Goal: Task Accomplishment & Management: Use online tool/utility

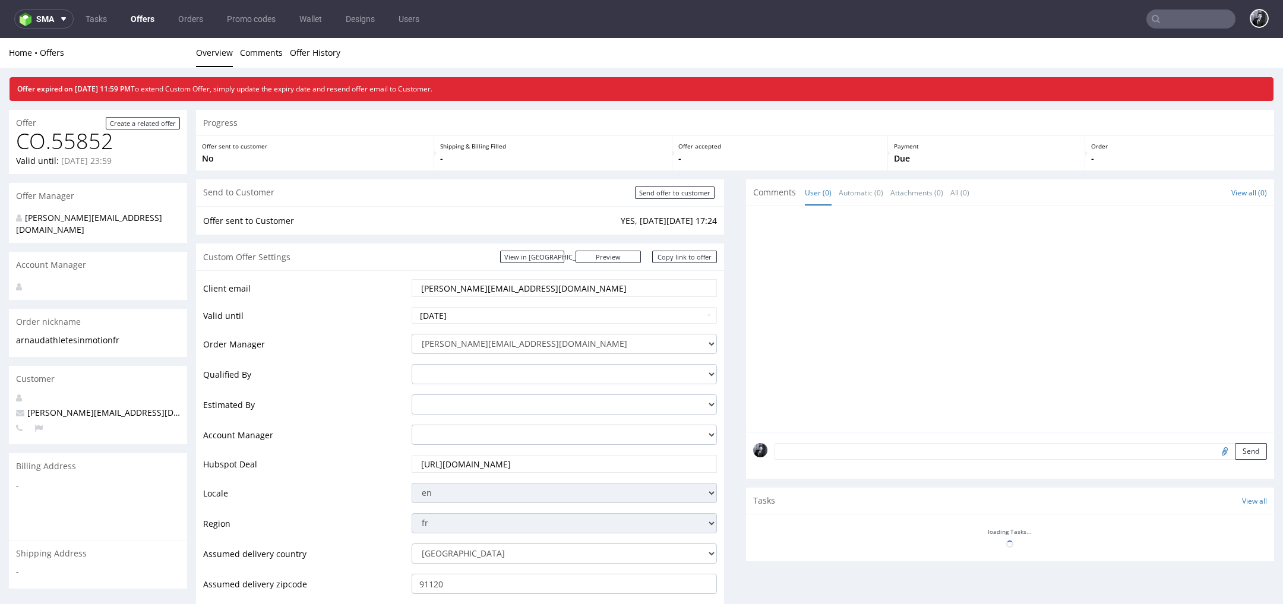
click at [134, 10] on link "Offers" at bounding box center [143, 19] width 38 height 19
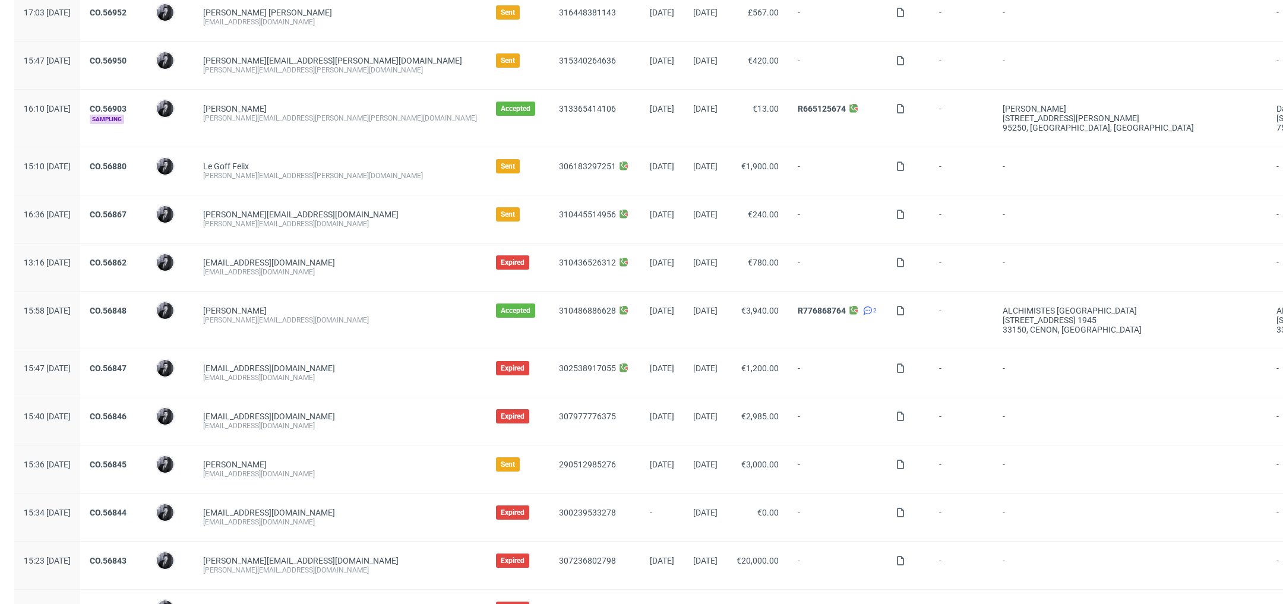
scroll to position [276, 0]
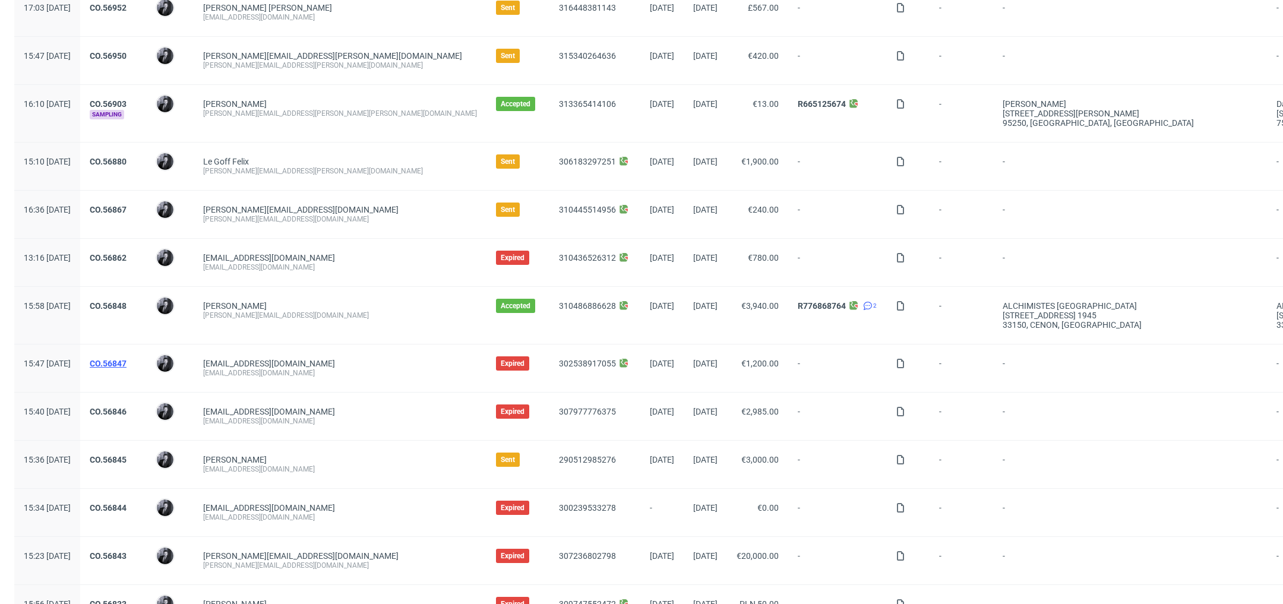
click at [127, 362] on link "CO.56847" at bounding box center [108, 364] width 37 height 10
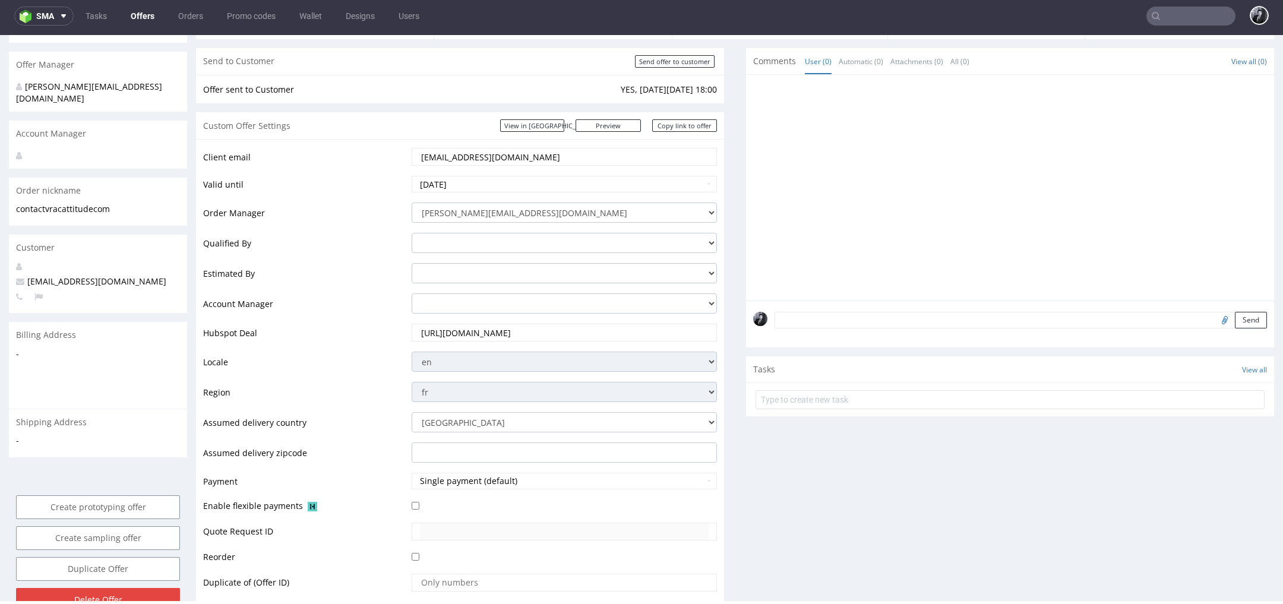
scroll to position [111, 0]
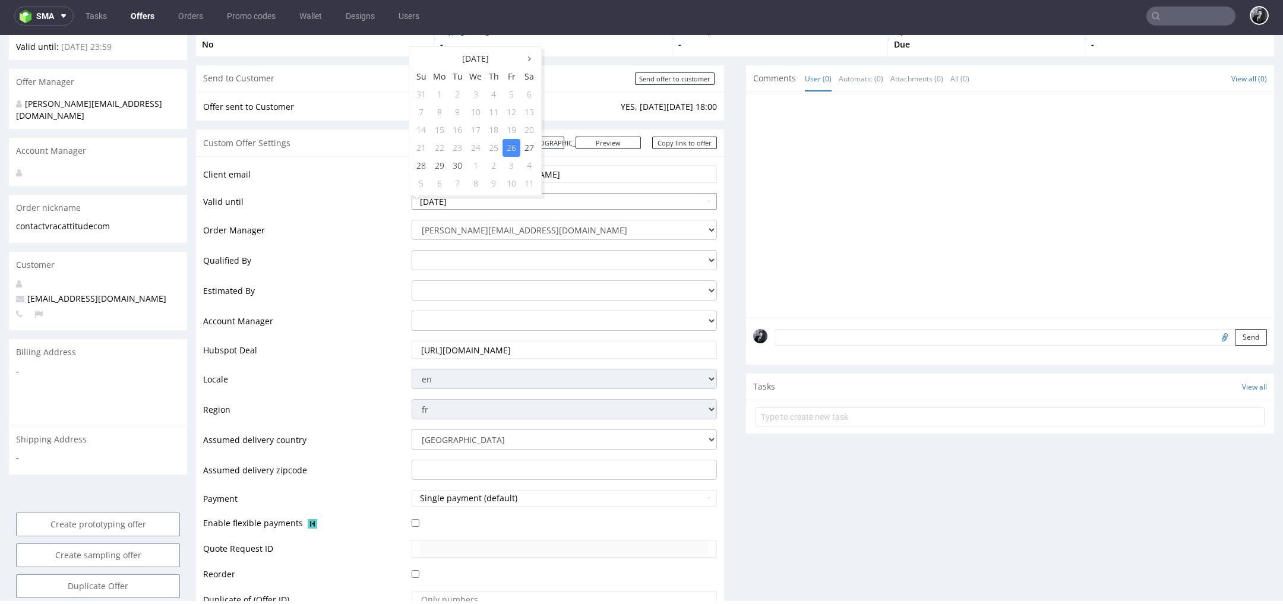
click at [546, 193] on input "2025-09-26" at bounding box center [564, 201] width 305 height 17
click at [510, 179] on td "10" at bounding box center [512, 184] width 18 height 18
type input "2025-10-10"
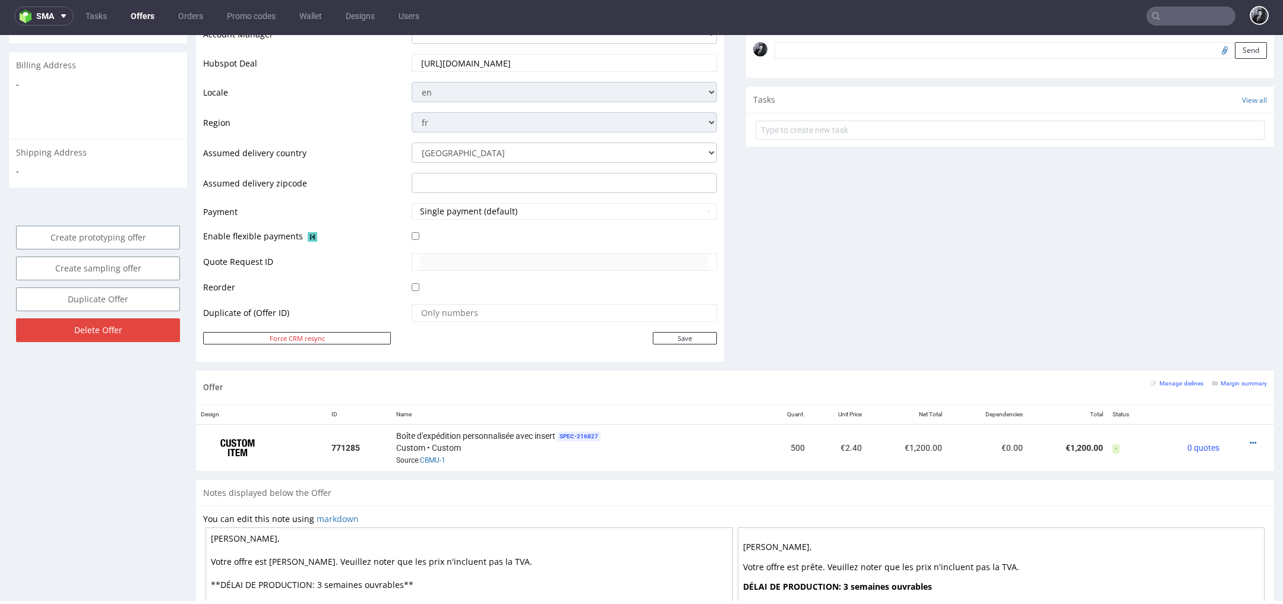
scroll to position [481, 0]
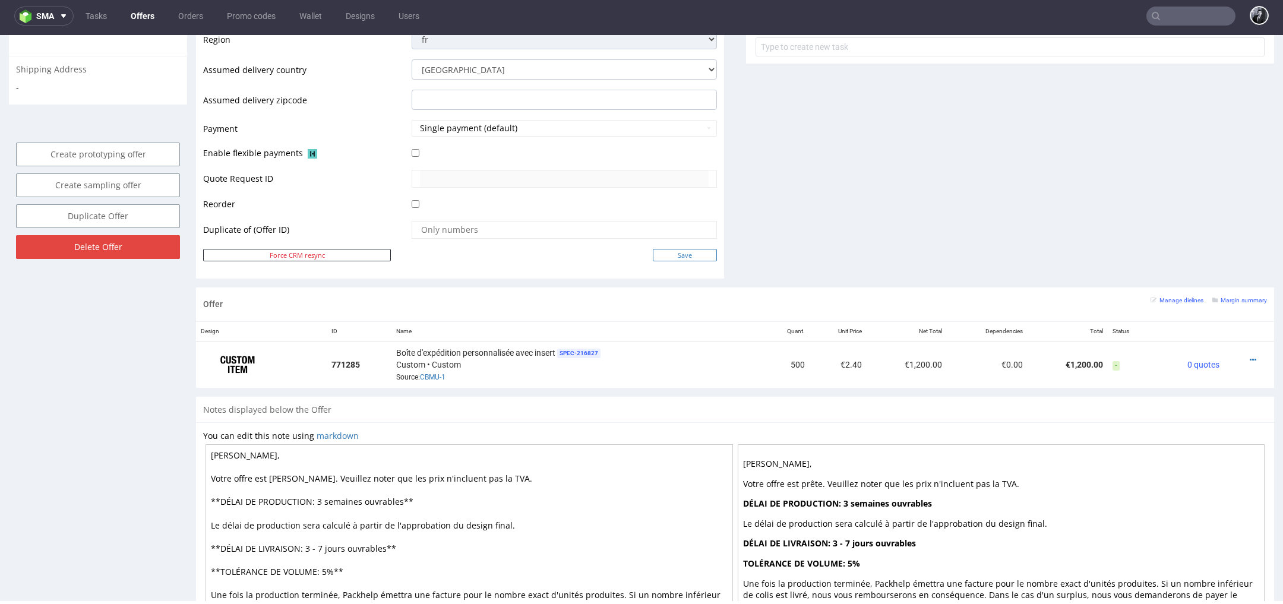
click at [670, 251] on input "Save" at bounding box center [685, 255] width 64 height 12
type input "In progress..."
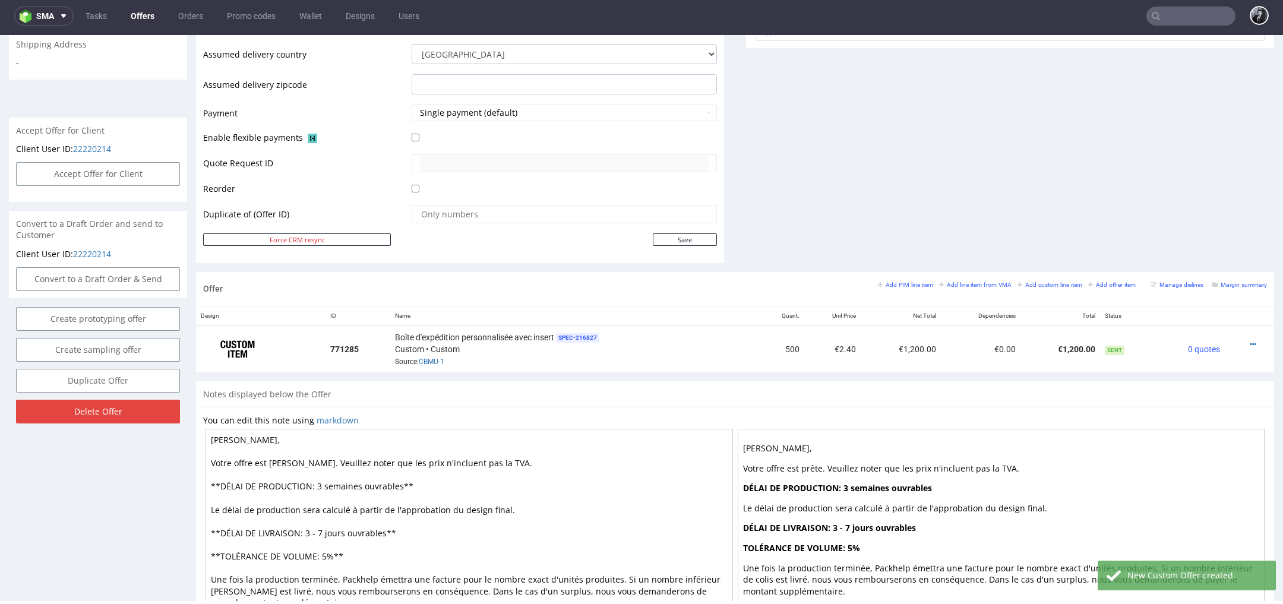
scroll to position [471, 0]
click at [1250, 342] on icon at bounding box center [1253, 346] width 7 height 8
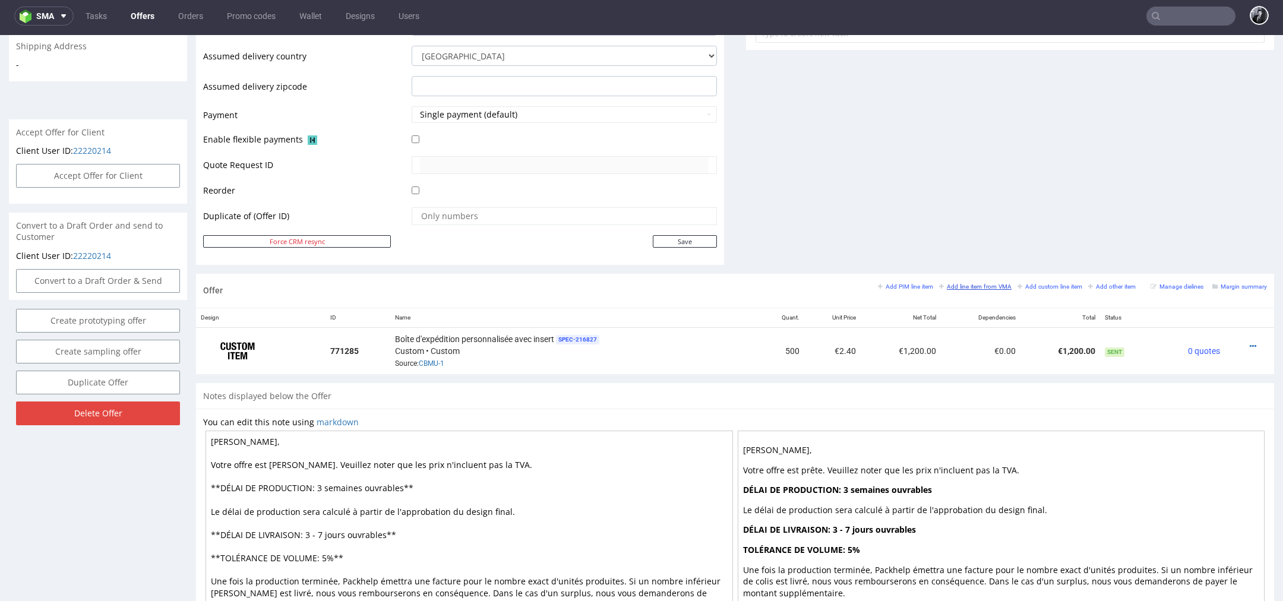
click at [975, 283] on small "Add line item from VMA" at bounding box center [975, 286] width 72 height 7
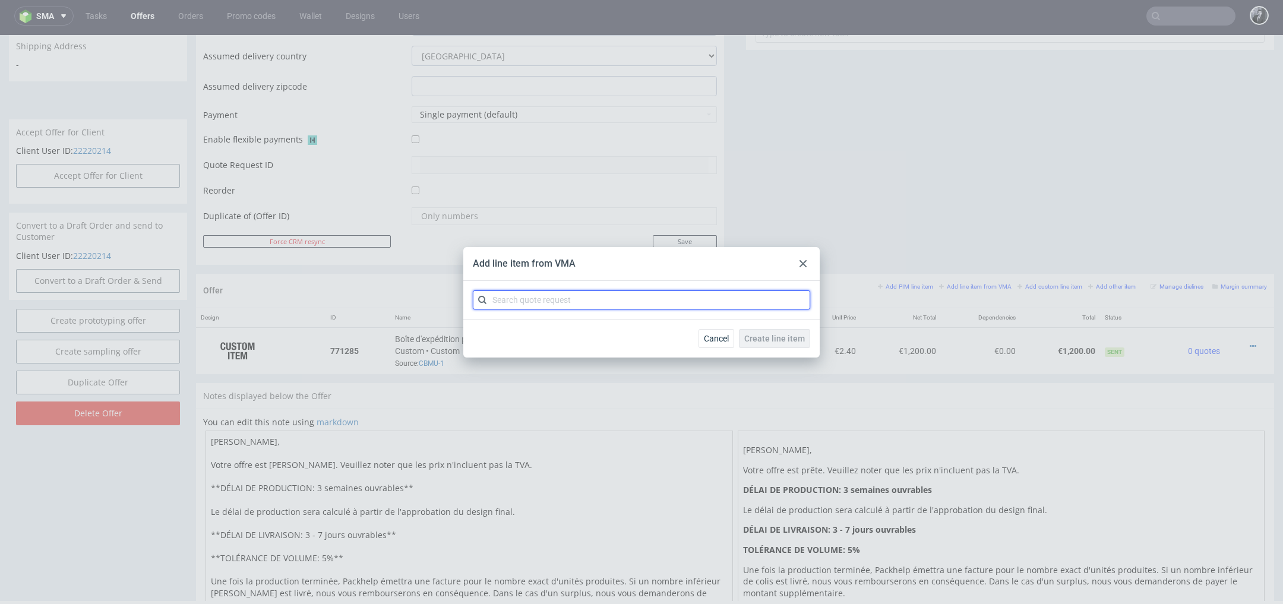
click at [706, 299] on input "text" at bounding box center [641, 299] width 337 height 19
type input "CBMU"
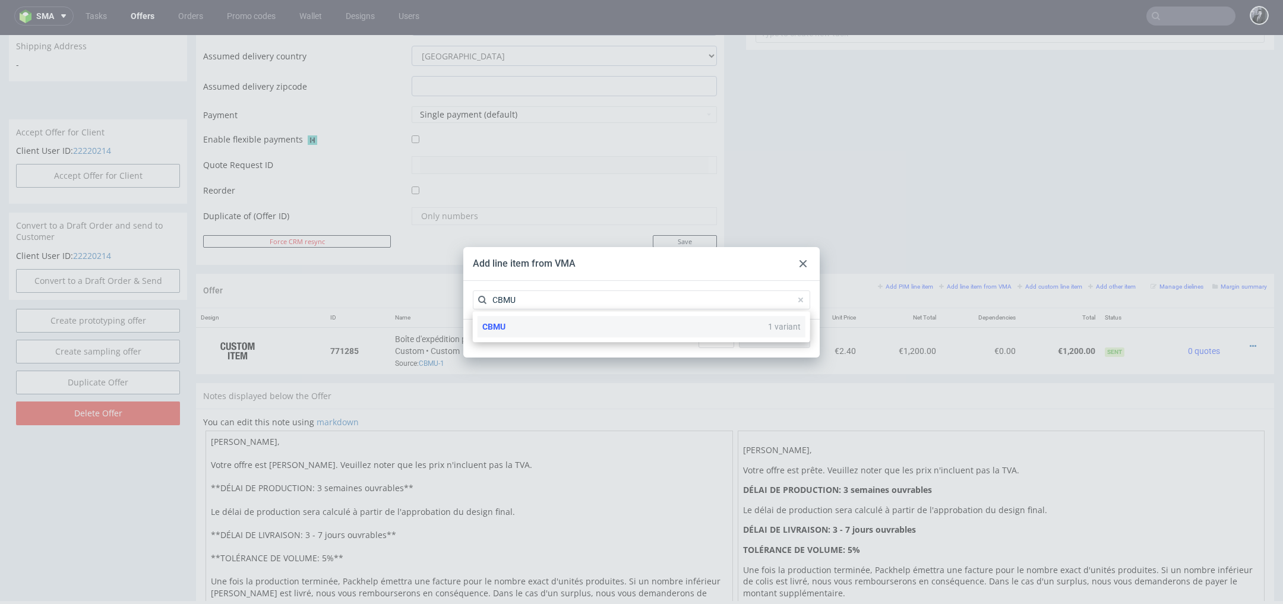
click at [642, 327] on div "CBMU 1 variant" at bounding box center [642, 326] width 328 height 21
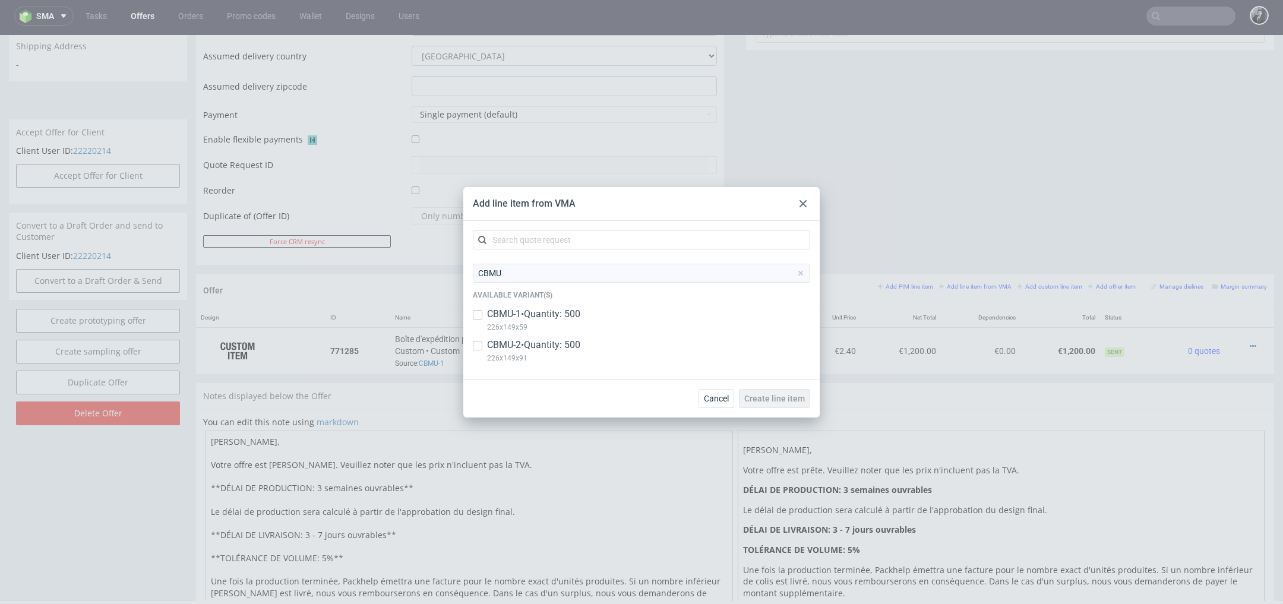
click at [560, 344] on p "CBMU-2 • Quantity: 500" at bounding box center [533, 345] width 93 height 13
checkbox input "true"
click at [769, 394] on span "Create line item" at bounding box center [774, 398] width 61 height 8
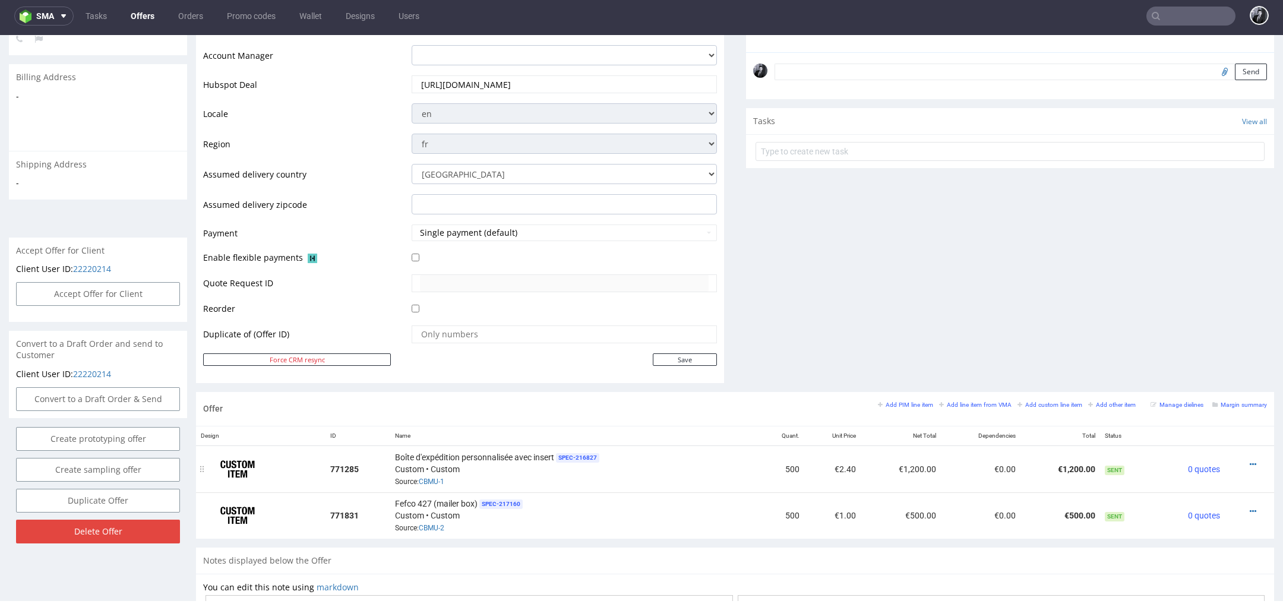
scroll to position [362, 0]
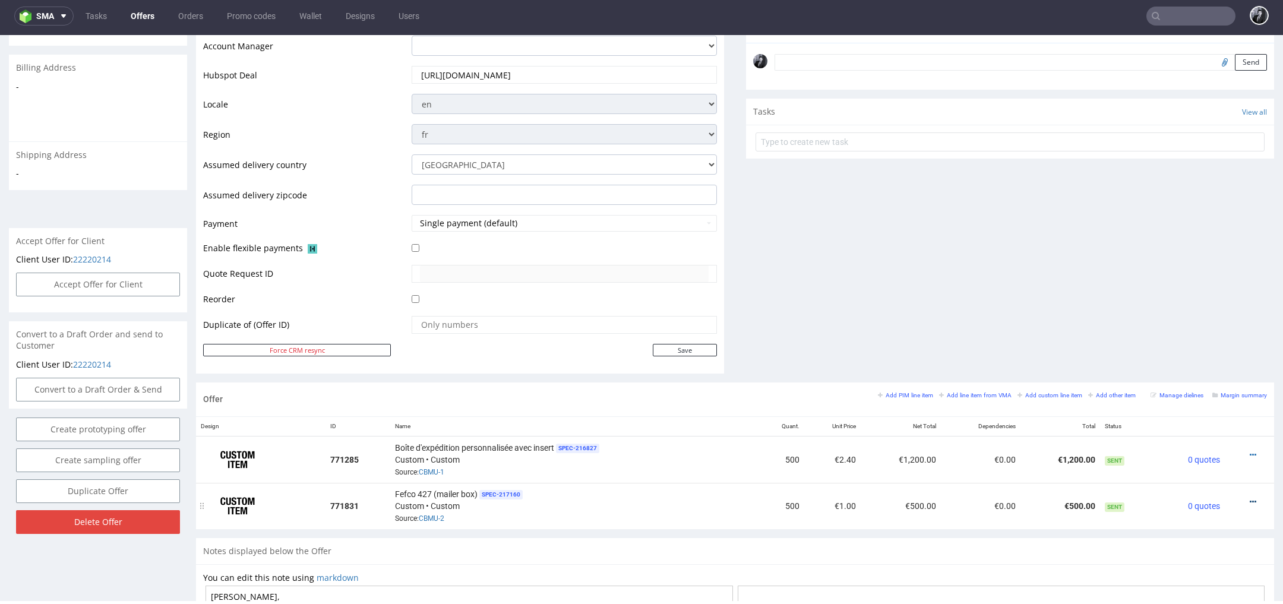
click at [1250, 498] on icon at bounding box center [1253, 502] width 7 height 8
click at [1187, 369] on span "Edit item price" at bounding box center [1199, 368] width 96 height 12
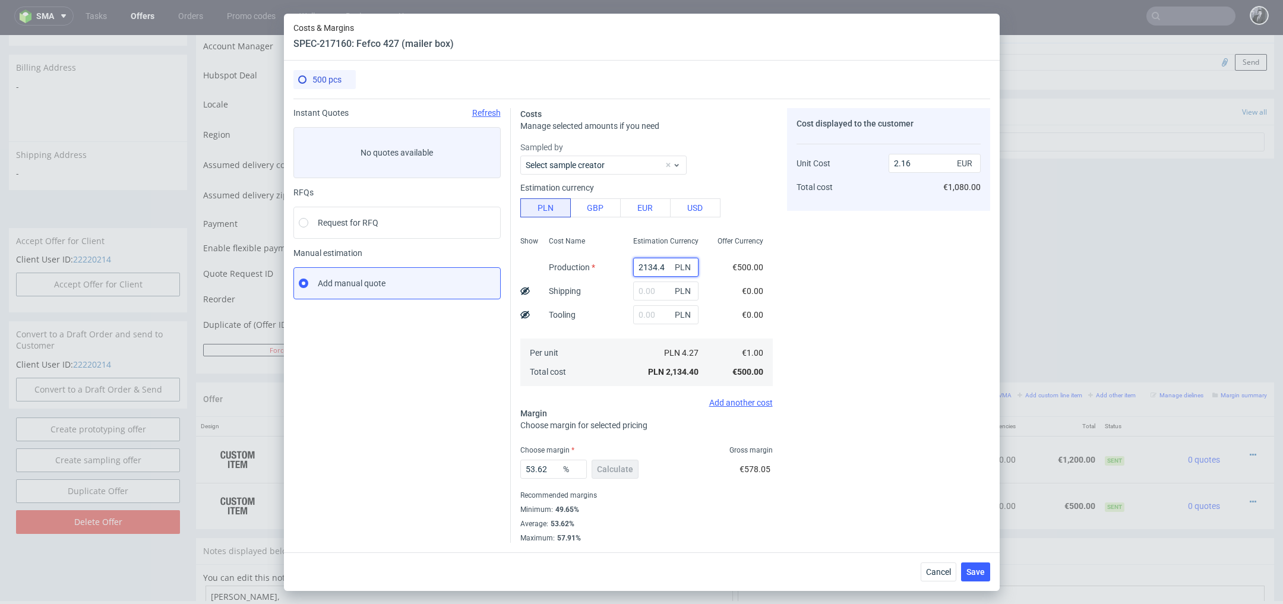
drag, startPoint x: 670, startPoint y: 266, endPoint x: 565, endPoint y: 265, distance: 105.1
click at [565, 265] on div "Show Cost Name Production Shipping Tooling Per unit Total cost Estimation Curre…" at bounding box center [646, 310] width 252 height 157
paste input "880"
type input "880"
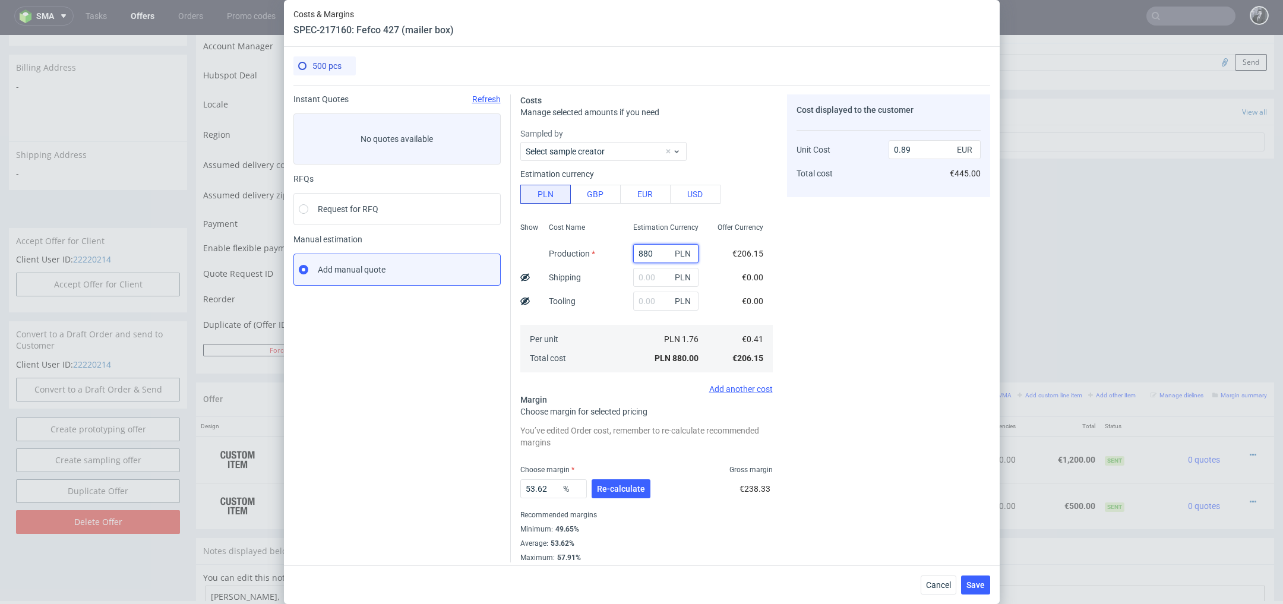
type input "0.89"
type input "880"
click at [662, 298] on input "text" at bounding box center [665, 301] width 65 height 19
type input "1300"
type input "2.2"
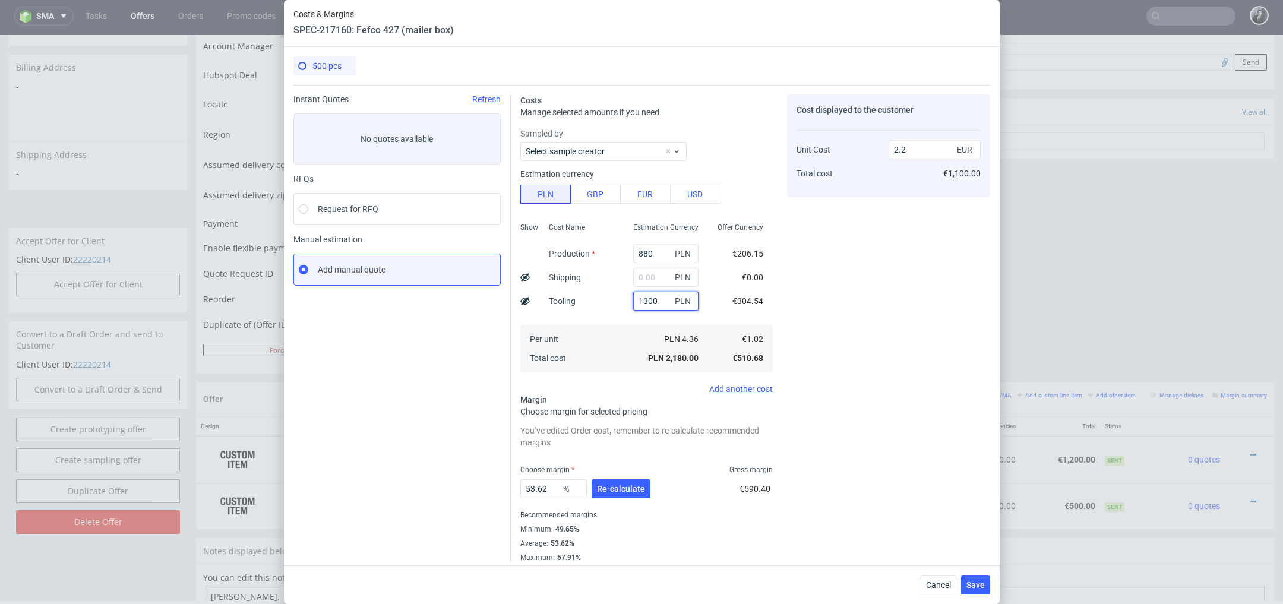
type input "1300"
click at [649, 279] on input "text" at bounding box center [665, 277] width 65 height 19
type input "800"
type input "3.01"
type input "800"
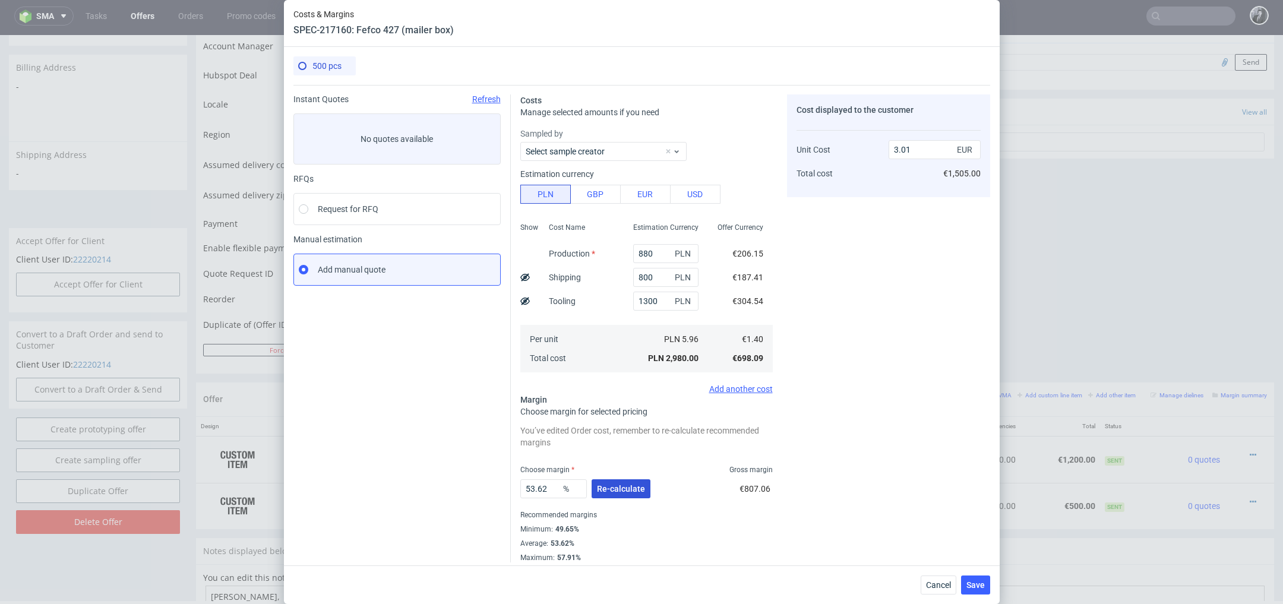
click at [623, 488] on span "Re-calculate" at bounding box center [621, 489] width 48 height 8
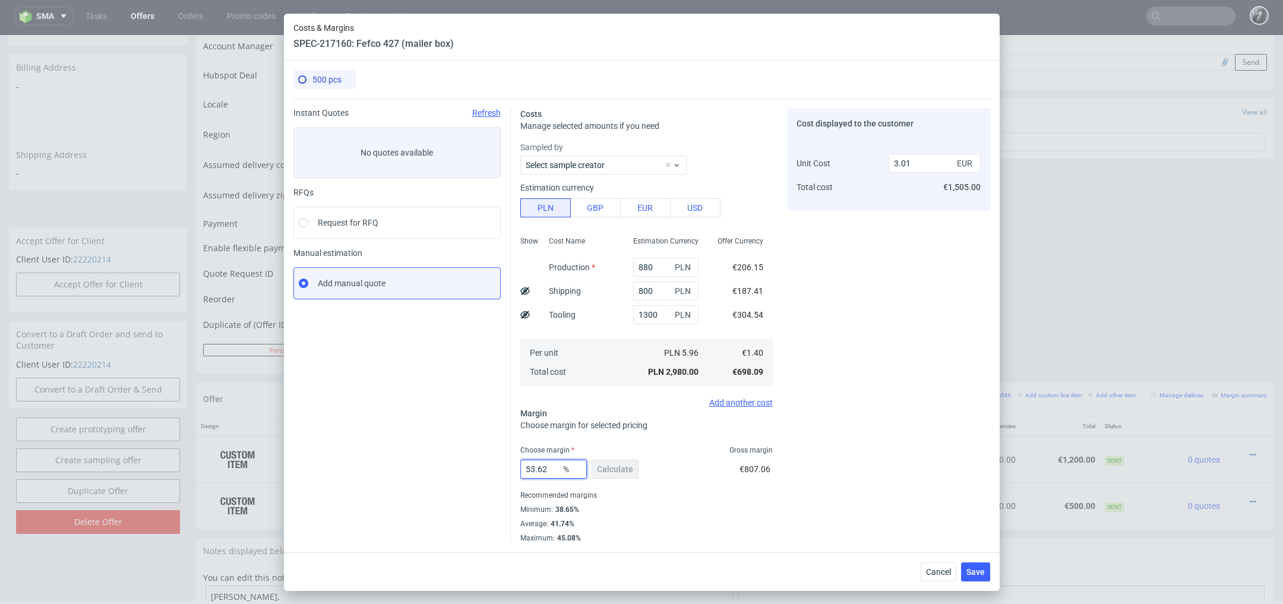
drag, startPoint x: 555, startPoint y: 472, endPoint x: 503, endPoint y: 468, distance: 52.4
click at [503, 468] on div "Instant Quotes Refresh No quotes available RFQs Request for RFQ Manual estimati…" at bounding box center [641, 321] width 697 height 444
type input "30"
type input "1.99"
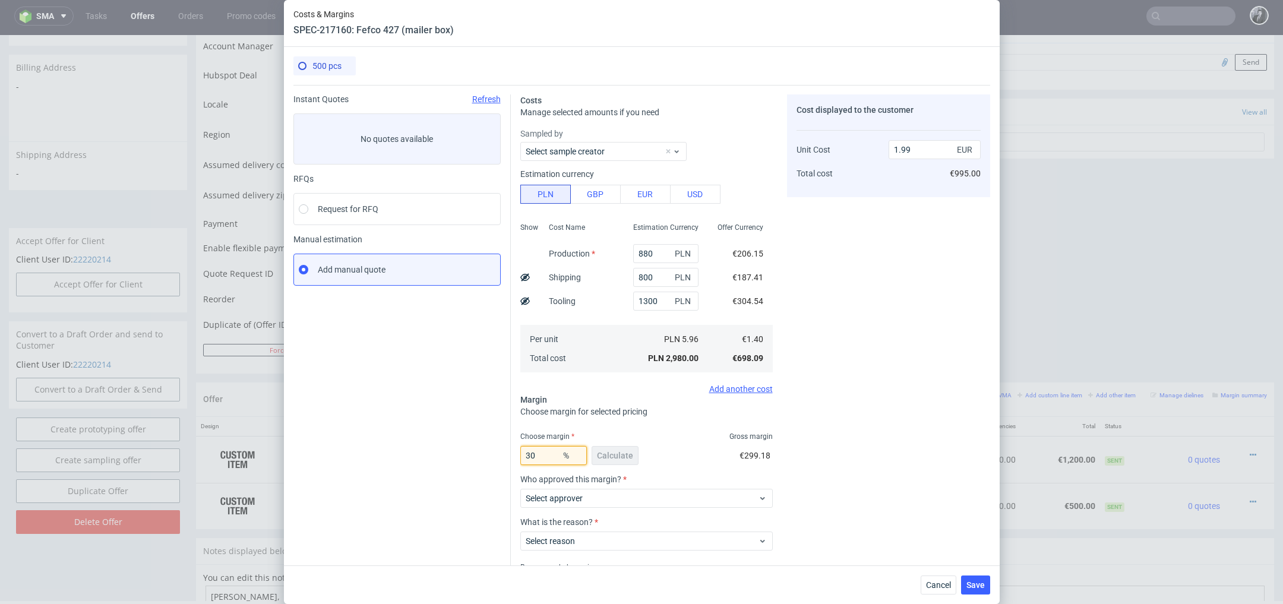
type input "30"
click at [954, 489] on div "Cost displayed to the customer Unit Cost Total cost 1.99 EUR €995.00" at bounding box center [888, 354] width 203 height 520
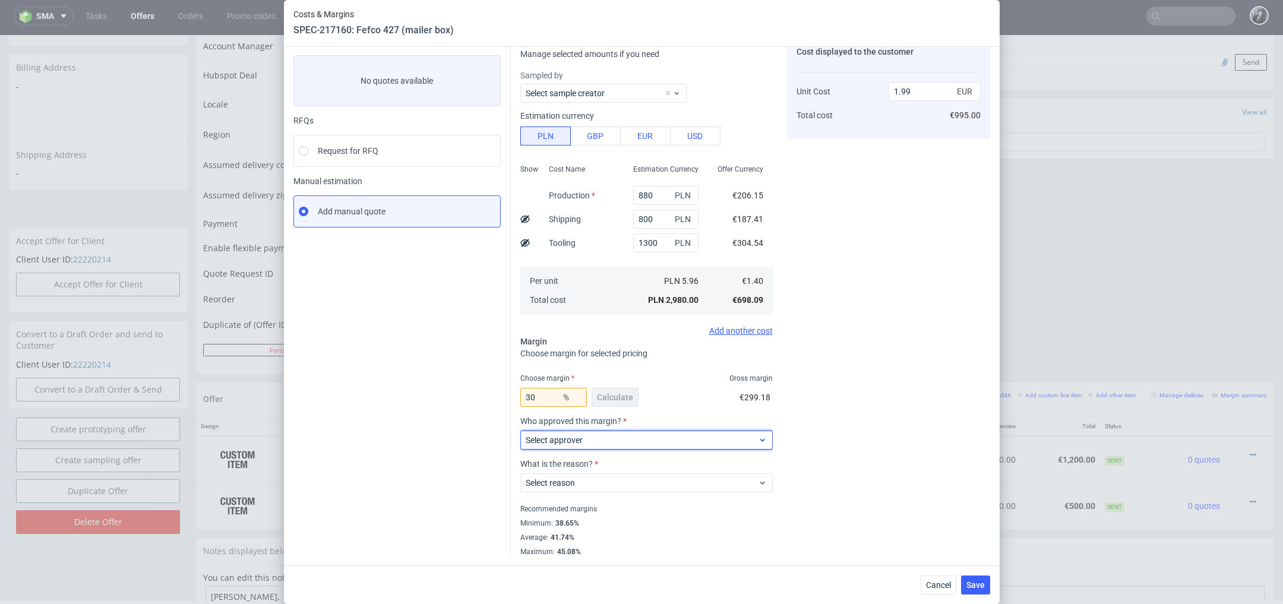
click at [699, 434] on span "Select approver" at bounding box center [642, 440] width 233 height 12
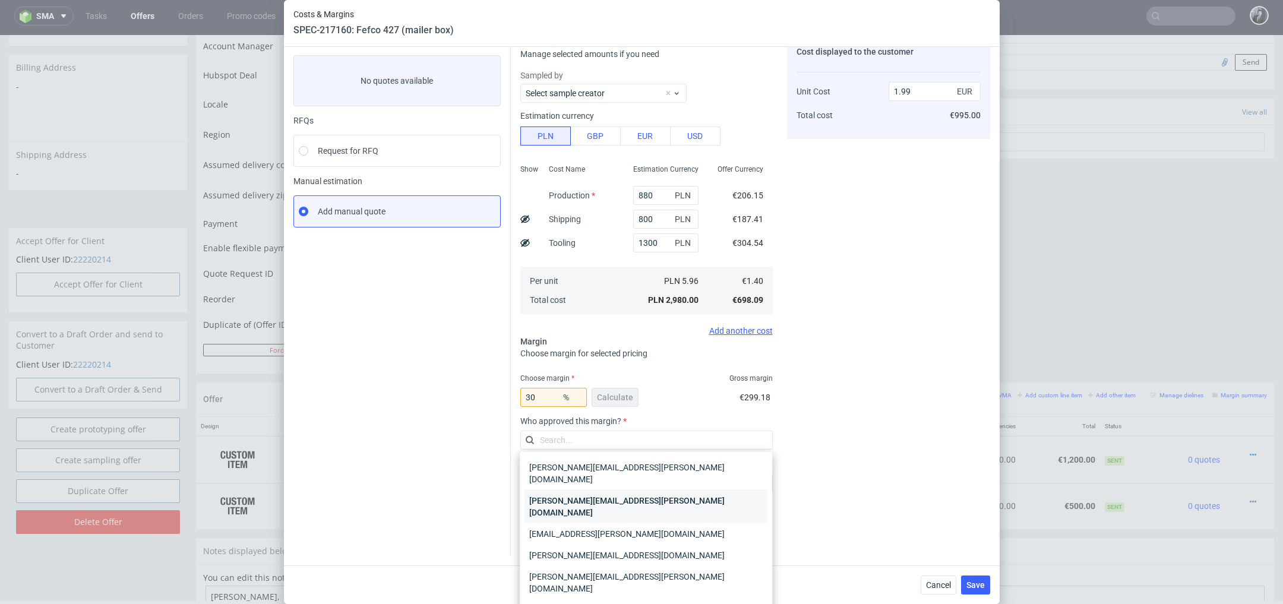
click at [681, 490] on div "katarzyna.traczyk@packhelp.com" at bounding box center [645, 506] width 243 height 33
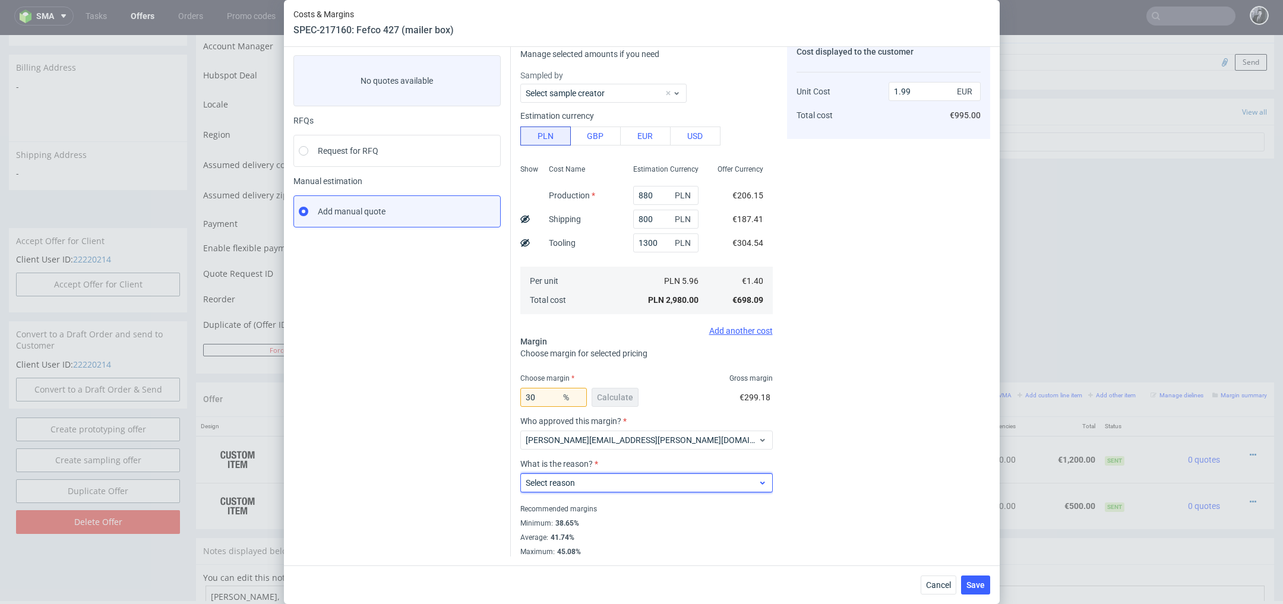
click at [672, 484] on span "Select reason" at bounding box center [642, 483] width 233 height 12
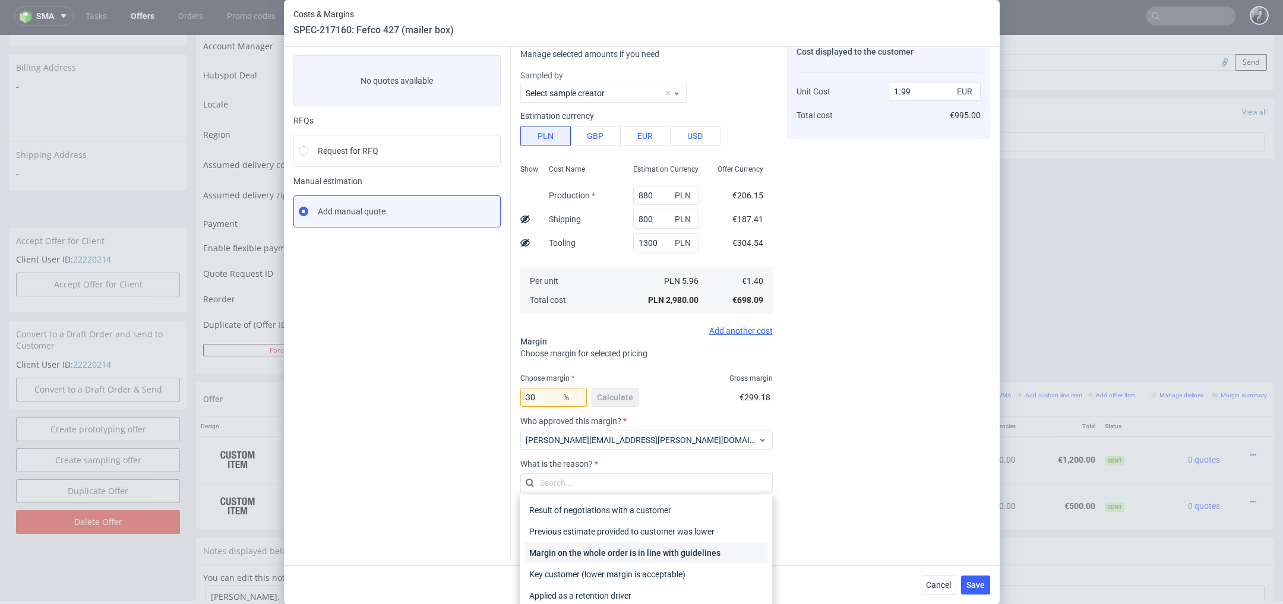
click at [669, 551] on div "Margin on the whole order is in line with guidelines" at bounding box center [645, 552] width 243 height 21
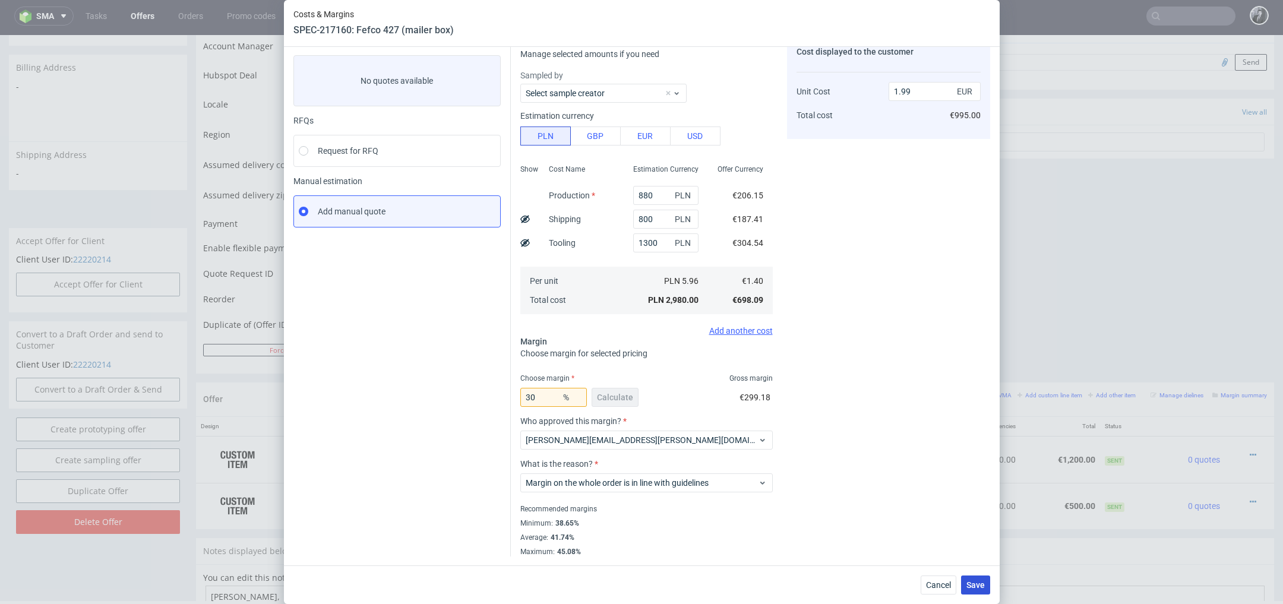
click at [974, 582] on span "Save" at bounding box center [975, 585] width 18 height 8
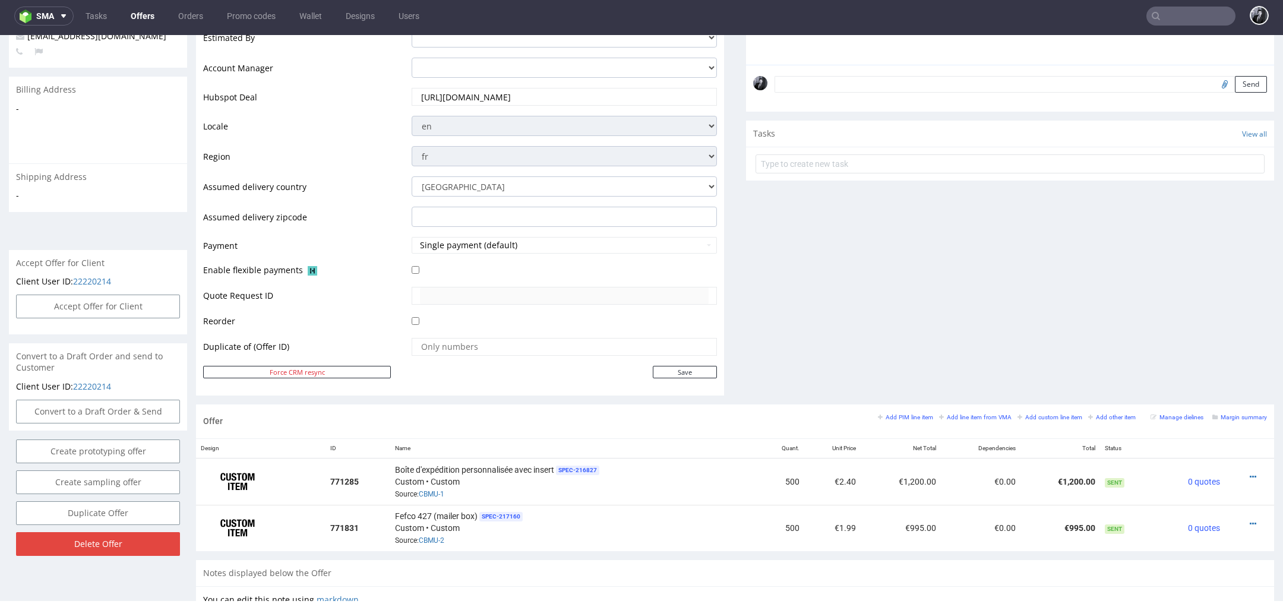
scroll to position [353, 0]
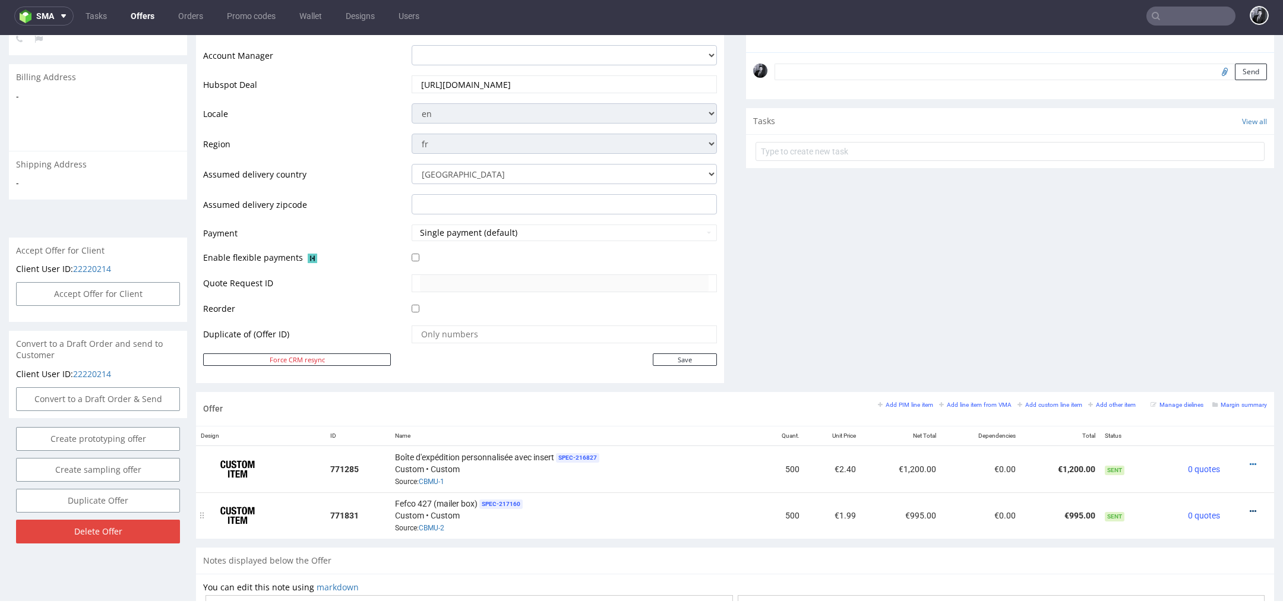
click at [1250, 507] on icon at bounding box center [1253, 511] width 7 height 8
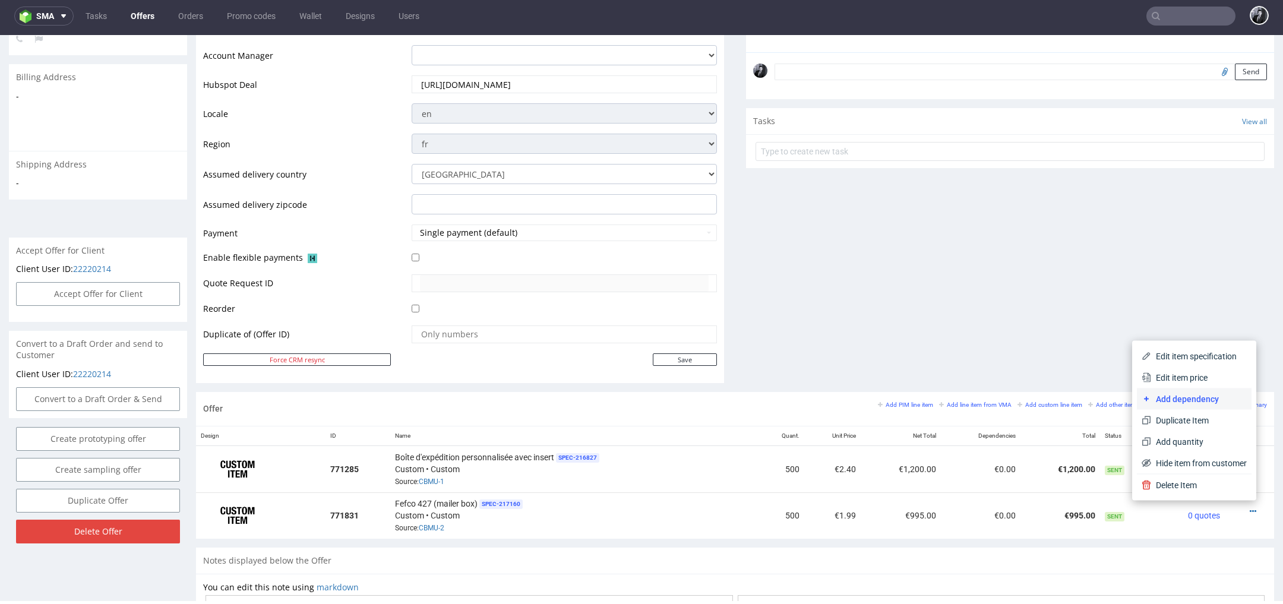
click at [1192, 402] on span "Add dependency" at bounding box center [1199, 399] width 96 height 12
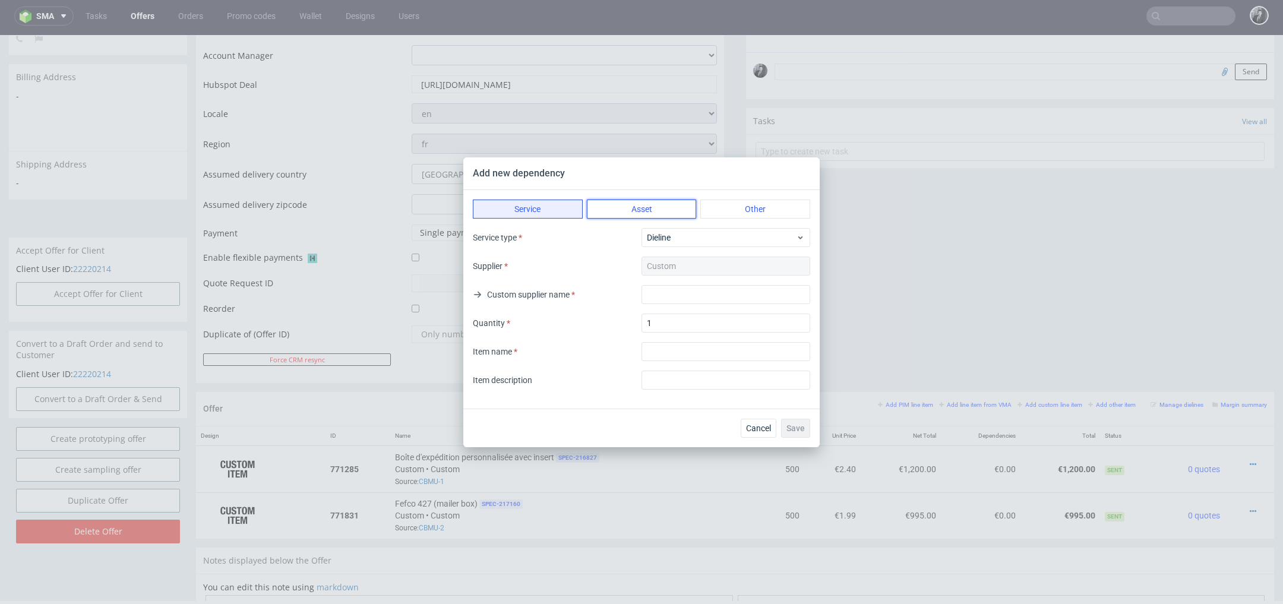
click at [664, 214] on button "Asset" at bounding box center [642, 209] width 110 height 19
click at [734, 215] on button "Other" at bounding box center [755, 209] width 110 height 19
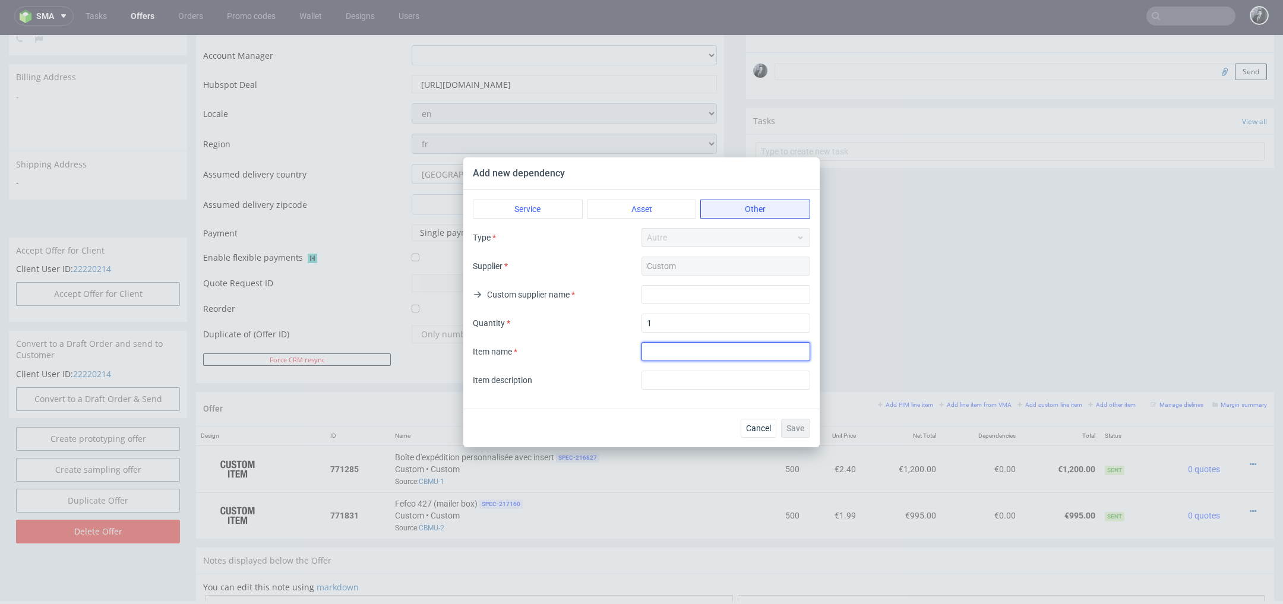
click at [694, 349] on input "textarea" at bounding box center [726, 351] width 169 height 19
type input "Insert"
click at [710, 377] on input "text" at bounding box center [726, 380] width 169 height 19
click at [684, 327] on input "1" at bounding box center [726, 323] width 169 height 19
type input "500"
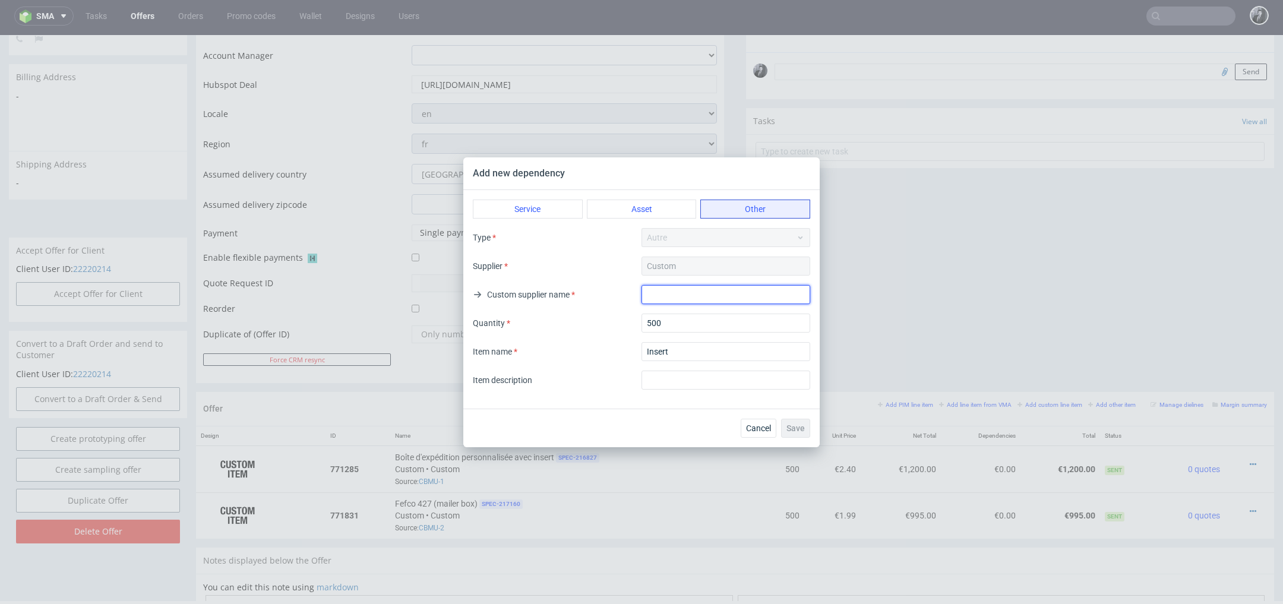
click at [684, 293] on input "text" at bounding box center [726, 294] width 169 height 19
click at [620, 462] on div "Add new dependency Service Asset Other Type Autre Supplier Custom Custom suppli…" at bounding box center [641, 302] width 1283 height 604
click at [766, 432] on span "Cancel" at bounding box center [758, 428] width 25 height 8
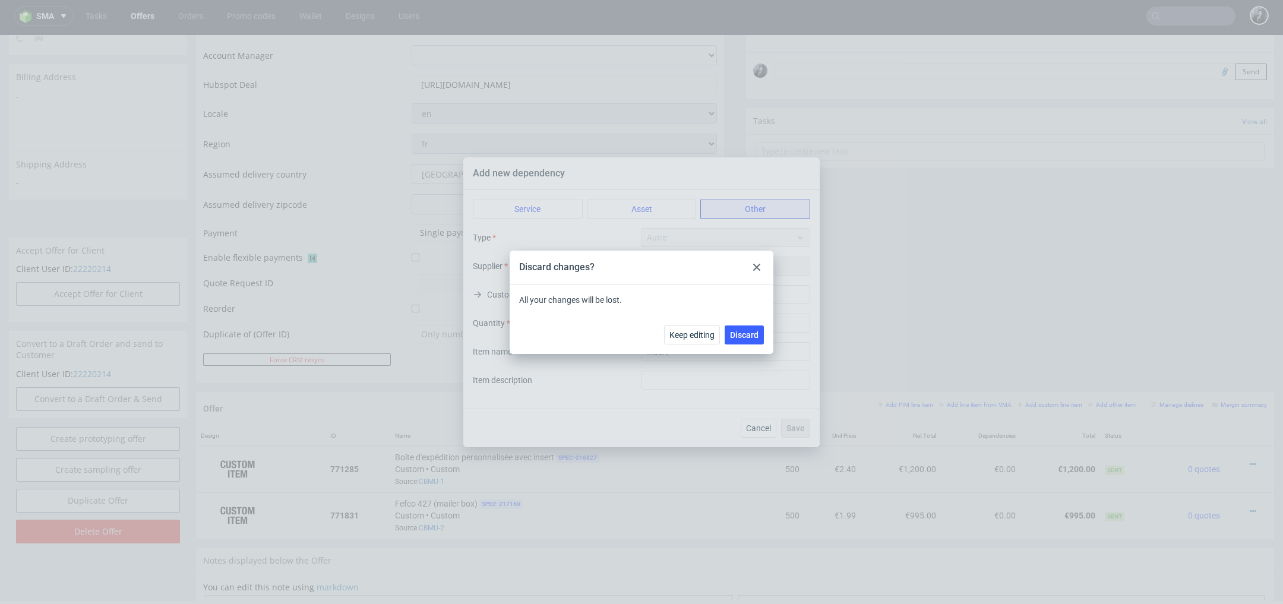
click at [760, 267] on icon at bounding box center [756, 267] width 7 height 7
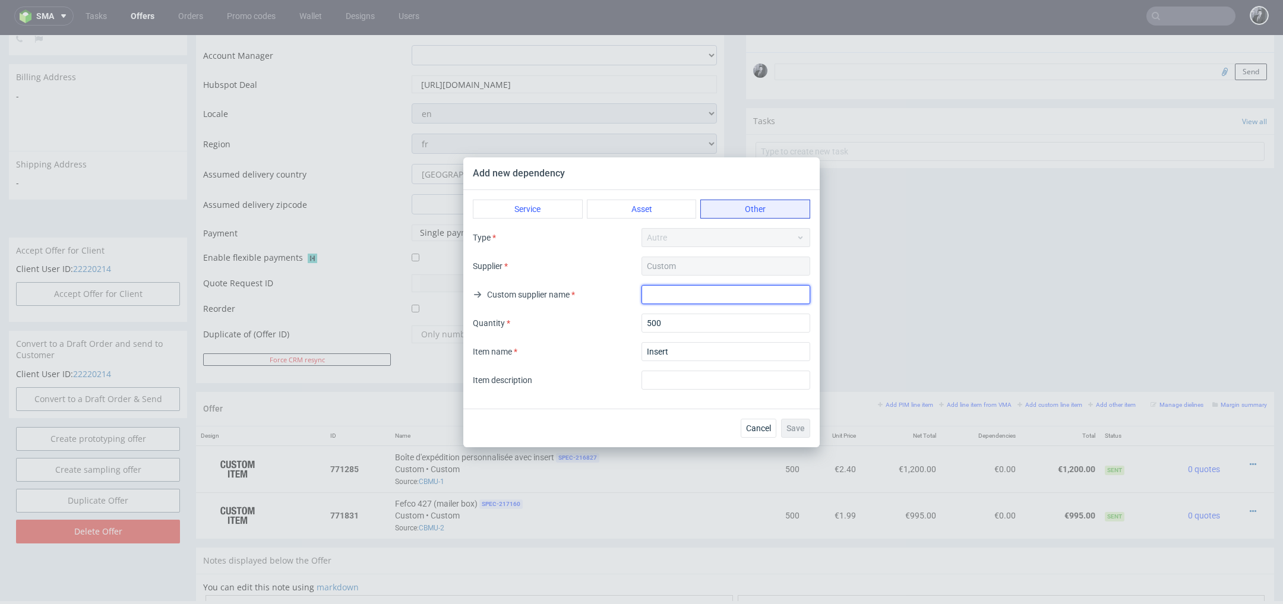
click at [707, 296] on input "text" at bounding box center [726, 294] width 169 height 19
type input "Custom"
click at [580, 412] on div "Cancel Save" at bounding box center [641, 428] width 356 height 39
click at [790, 428] on span "Save" at bounding box center [795, 428] width 18 height 8
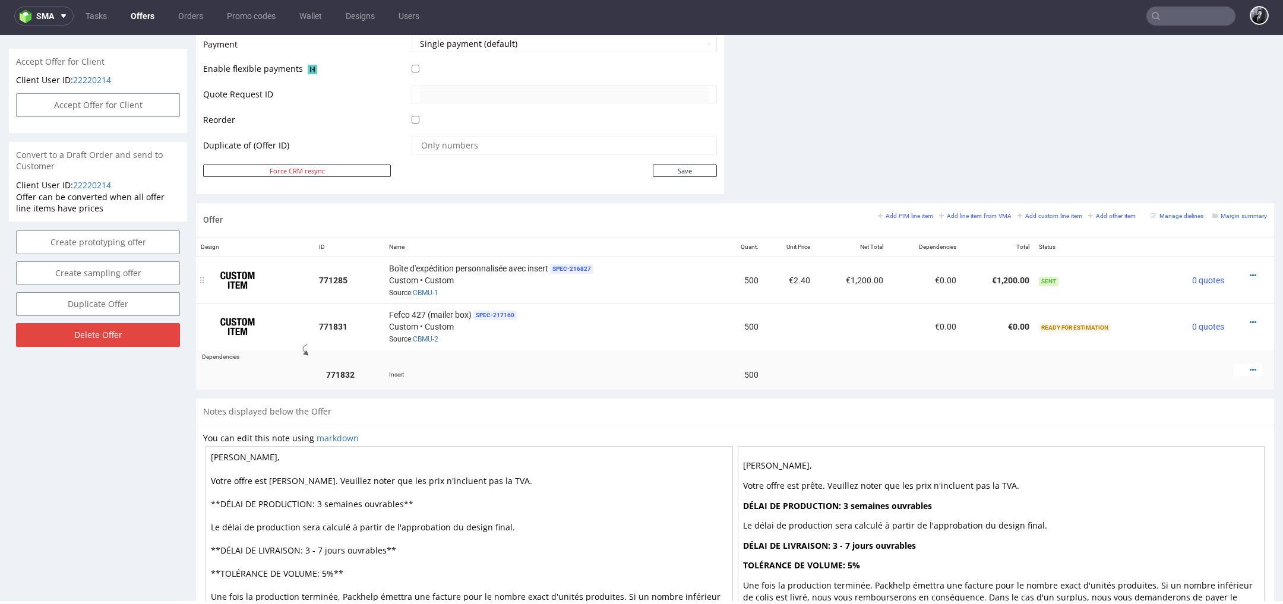
scroll to position [527, 0]
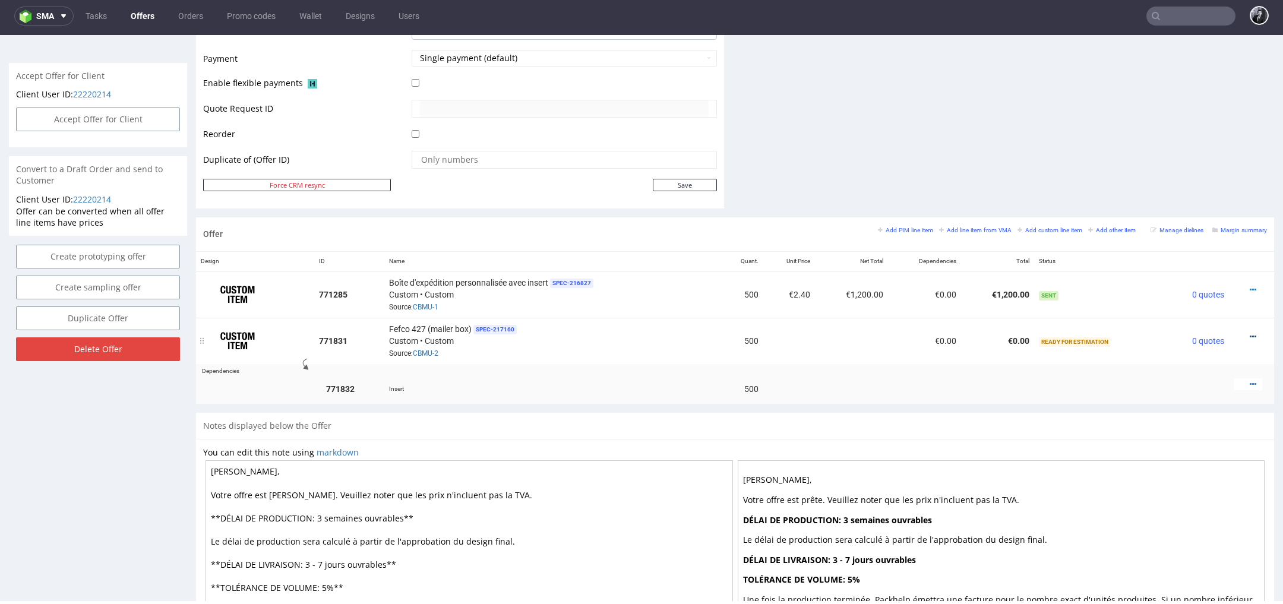
click at [1250, 333] on icon at bounding box center [1253, 337] width 7 height 8
click at [1191, 204] on span "Add cost manually" at bounding box center [1199, 203] width 96 height 12
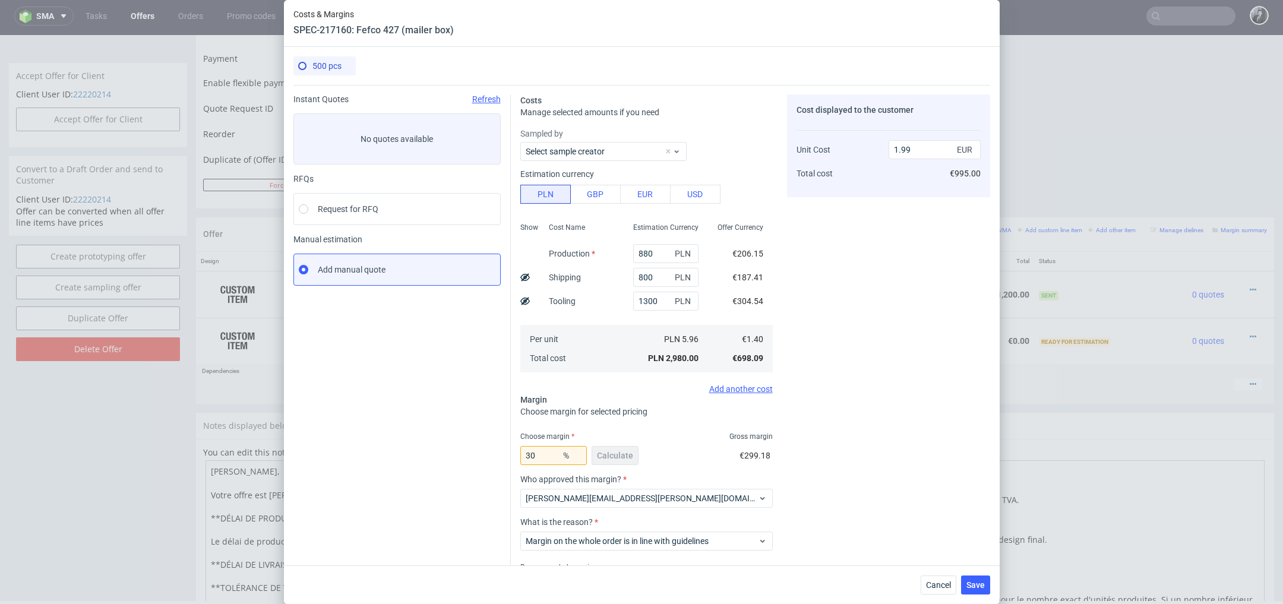
scroll to position [58, 0]
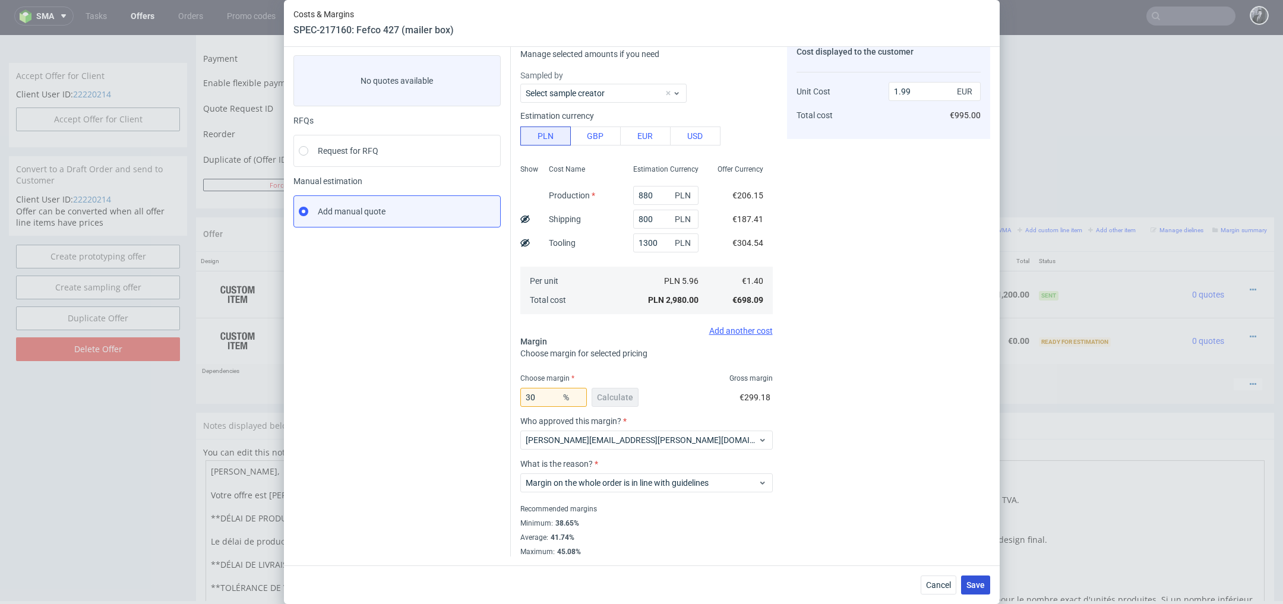
click at [968, 584] on span "Save" at bounding box center [975, 585] width 18 height 8
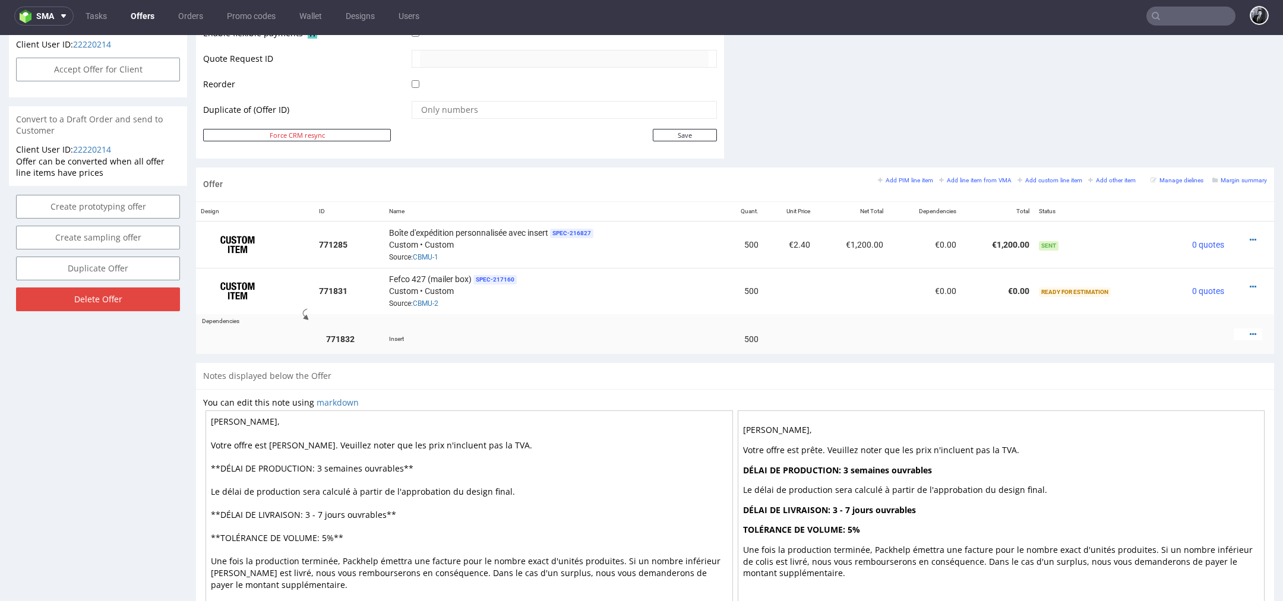
scroll to position [580, 0]
click at [1250, 328] on icon at bounding box center [1253, 332] width 7 height 8
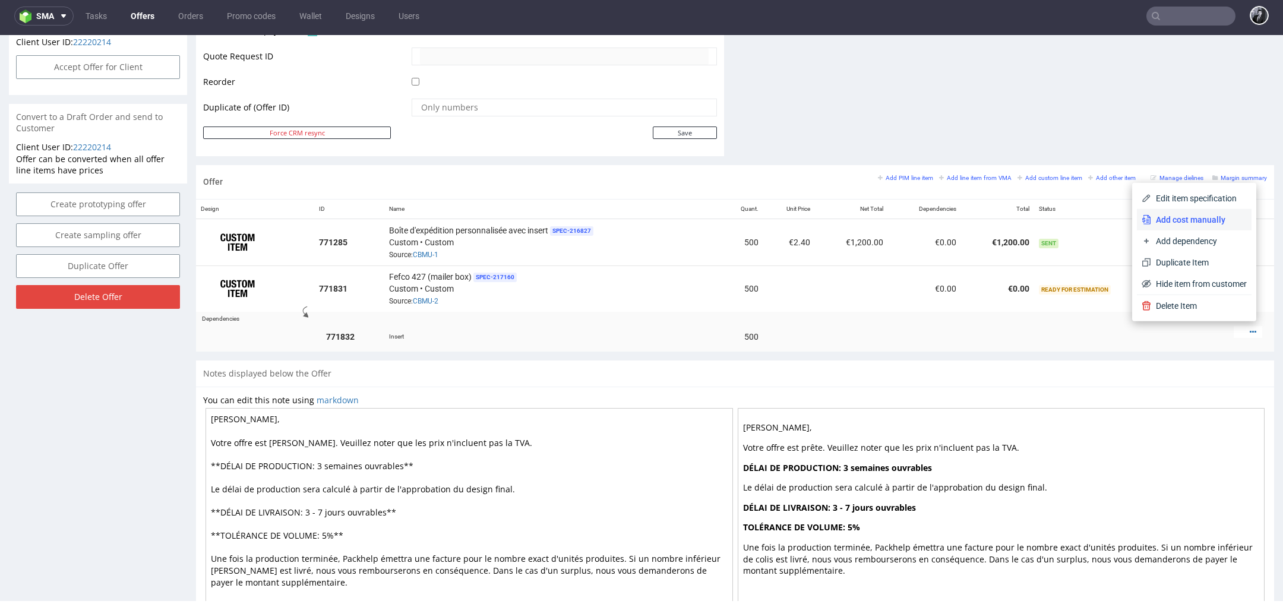
click at [1188, 219] on span "Add cost manually" at bounding box center [1199, 220] width 96 height 12
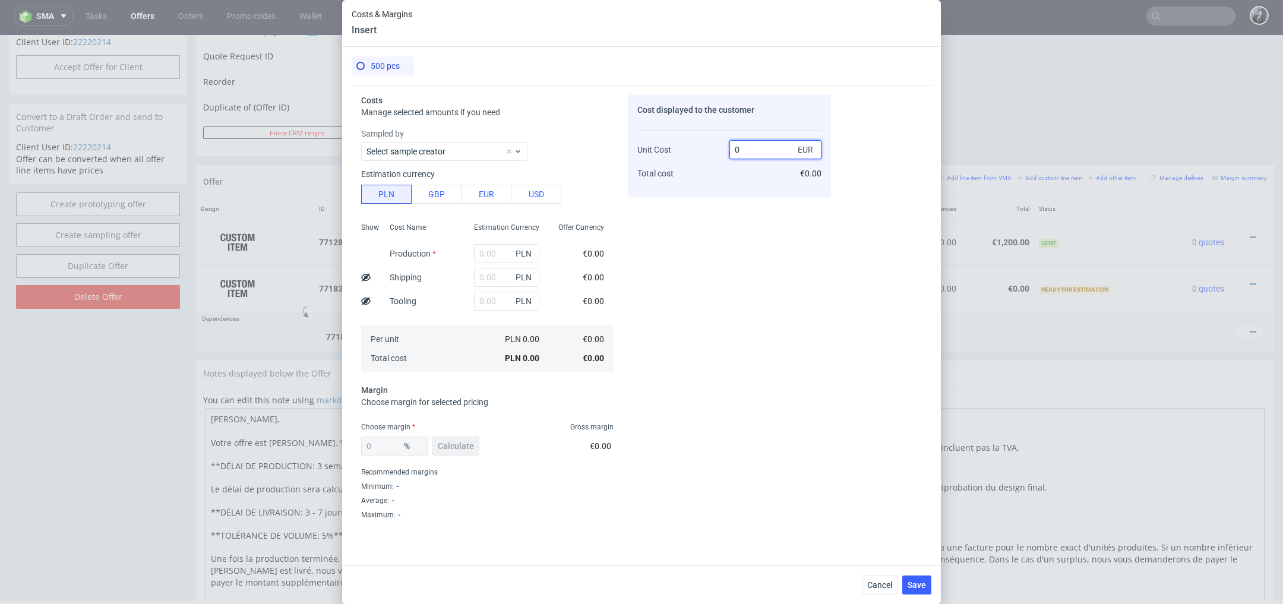
click at [761, 148] on input "0" at bounding box center [775, 149] width 92 height 19
type input "0,"
type input "NaN"
type input "0,75"
click at [510, 453] on div "NaN % Calculate €0.00" at bounding box center [487, 448] width 252 height 33
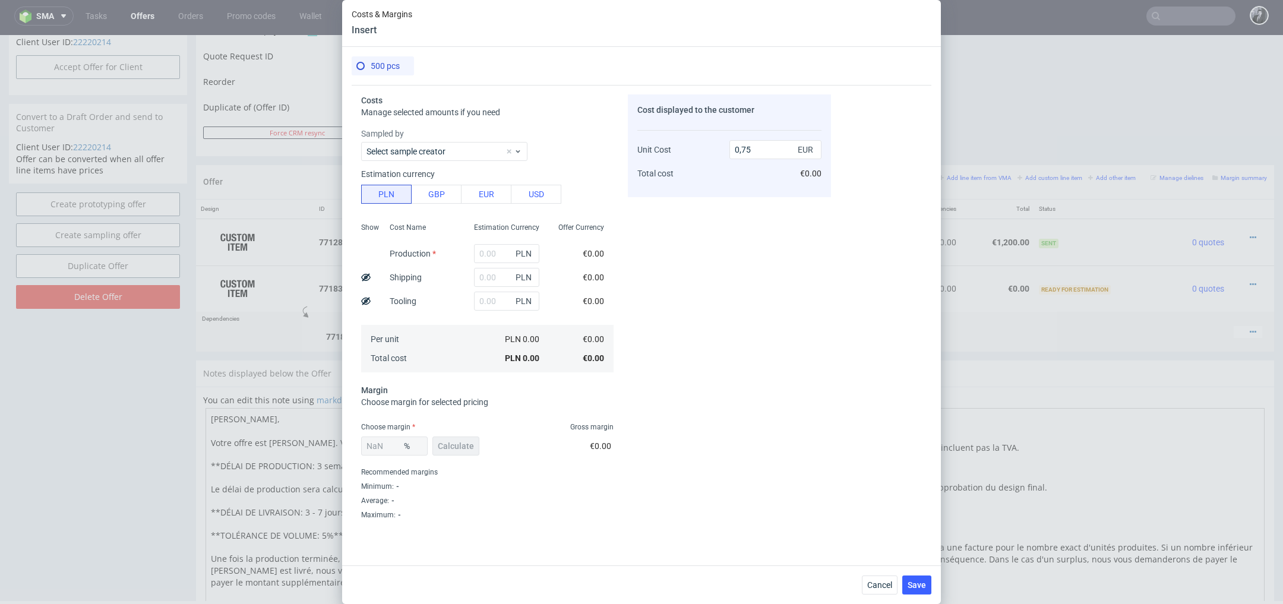
click at [472, 450] on div "NaN % Calculate" at bounding box center [421, 448] width 121 height 33
click at [456, 445] on div "NaN % Calculate" at bounding box center [421, 448] width 121 height 33
click at [917, 586] on span "Save" at bounding box center [917, 585] width 18 height 8
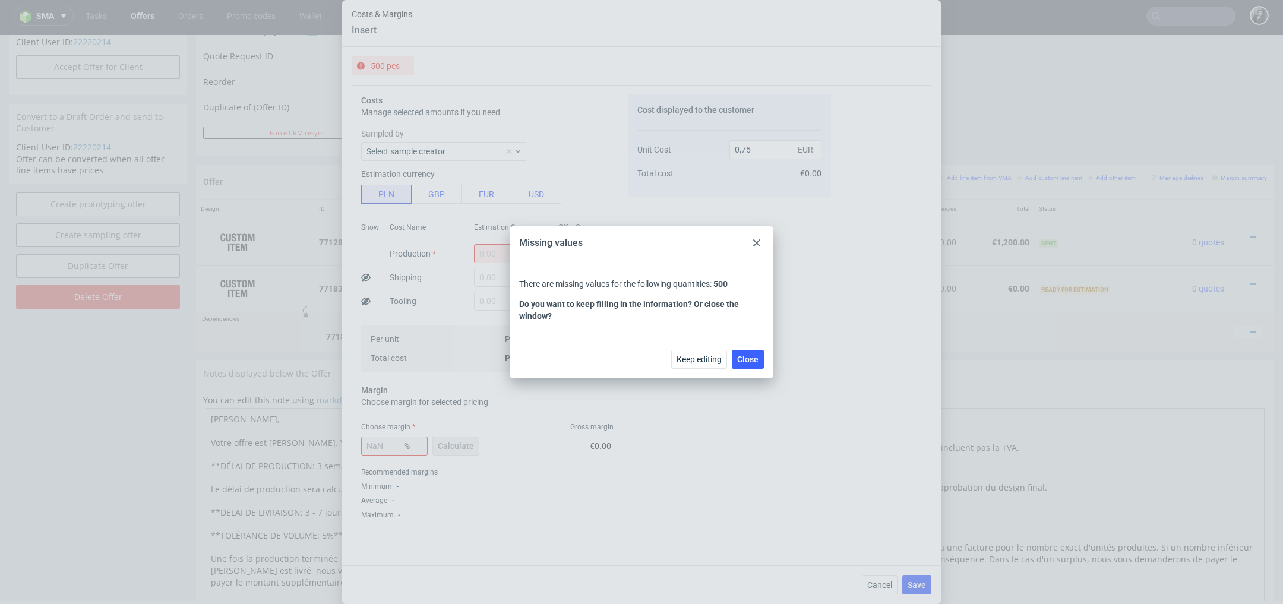
click at [756, 246] on div at bounding box center [757, 243] width 14 height 14
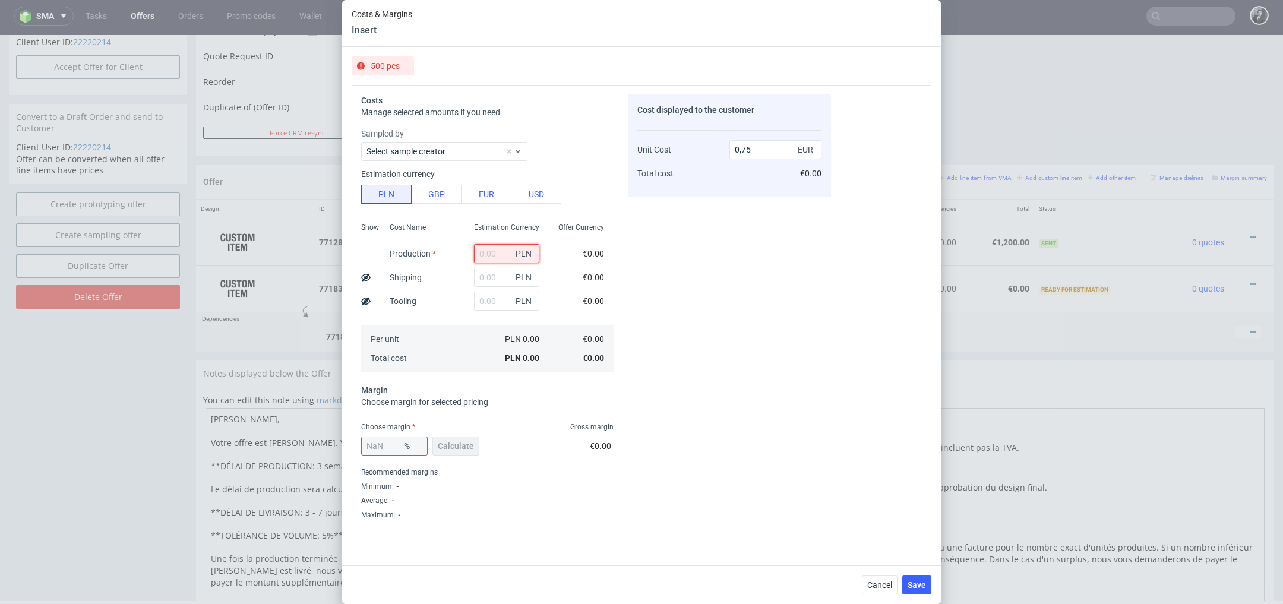
click at [497, 260] on input "text" at bounding box center [506, 253] width 65 height 19
type input "719"
type input "0.34"
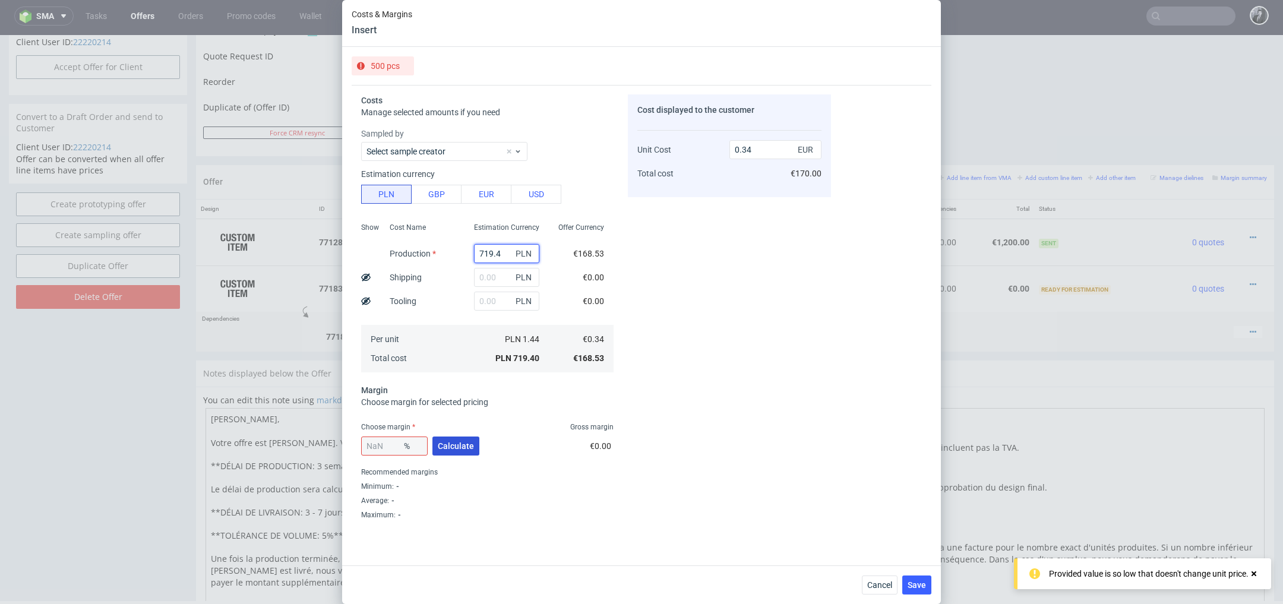
type input "719.4"
click at [464, 444] on span "Calculate" at bounding box center [456, 446] width 36 height 8
type input "51.2"
click at [762, 153] on input "0.69" at bounding box center [775, 149] width 92 height 19
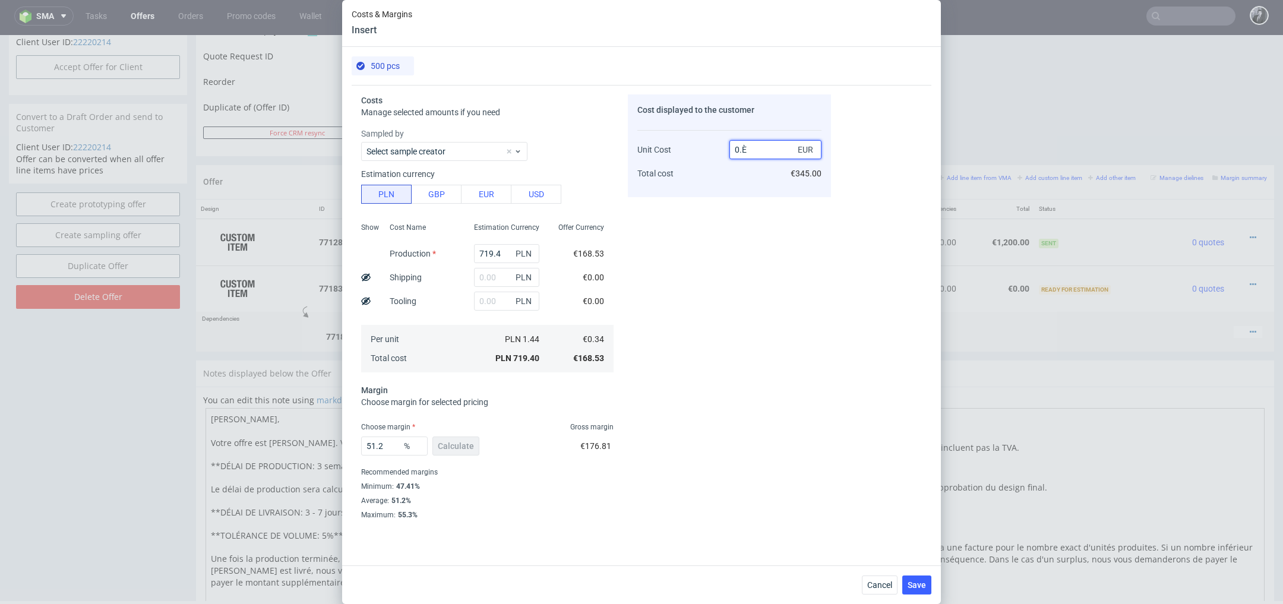
type input "0.È("
type input "NaN"
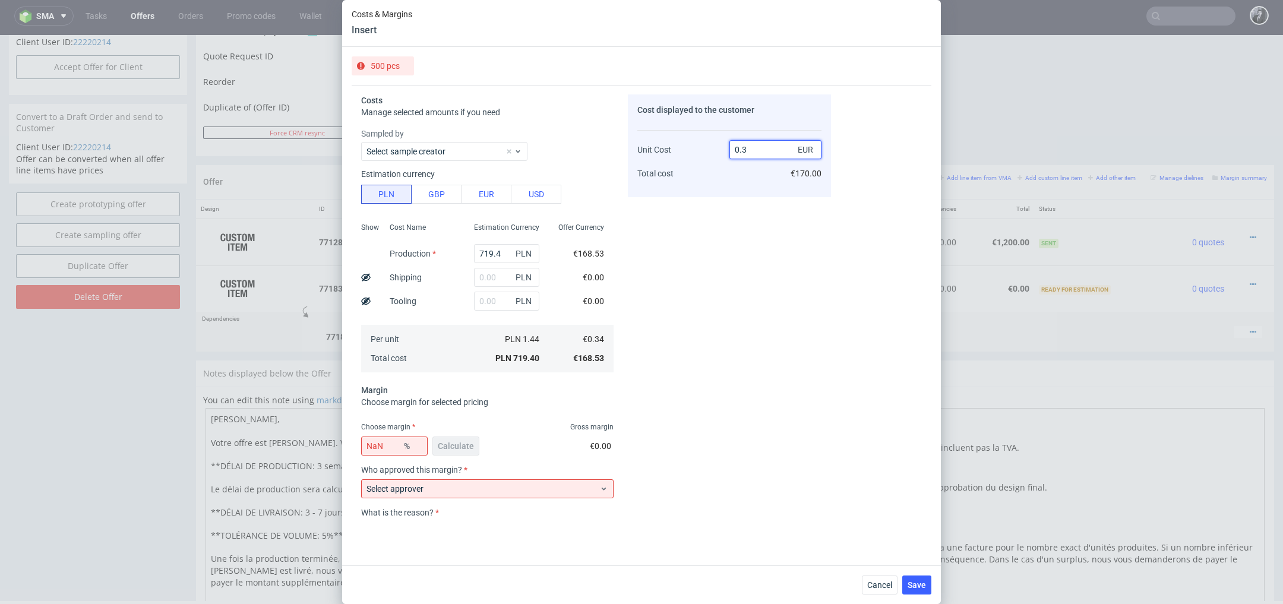
type input "0."
type input "-Infinity"
type input "0.75"
type input "54.666666666666664"
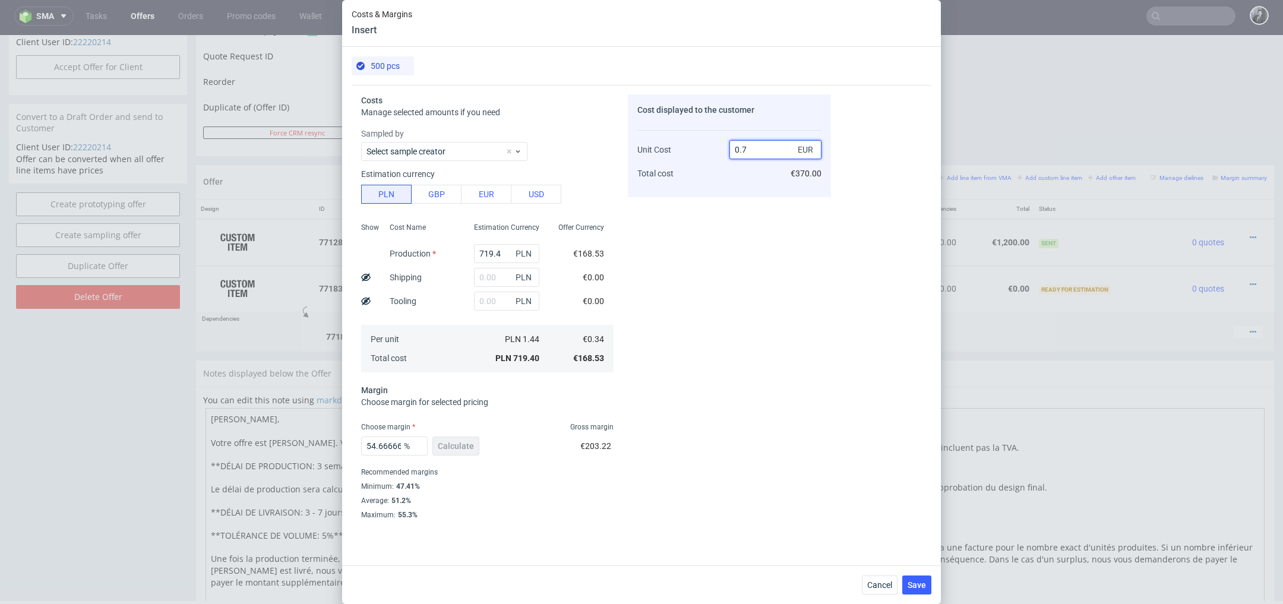
type input "0.76"
type input "55.26315789473685"
type input "0.75"
click at [802, 320] on div "Cost displayed to the customer Unit Cost Total cost 0.75 EUR €375.00" at bounding box center [729, 306] width 203 height 424
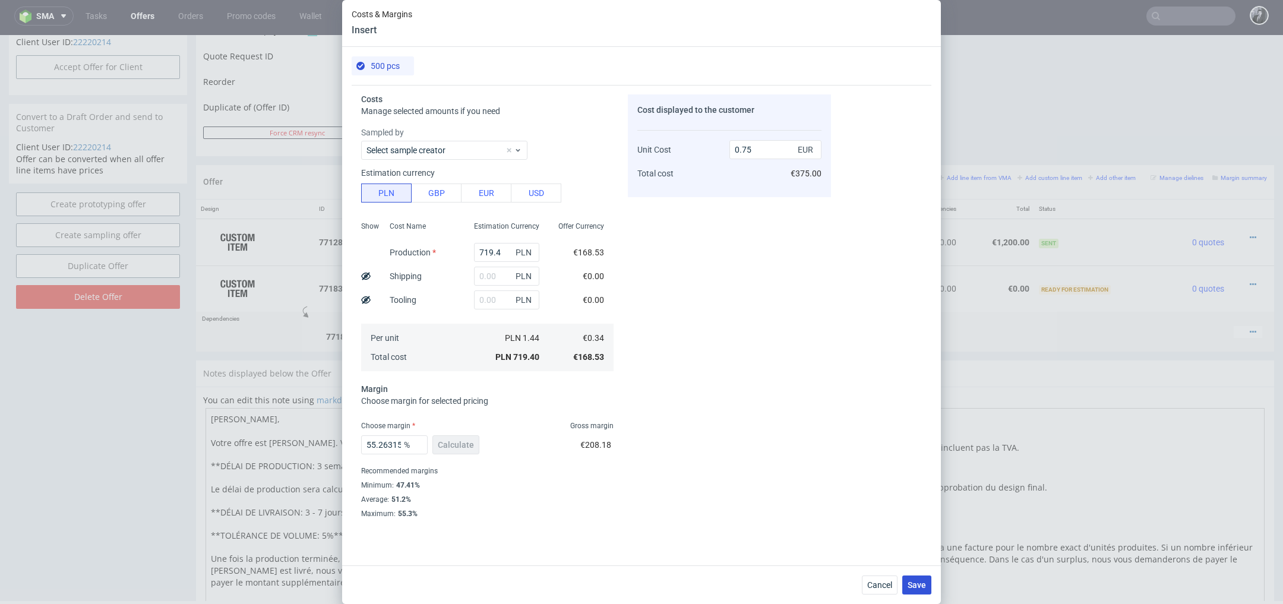
click at [921, 584] on span "Save" at bounding box center [917, 585] width 18 height 8
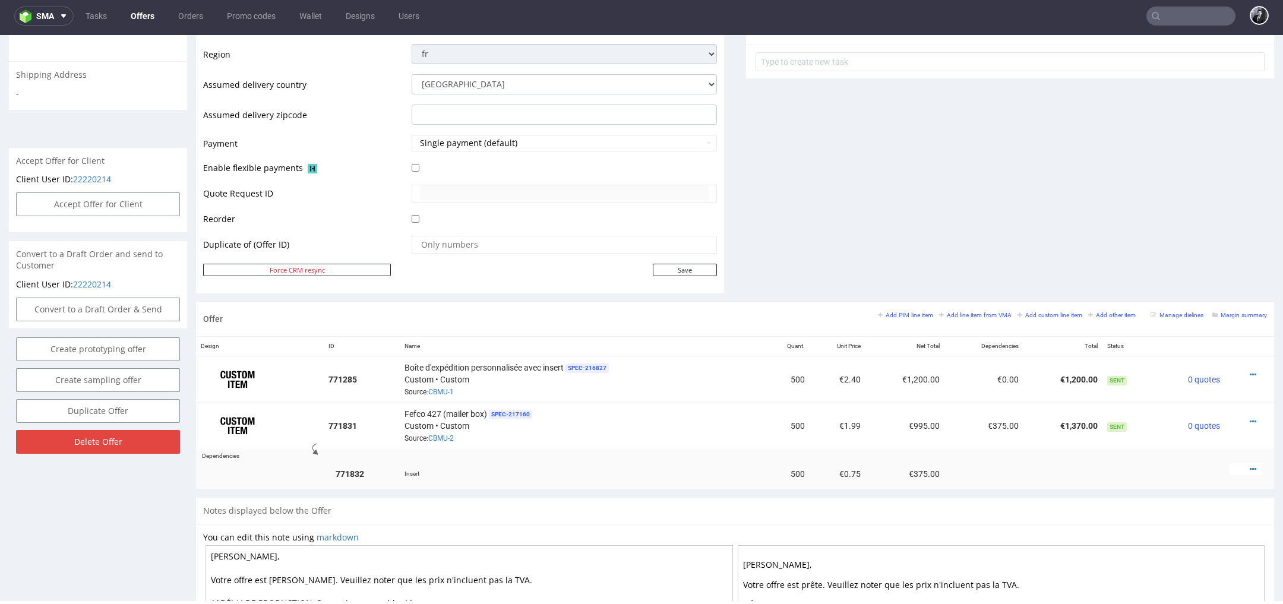
scroll to position [440, 0]
click at [569, 366] on span "SPEC- 216827" at bounding box center [586, 371] width 43 height 10
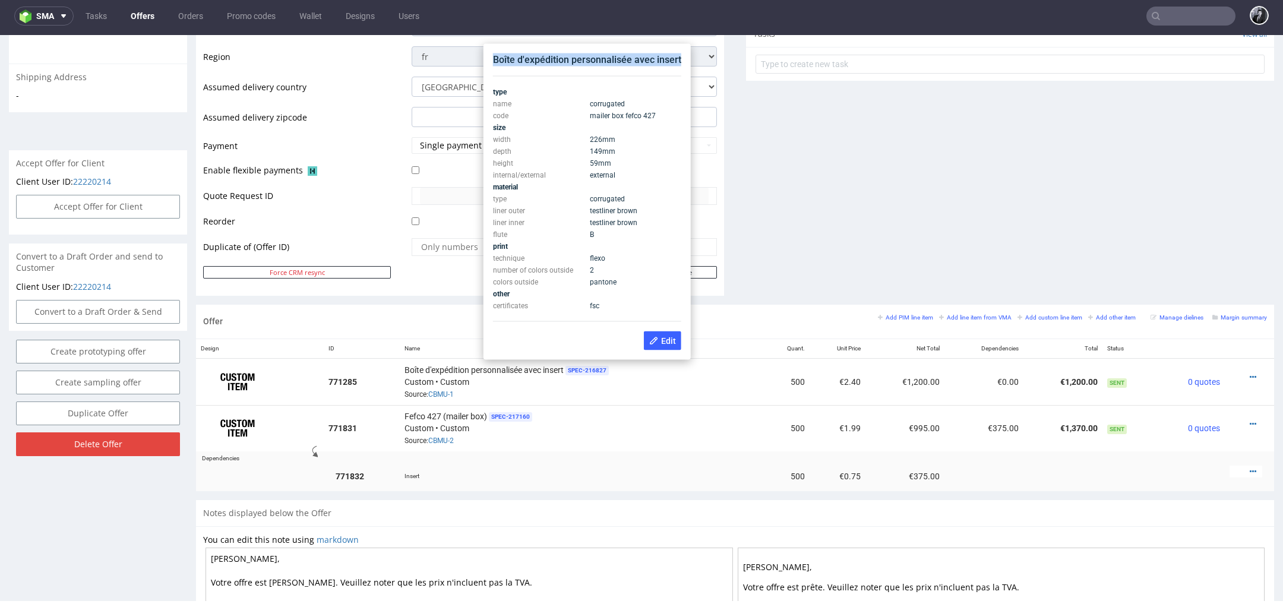
drag, startPoint x: 493, startPoint y: 58, endPoint x: 680, endPoint y: 58, distance: 186.5
click at [680, 58] on div "Boîte d'expédition personnalisée avec insert type name corrugated code mailer b…" at bounding box center [587, 202] width 198 height 306
copy div "Boîte d'expédition personnalisée avec insert"
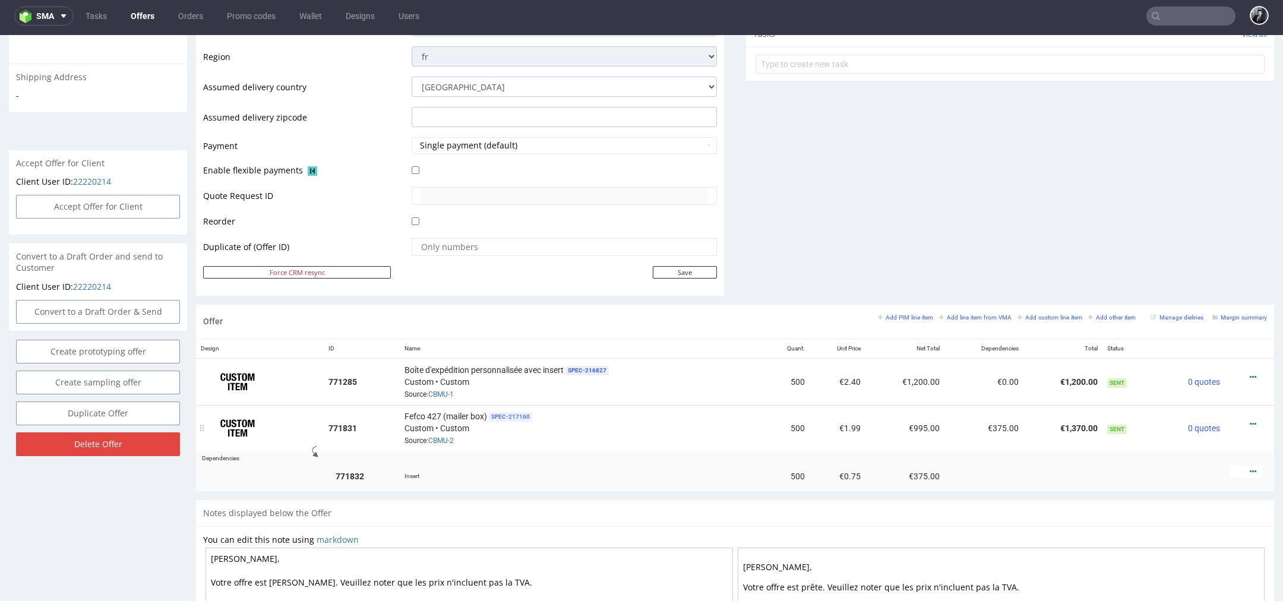
click at [510, 413] on span "SPEC- 217160" at bounding box center [510, 417] width 43 height 10
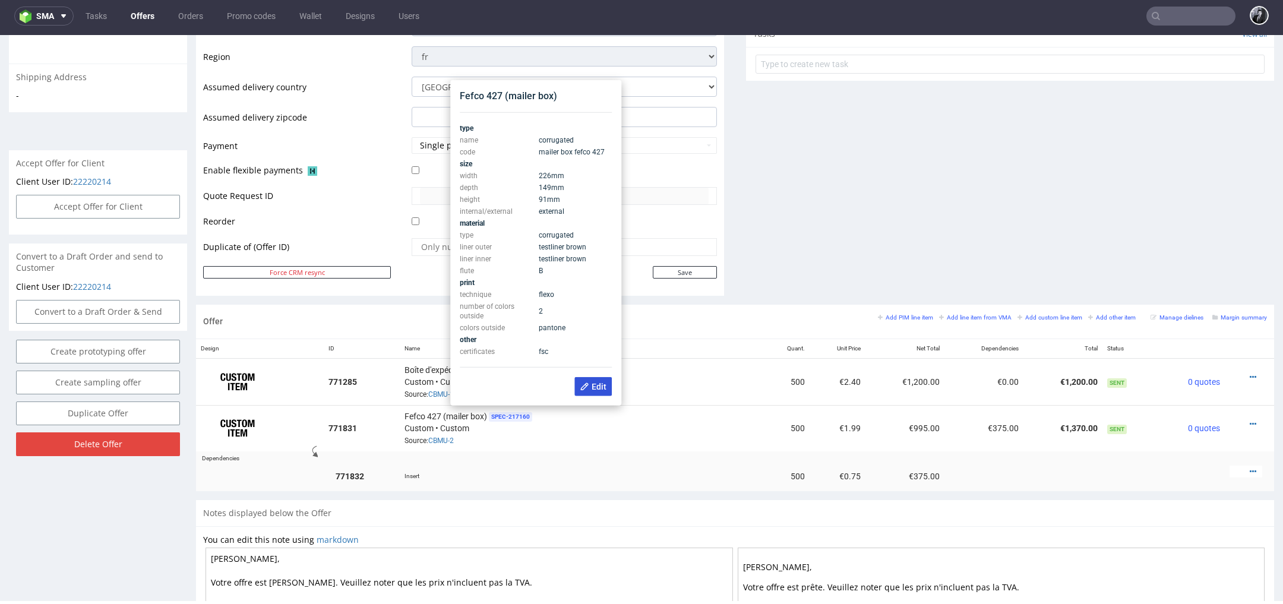
click at [592, 384] on span "Edit" at bounding box center [593, 387] width 27 height 10
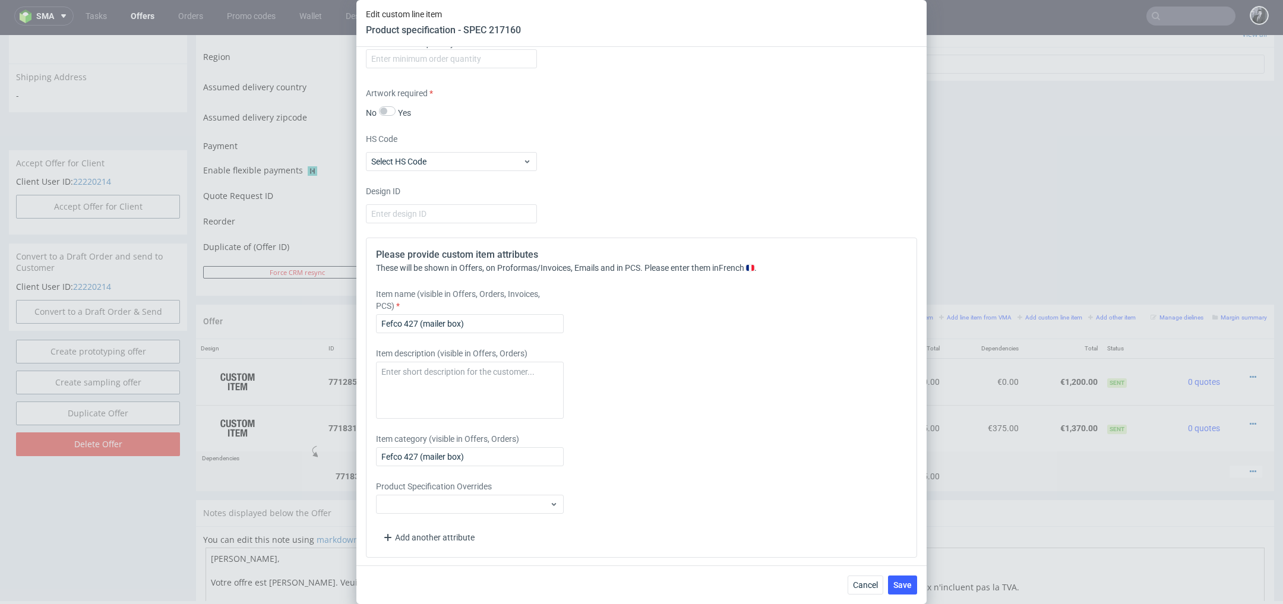
scroll to position [955, 0]
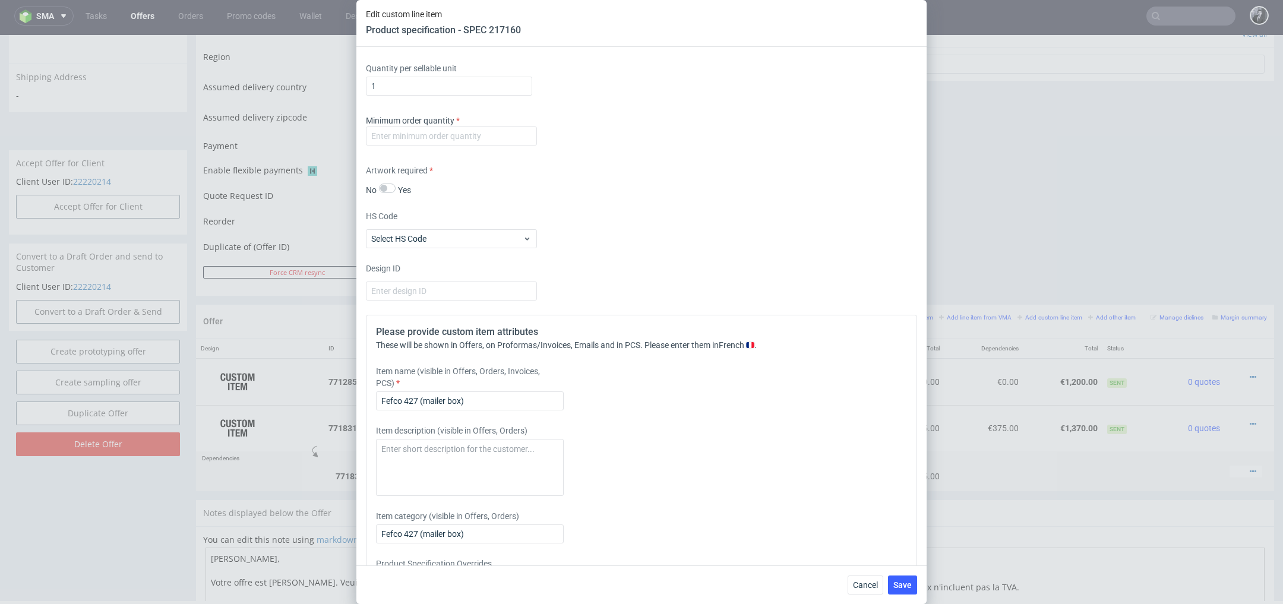
click at [437, 148] on div "Minimum order quantity" at bounding box center [641, 133] width 551 height 36
click at [437, 135] on input "number" at bounding box center [451, 136] width 171 height 19
type input "500"
click at [453, 452] on textarea at bounding box center [470, 467] width 188 height 57
paste textarea "Boîte d'expédition personnalisée avec insert"
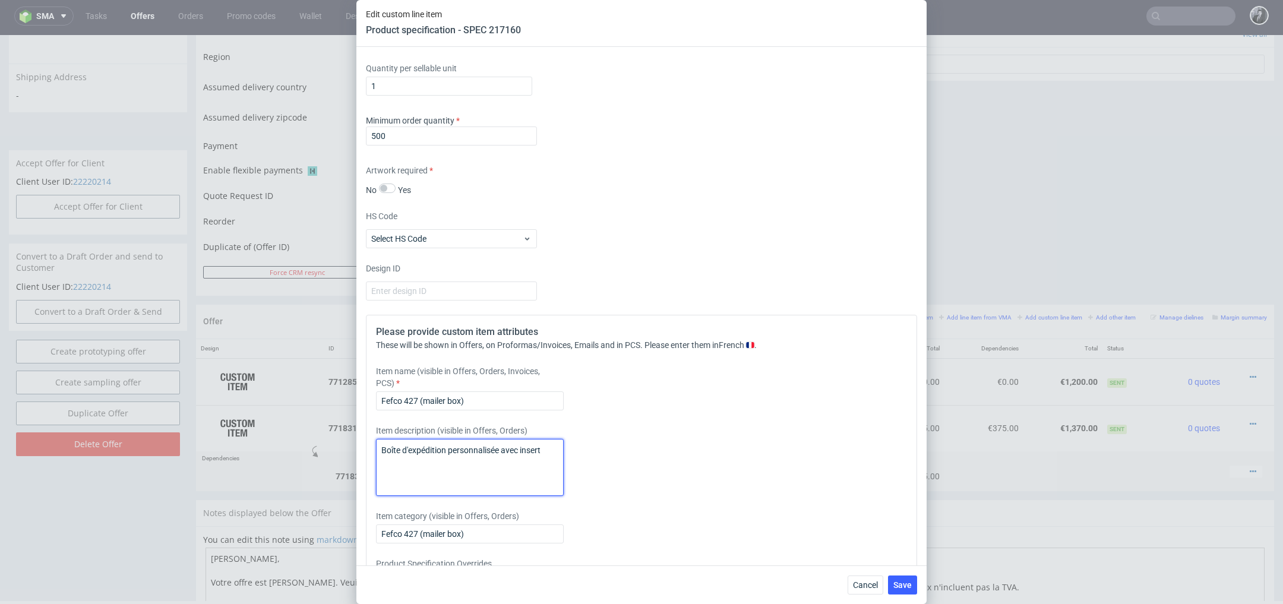
drag, startPoint x: 551, startPoint y: 451, endPoint x: 336, endPoint y: 454, distance: 215.6
click at [336, 454] on div "Edit custom line item Product specification - SPEC 217160 Supplier Marex Techni…" at bounding box center [641, 302] width 1283 height 604
type textarea "Boîte d'expédition personnalisée avec insert"
click at [475, 397] on input "Fefco 427 (mailer box)" at bounding box center [470, 400] width 188 height 19
drag, startPoint x: 475, startPoint y: 397, endPoint x: 372, endPoint y: 397, distance: 103.4
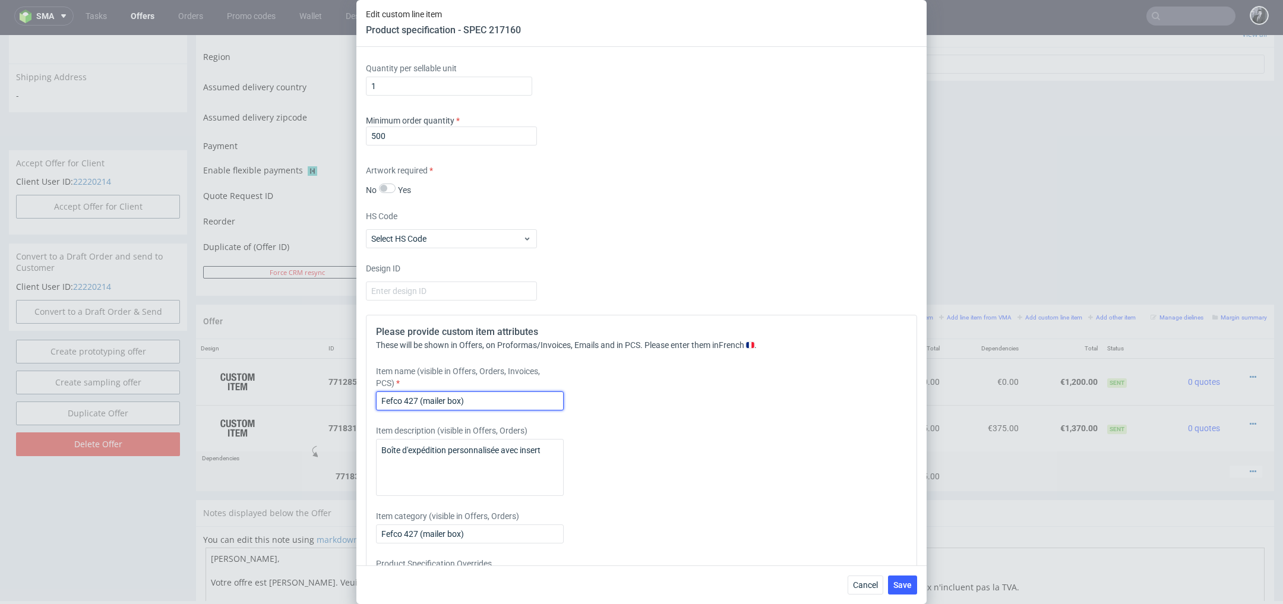
click at [372, 397] on div "Please provide custom item attributes These will be shown in Offers, on Proform…" at bounding box center [641, 475] width 551 height 320
paste input "Boîte d'expédition personnalisée avec insert"
type input "Boîte d'expédition personnalisée avec insert"
drag, startPoint x: 545, startPoint y: 450, endPoint x: 305, endPoint y: 442, distance: 240.1
click at [305, 442] on div "Edit custom line item Product specification - SPEC 217160 Supplier Marex Techni…" at bounding box center [641, 302] width 1283 height 604
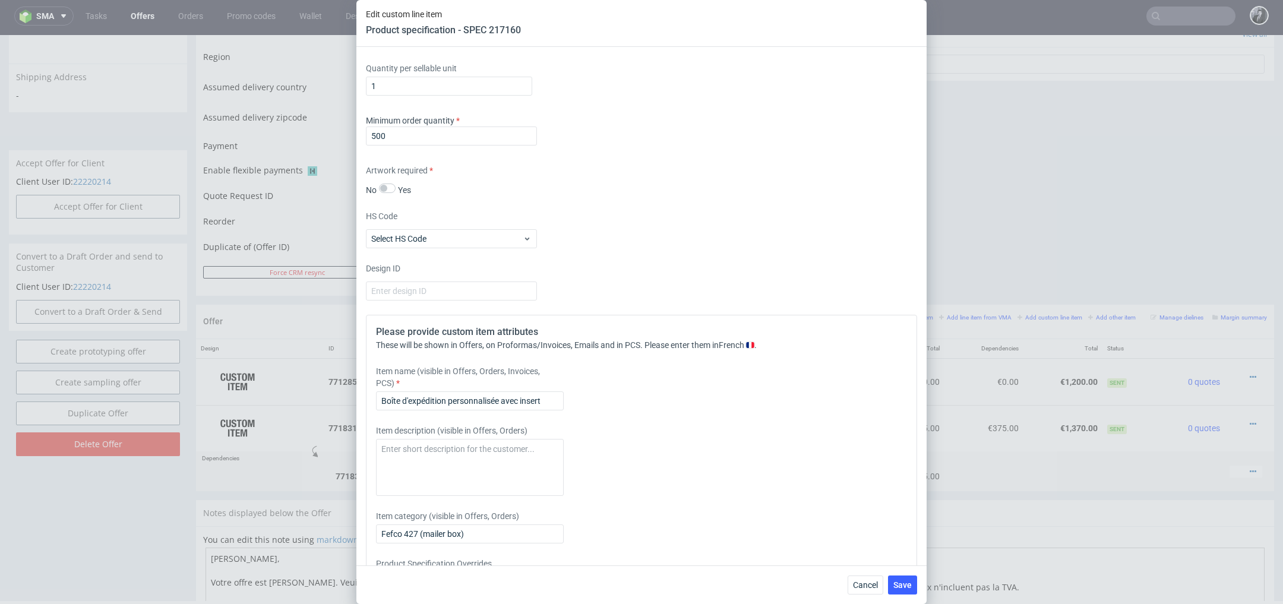
click at [560, 512] on label "Item category (visible in Offers, Orders)" at bounding box center [470, 516] width 188 height 12
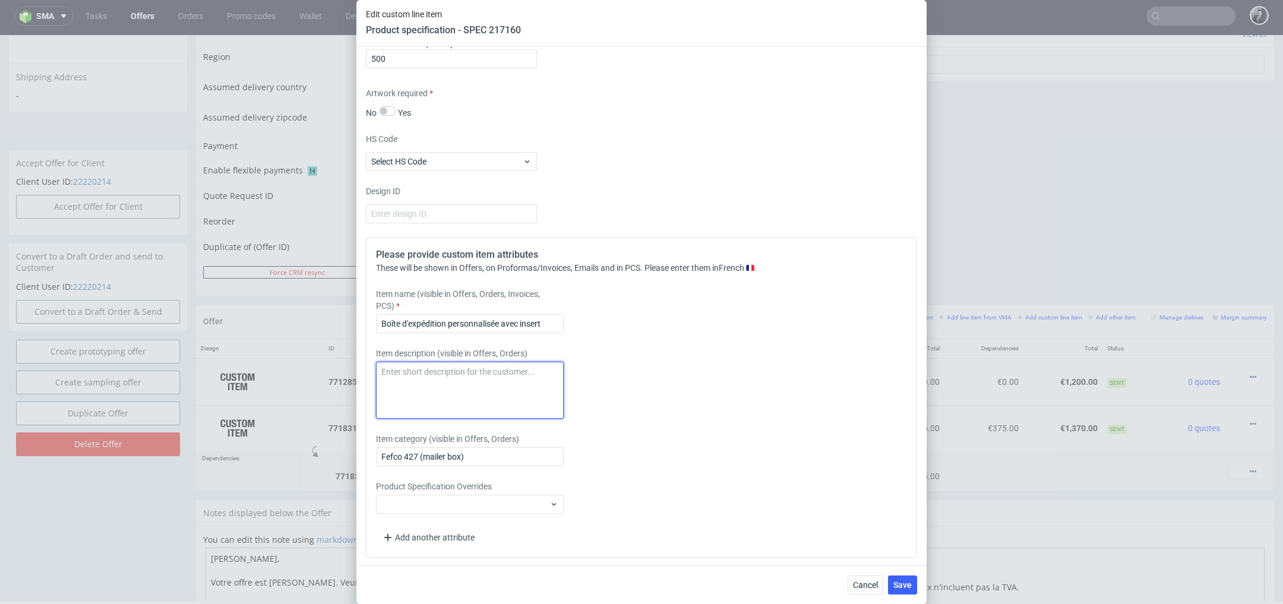
click at [508, 384] on textarea at bounding box center [470, 390] width 188 height 57
click at [590, 453] on div "Item category (visible in Offers, Orders) Fefco 427 (mailer box)" at bounding box center [573, 449] width 394 height 33
click at [906, 589] on span "Save" at bounding box center [902, 585] width 18 height 8
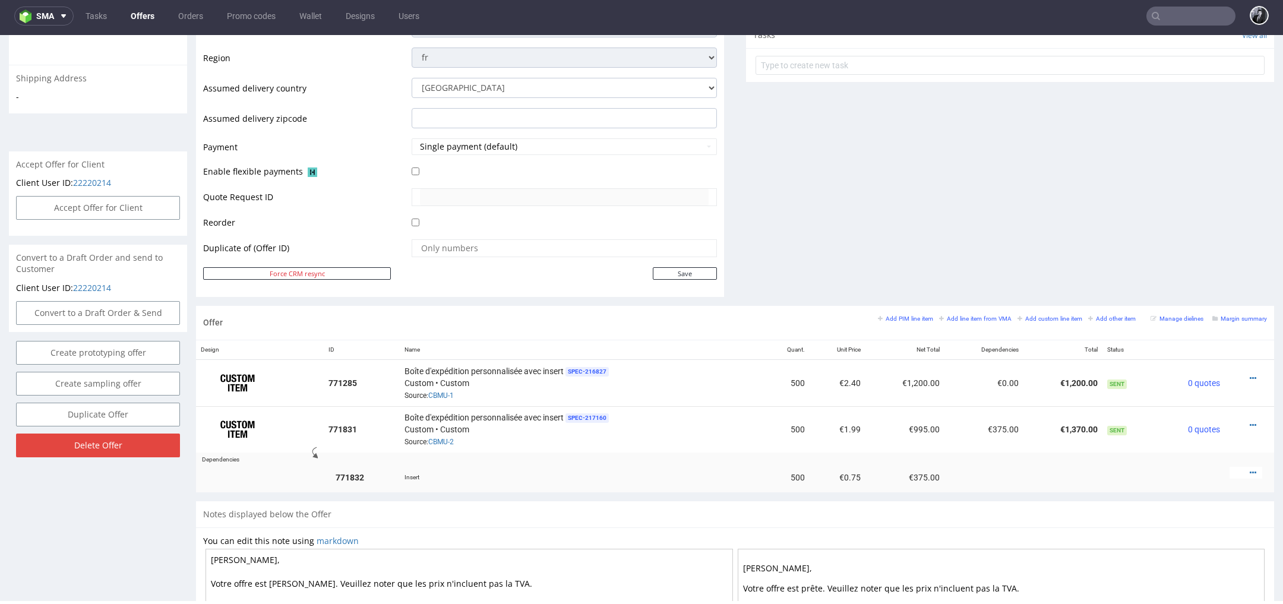
scroll to position [444, 0]
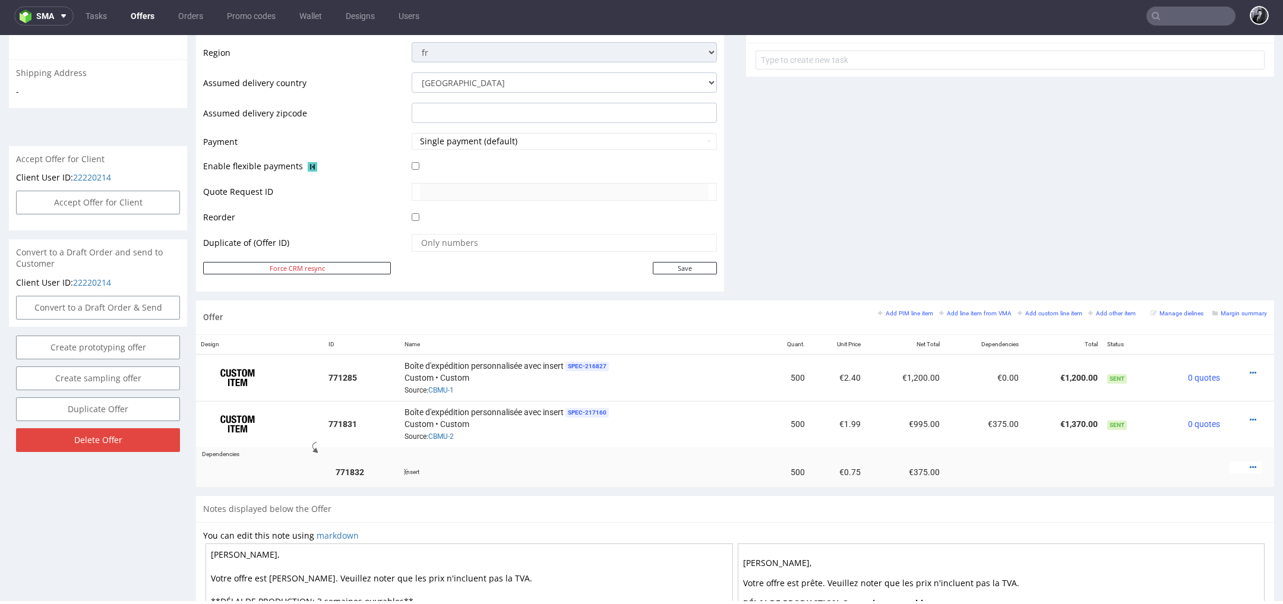
click at [1242, 463] on div at bounding box center [1246, 468] width 33 height 12
click at [1250, 463] on icon at bounding box center [1253, 467] width 7 height 8
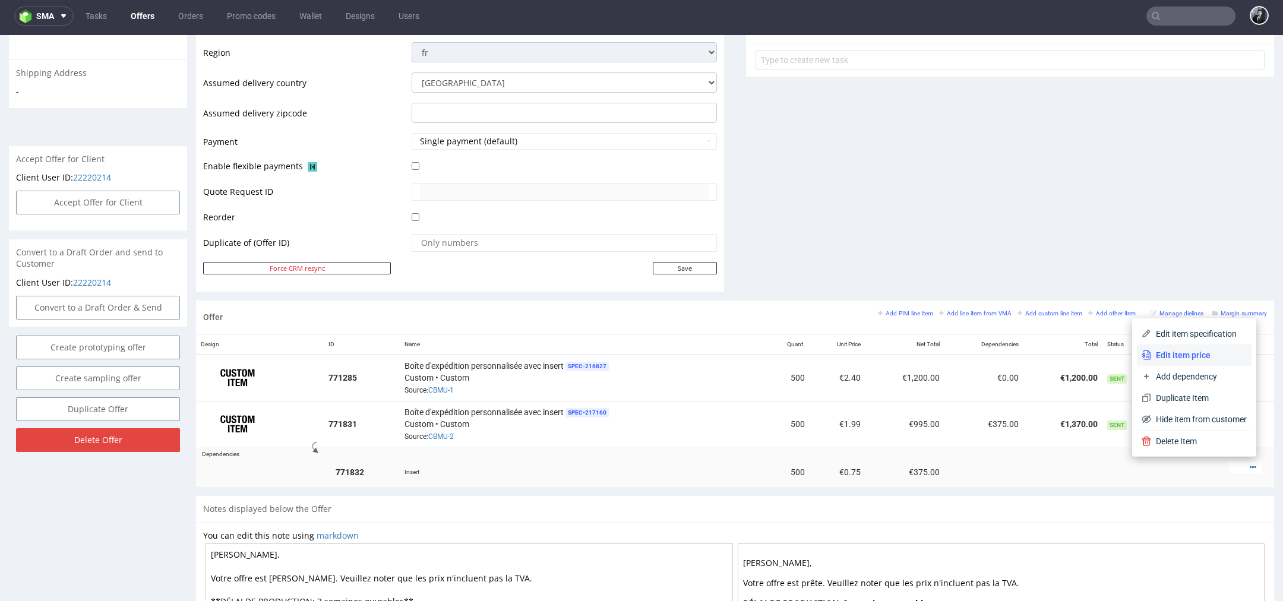
click at [1192, 354] on span "Edit item price" at bounding box center [1199, 355] width 96 height 12
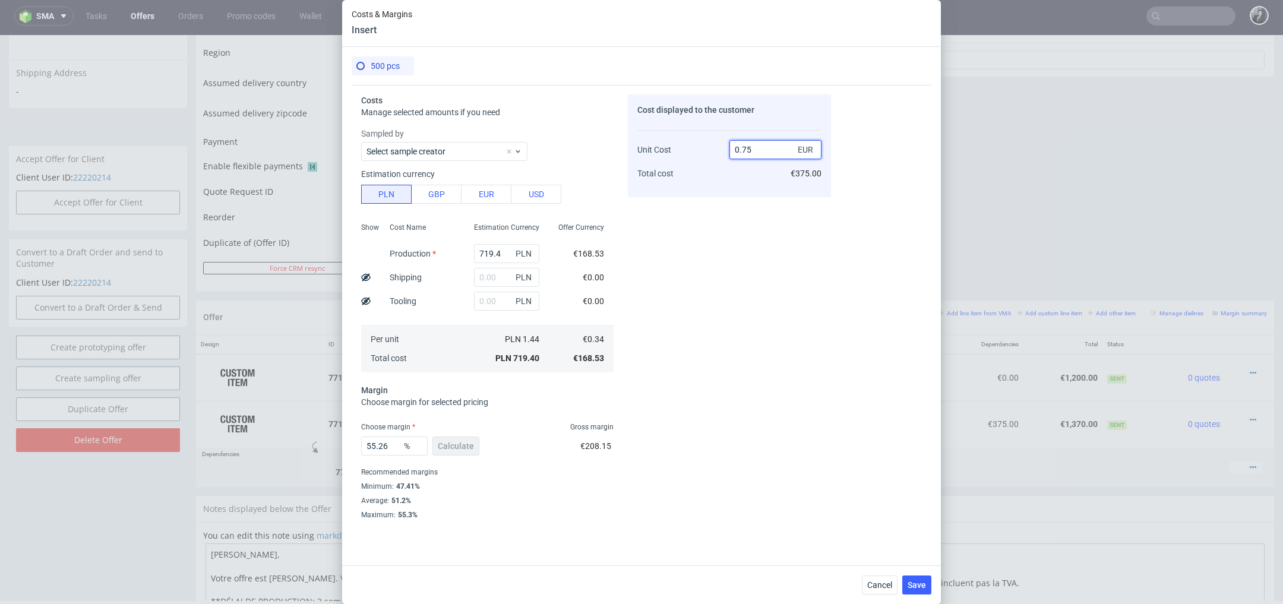
click at [761, 149] on input "0.75" at bounding box center [775, 149] width 92 height 19
type input "0.90"
type input "62.22222222222222"
type input "0.89"
click at [912, 581] on span "Save" at bounding box center [917, 585] width 18 height 8
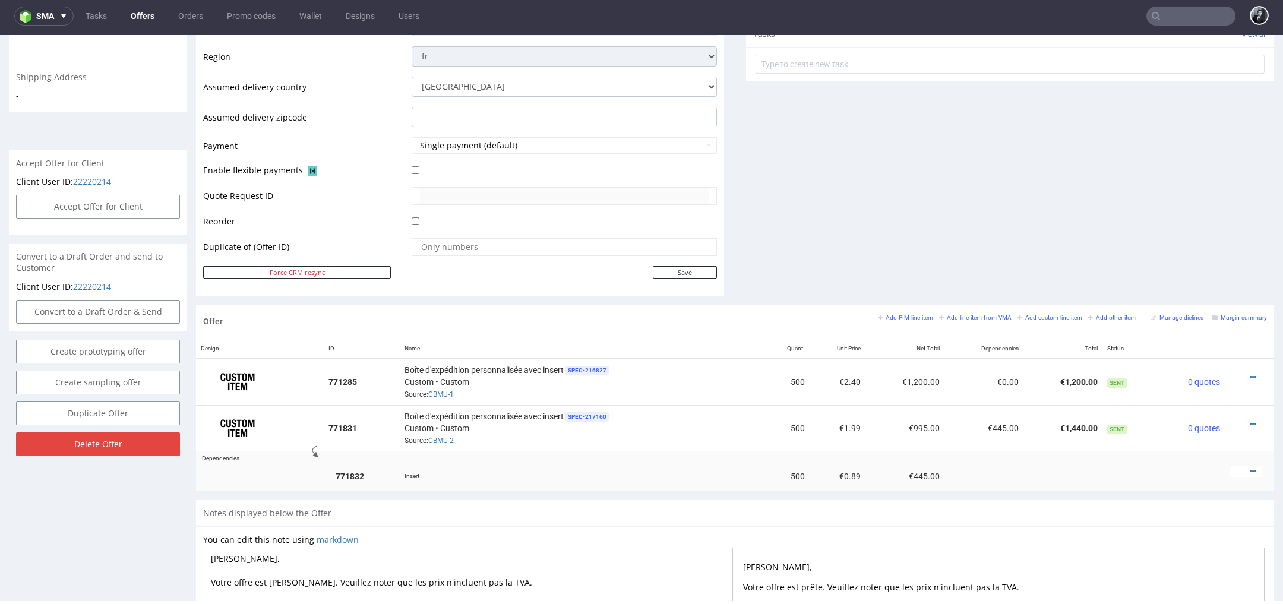
scroll to position [442, 0]
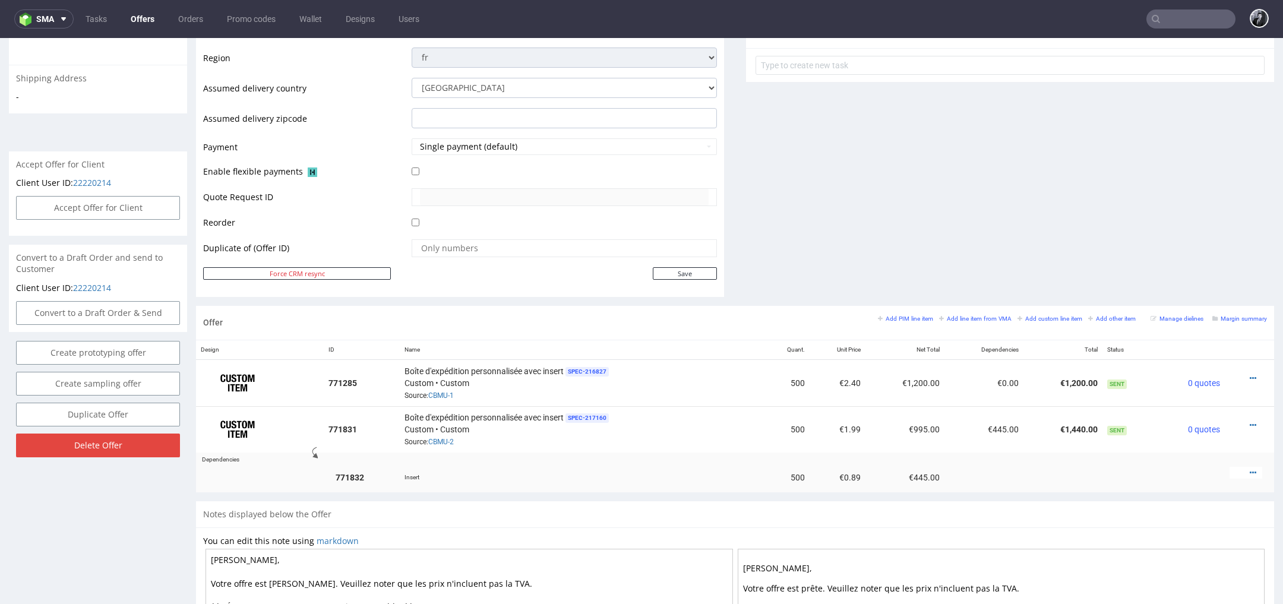
scroll to position [4, 0]
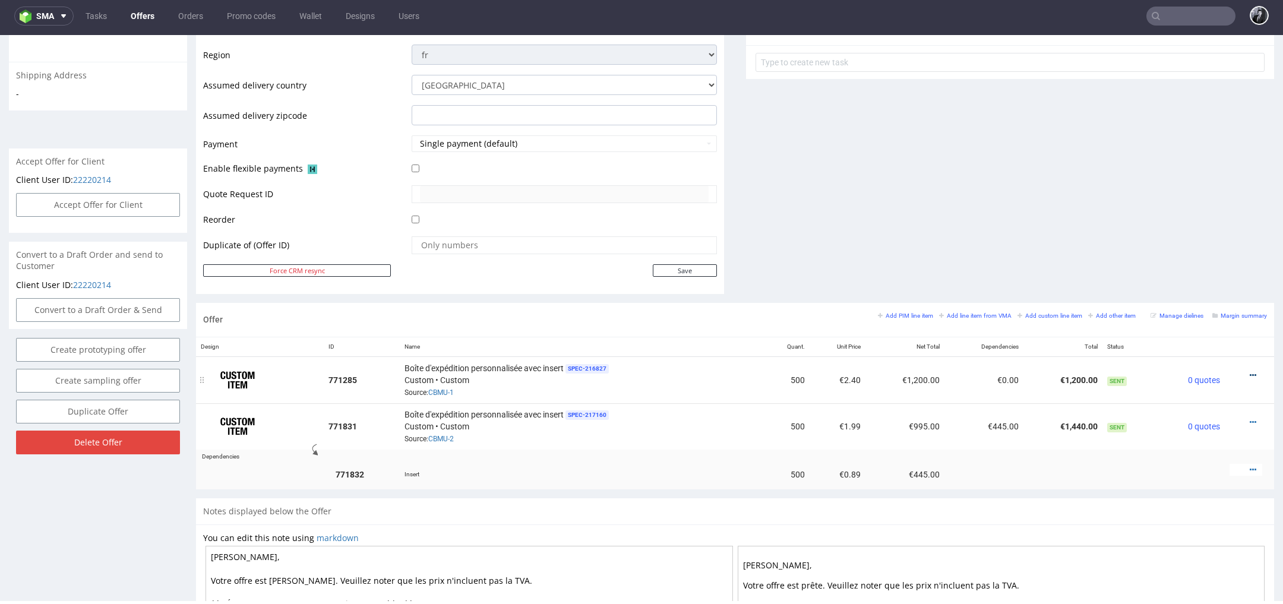
click at [1250, 371] on icon at bounding box center [1253, 375] width 7 height 8
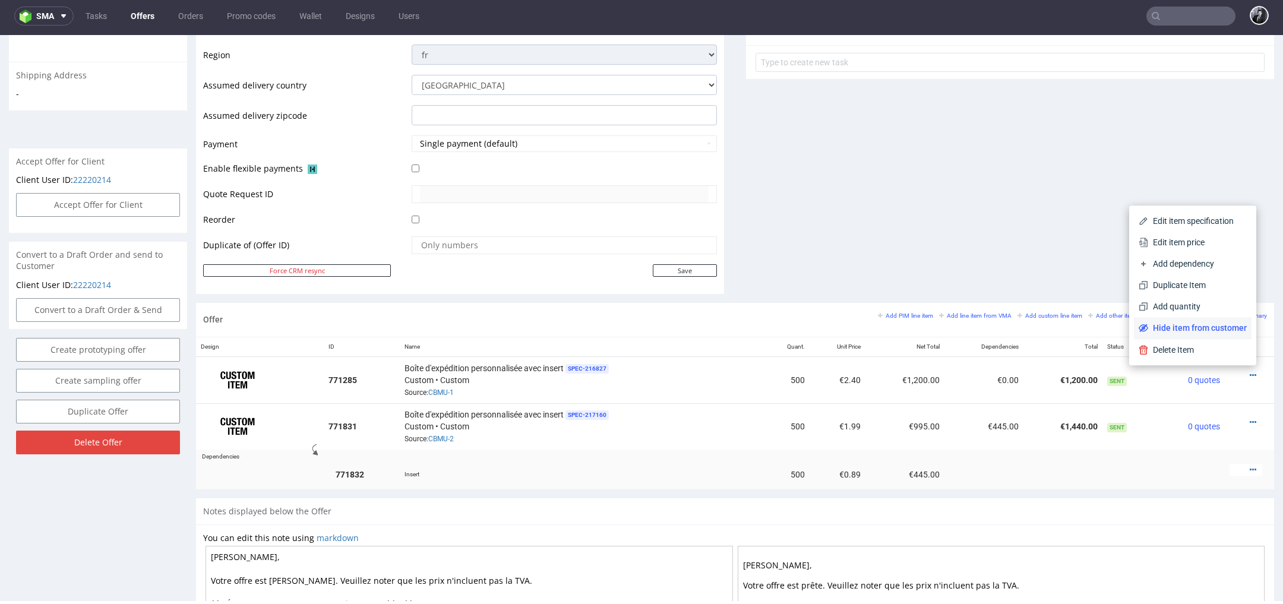
click at [1203, 322] on span "Hide item from customer" at bounding box center [1197, 328] width 99 height 12
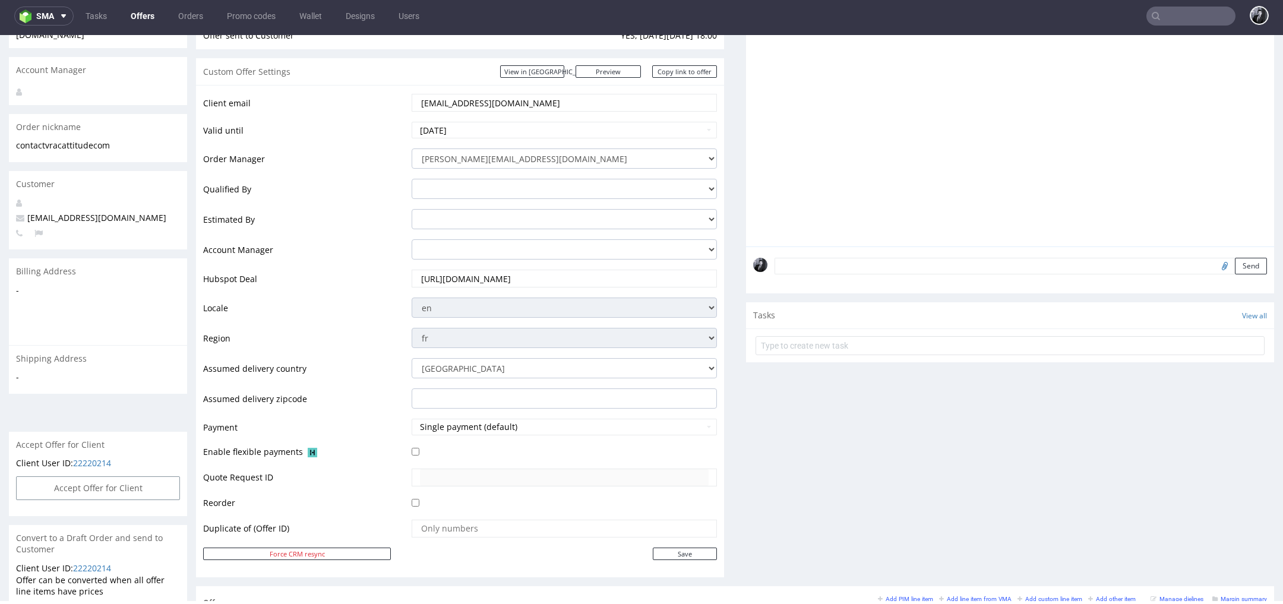
scroll to position [0, 0]
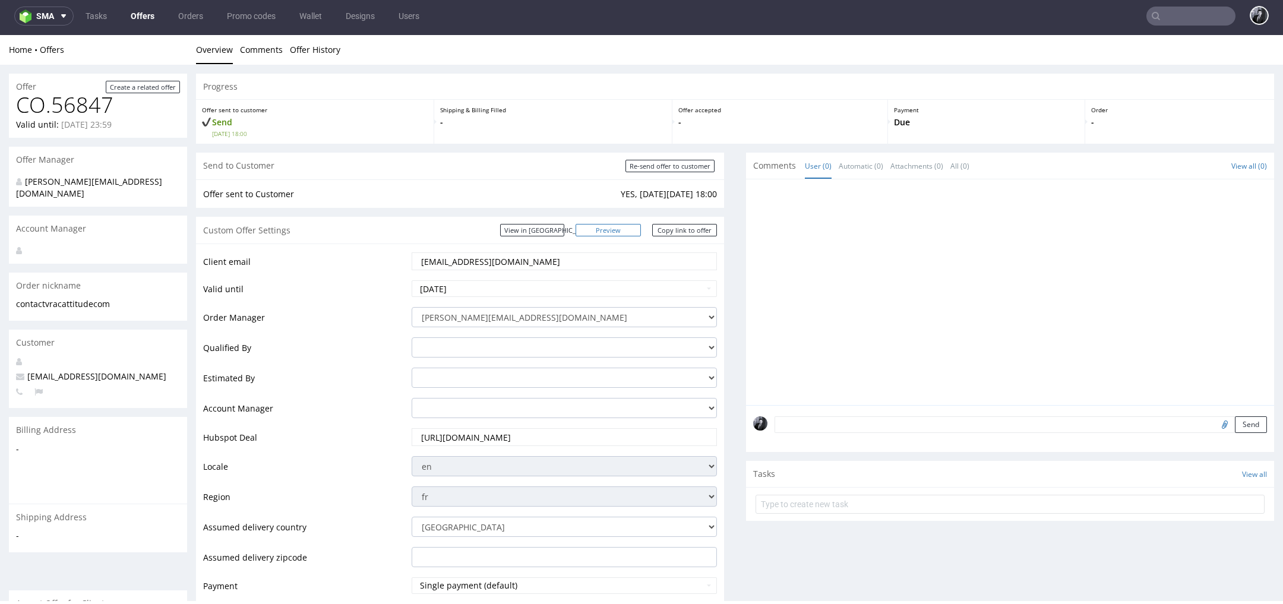
click at [627, 226] on link "Preview" at bounding box center [608, 230] width 65 height 12
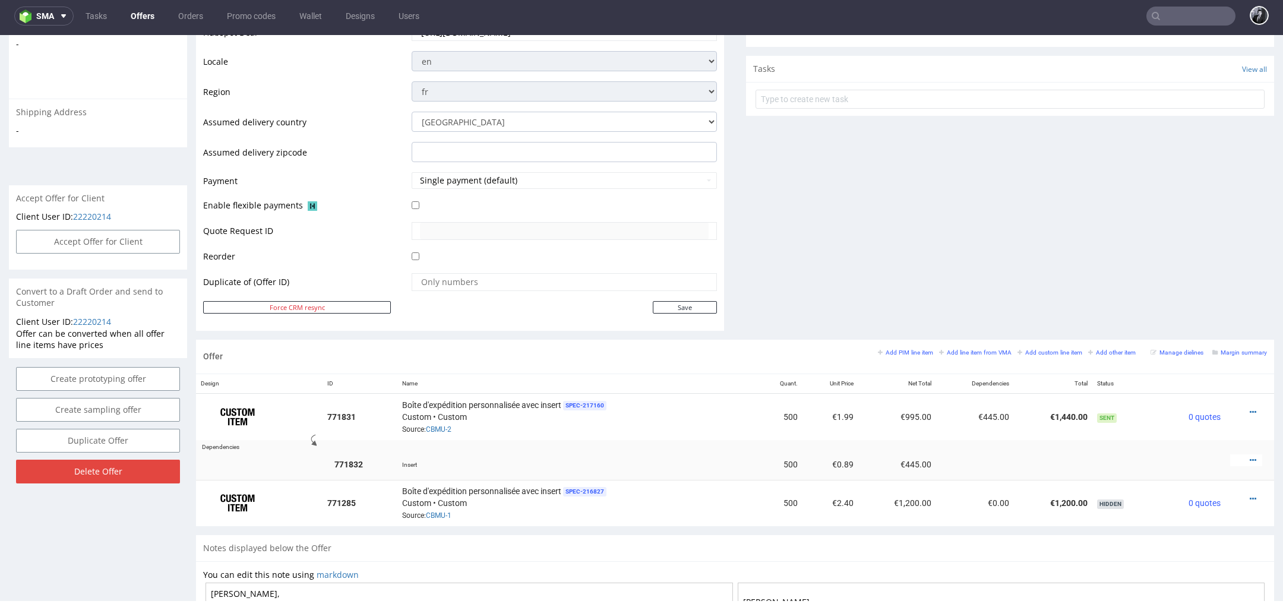
scroll to position [637, 0]
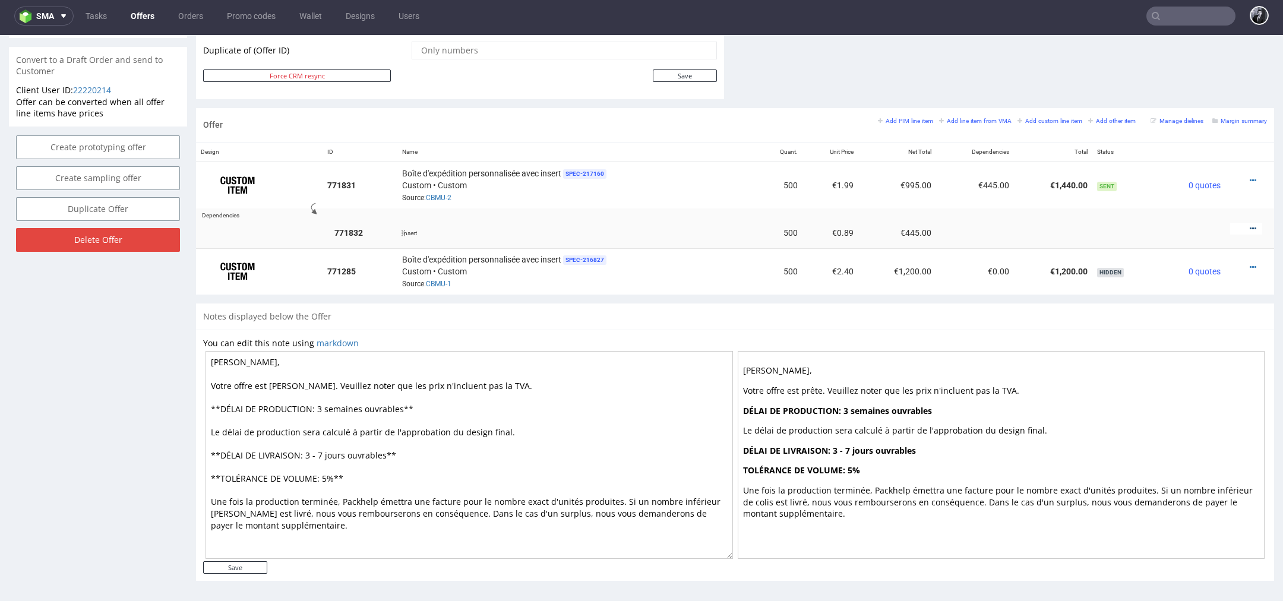
click at [1250, 224] on link at bounding box center [1253, 229] width 7 height 10
click at [1173, 99] on span "Edit item specification" at bounding box center [1199, 96] width 96 height 12
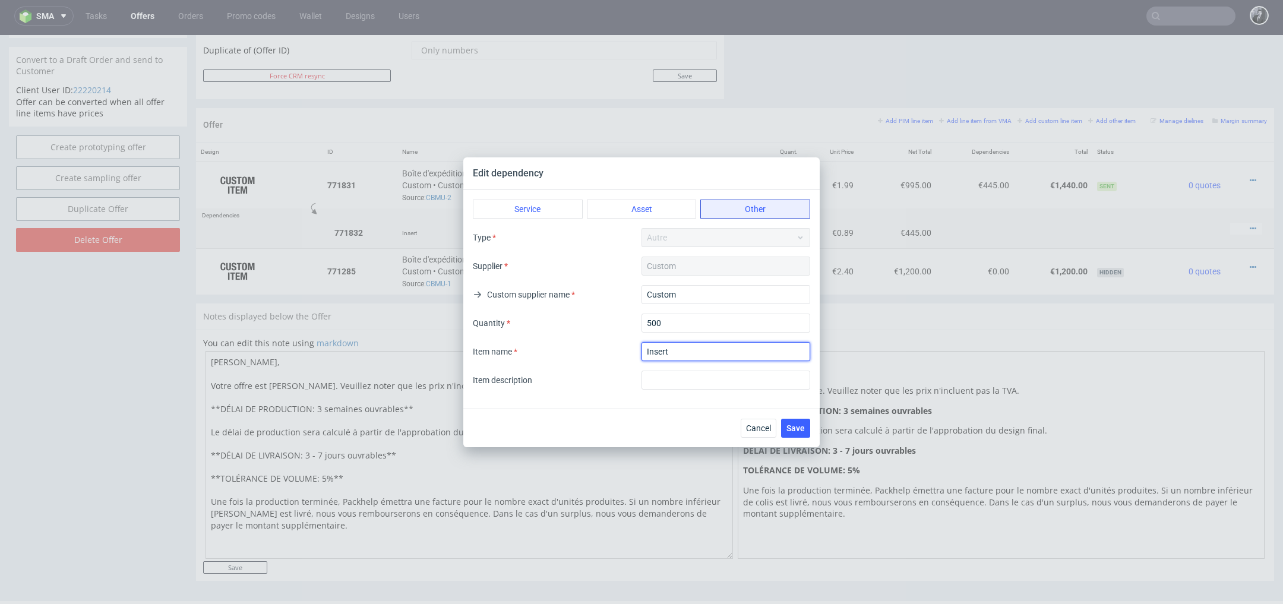
click at [706, 356] on input "textarea" at bounding box center [726, 351] width 169 height 19
click at [666, 352] on input "textarea" at bounding box center [726, 351] width 169 height 19
type input "Inserts (cannelure E)"
click at [802, 433] on button "Save" at bounding box center [795, 428] width 29 height 19
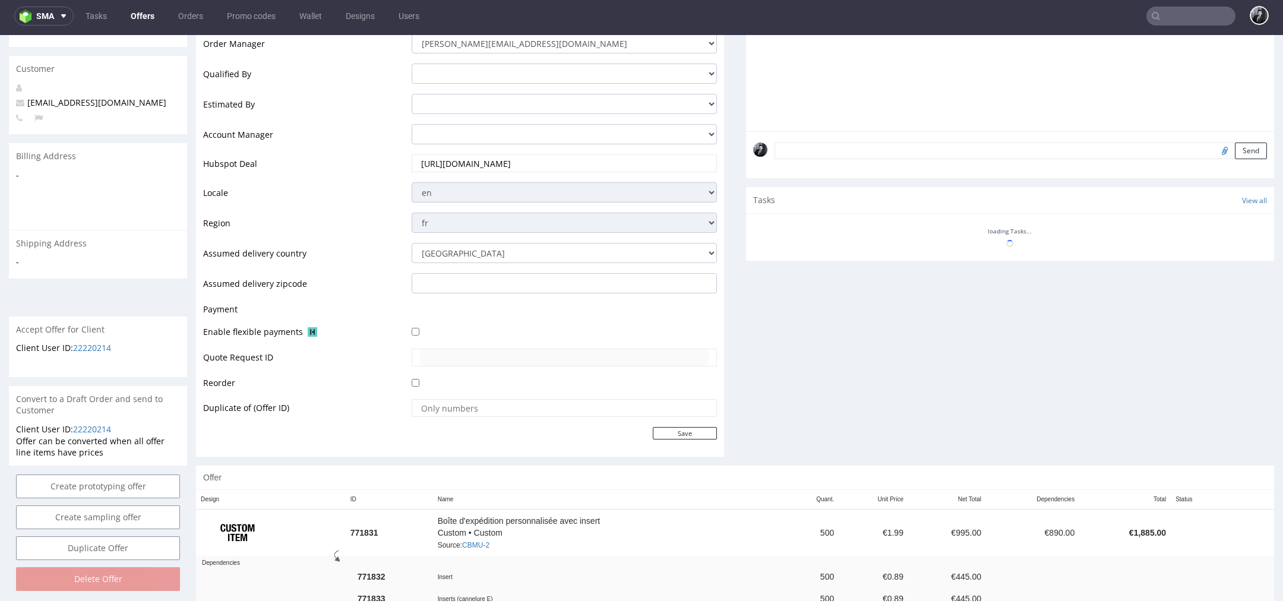
scroll to position [342, 0]
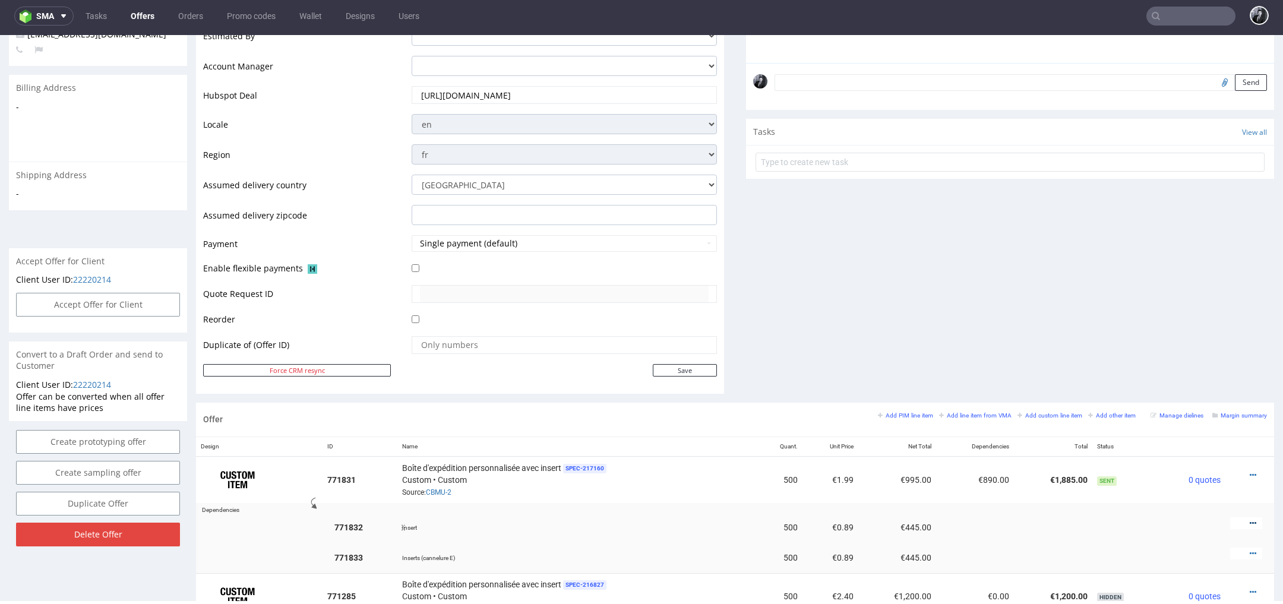
click at [1250, 519] on icon at bounding box center [1253, 523] width 7 height 8
click at [1225, 501] on span "Delete Item" at bounding box center [1199, 498] width 96 height 12
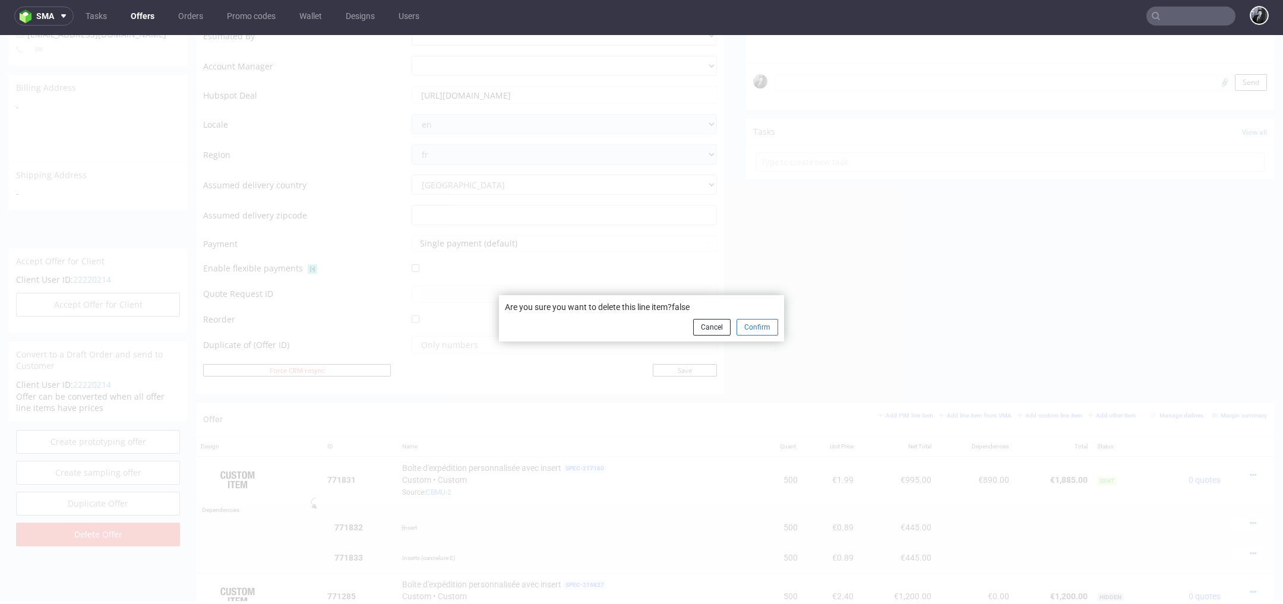
click at [759, 329] on button "Confirm" at bounding box center [758, 327] width 42 height 17
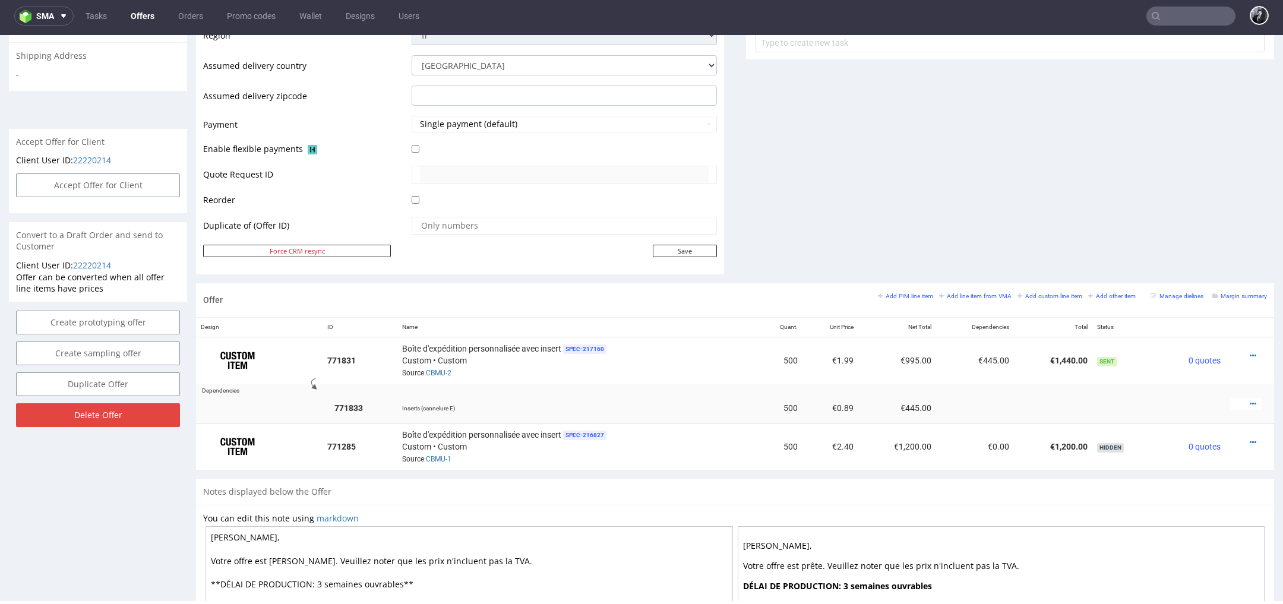
scroll to position [0, 0]
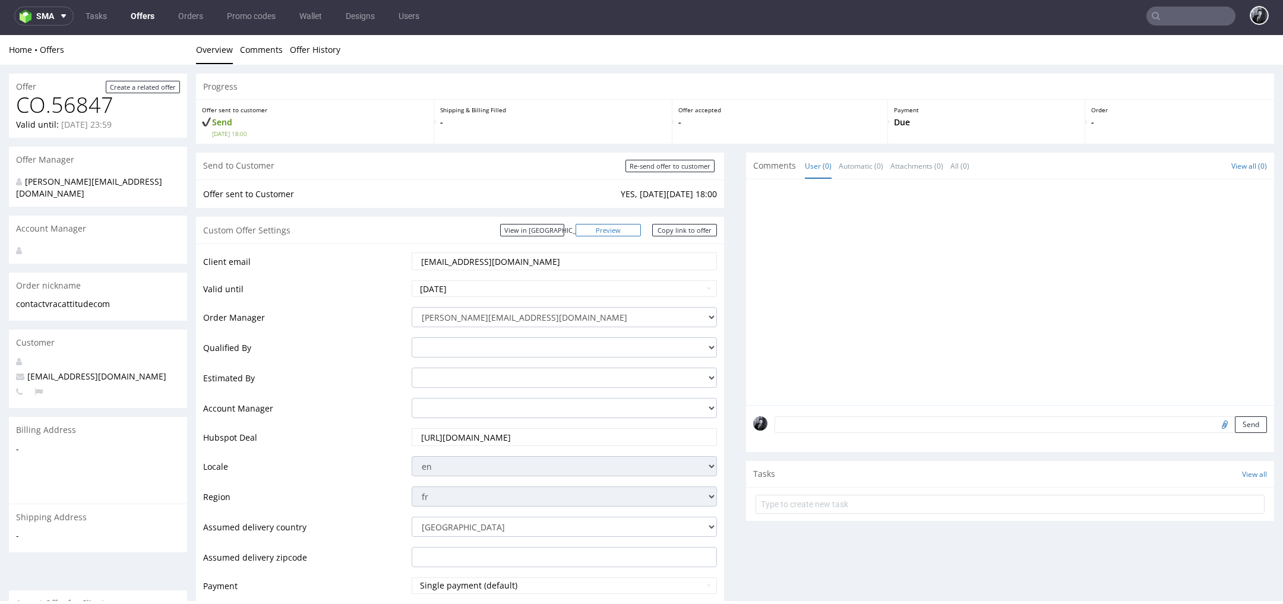
click at [620, 233] on link "Preview" at bounding box center [608, 230] width 65 height 12
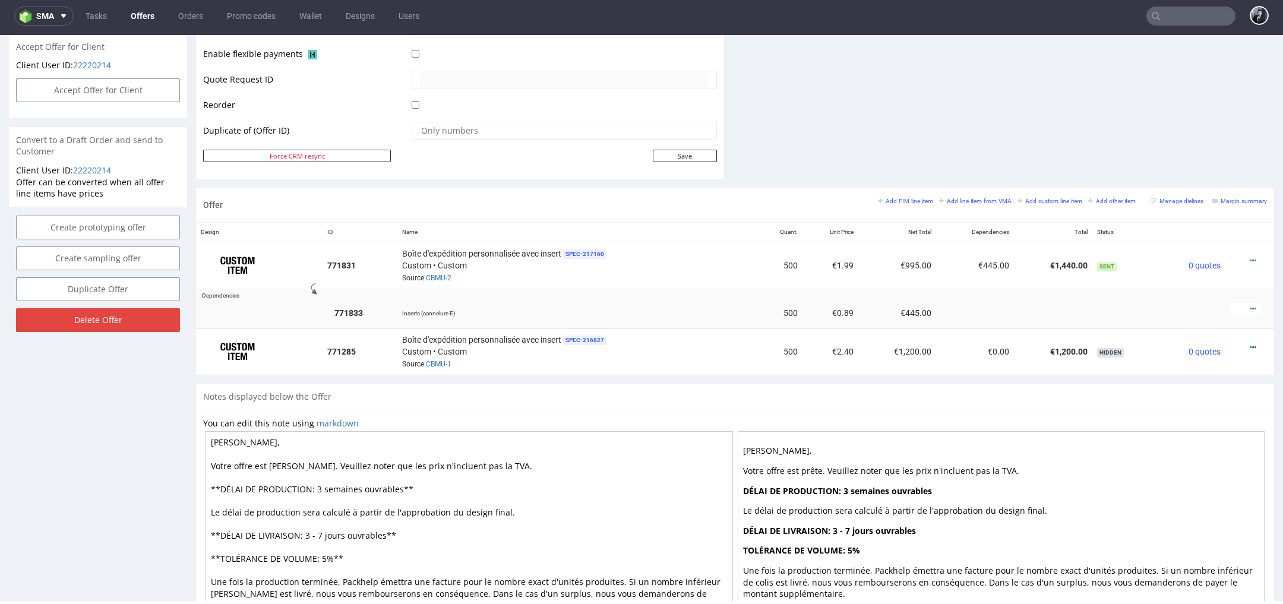
scroll to position [637, 0]
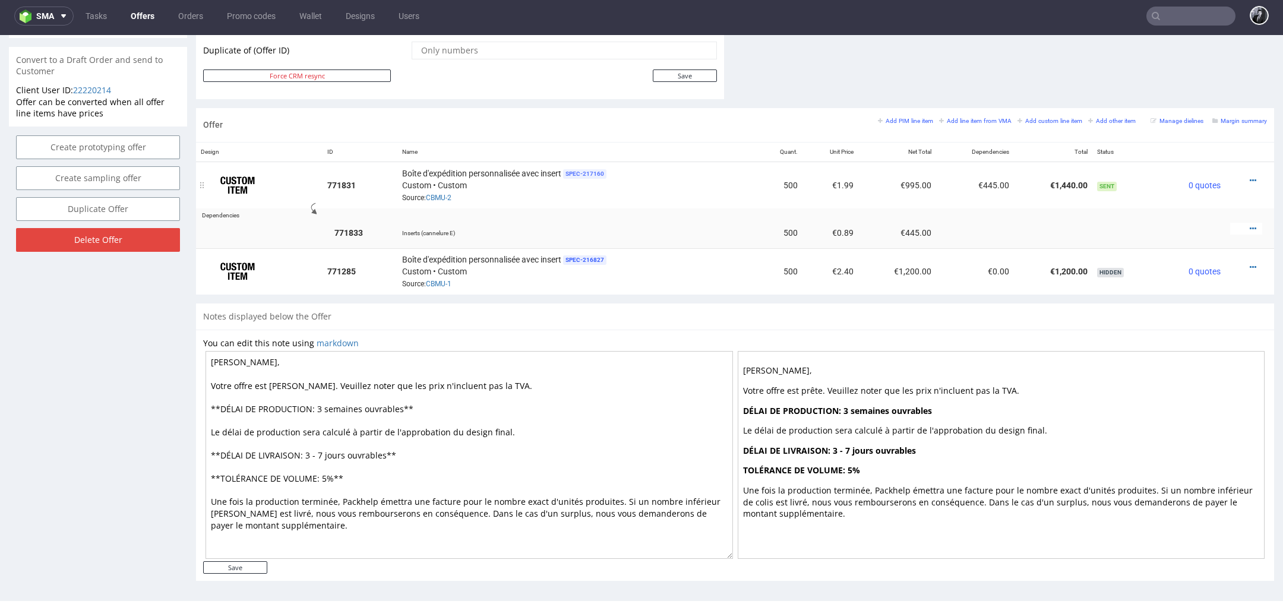
click at [590, 170] on span "SPEC- 217160" at bounding box center [584, 174] width 43 height 10
click at [657, 140] on span "Edit" at bounding box center [660, 145] width 27 height 10
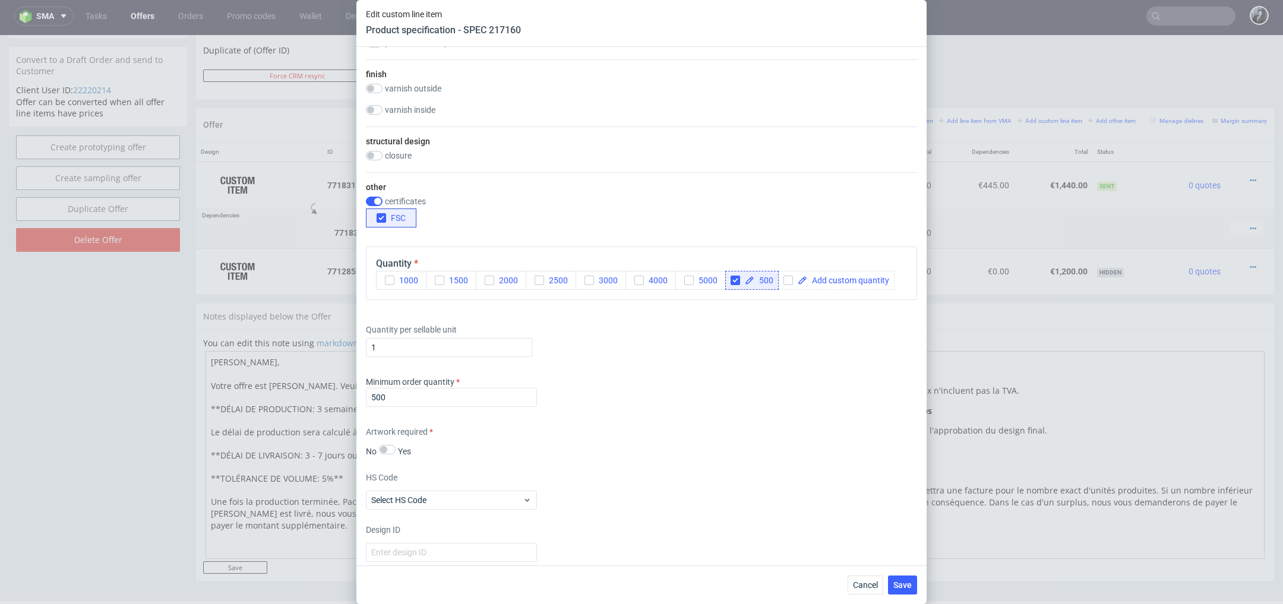
scroll to position [1032, 0]
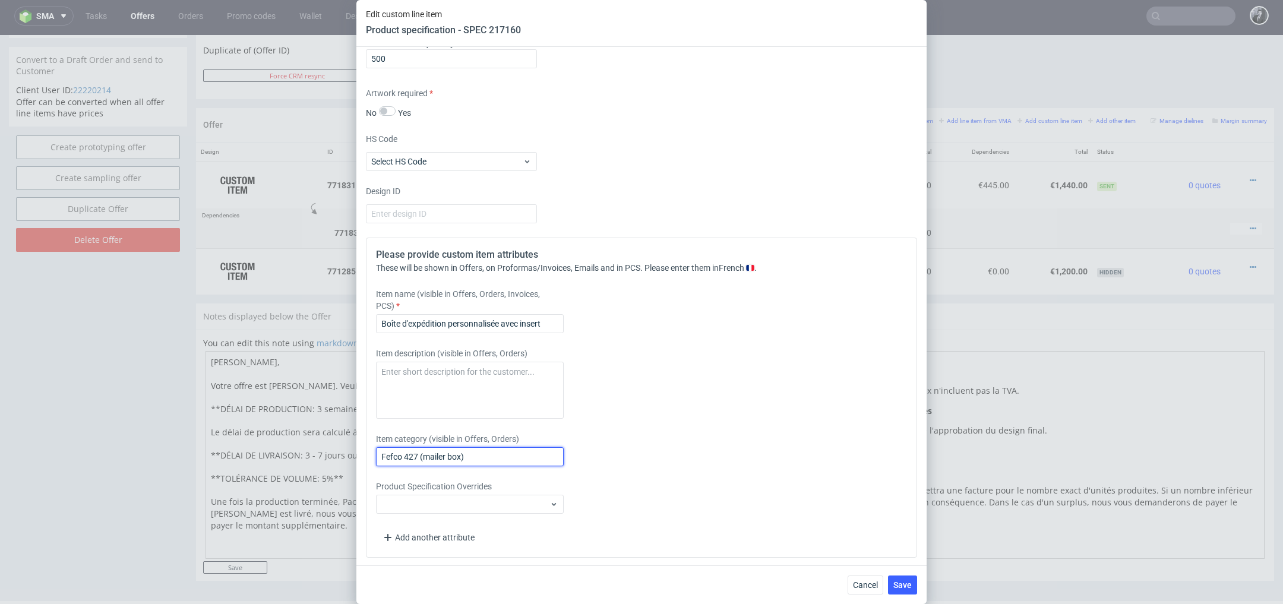
drag, startPoint x: 487, startPoint y: 456, endPoint x: 331, endPoint y: 456, distance: 156.2
click at [331, 456] on div "Edit custom line item Product specification - SPEC 217160 Supplier Marex Techni…" at bounding box center [641, 302] width 1283 height 604
type input "Fefco 427 (cannelure B)"
click at [906, 586] on span "Save" at bounding box center [902, 585] width 18 height 8
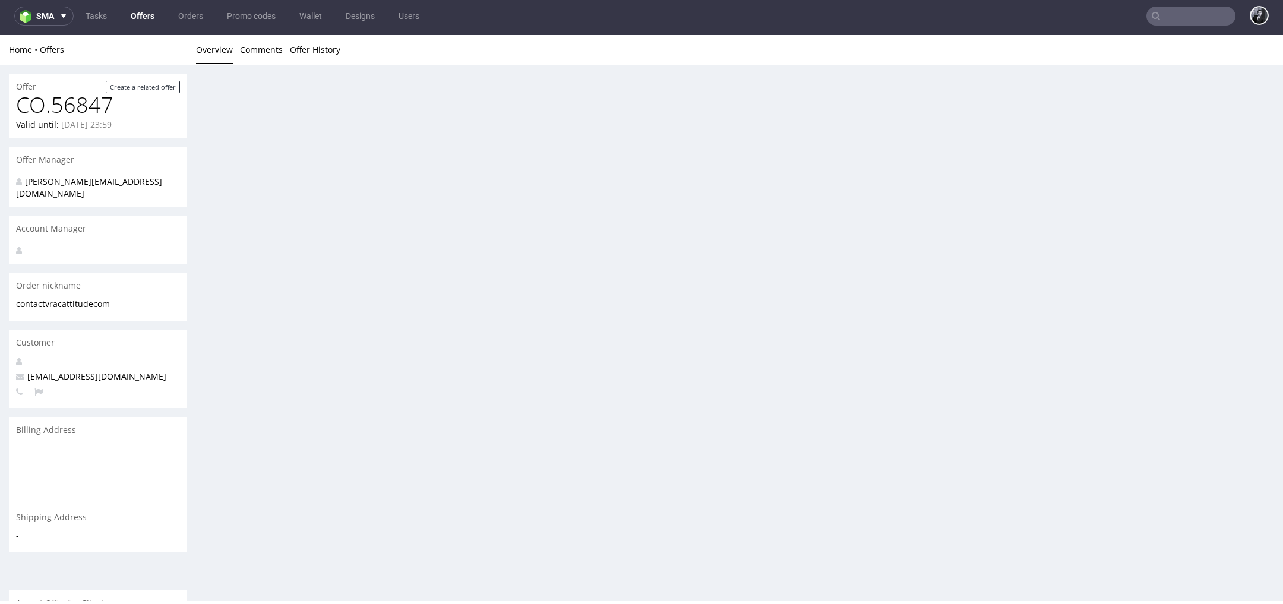
scroll to position [0, 0]
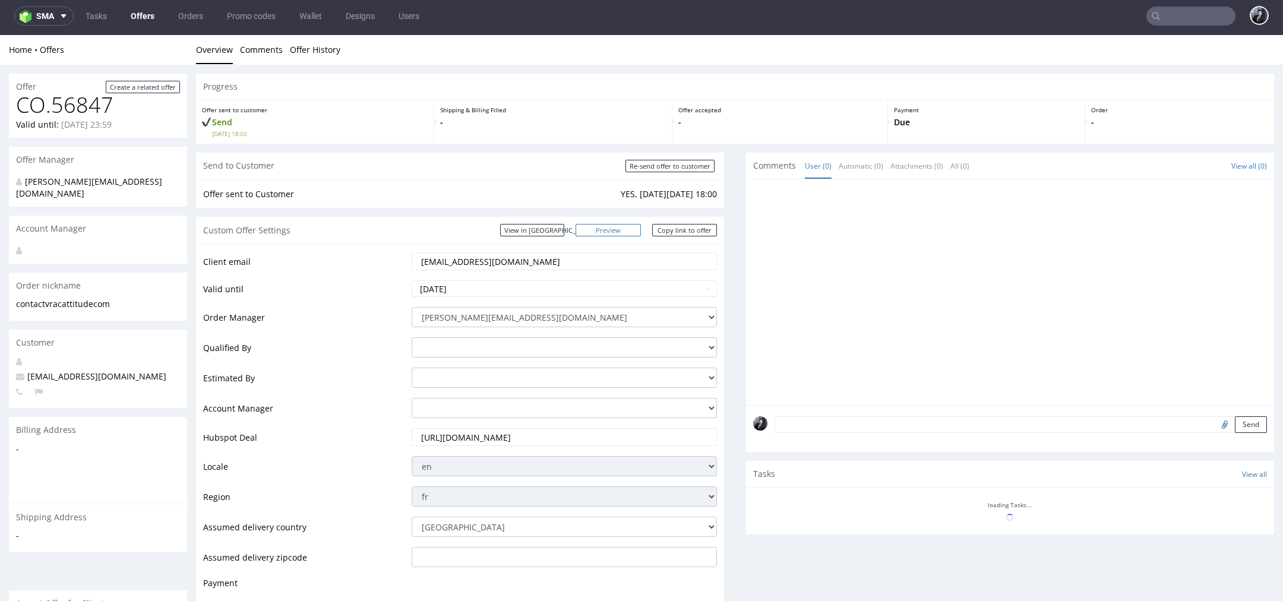
click at [628, 232] on link "Preview" at bounding box center [608, 230] width 65 height 12
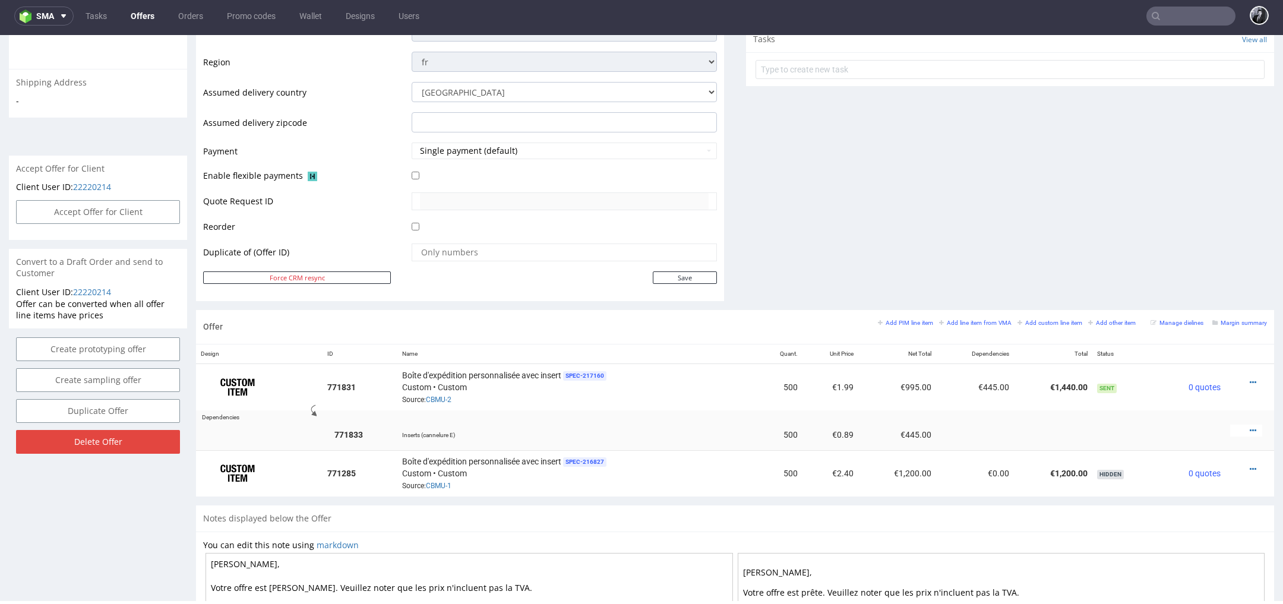
scroll to position [637, 0]
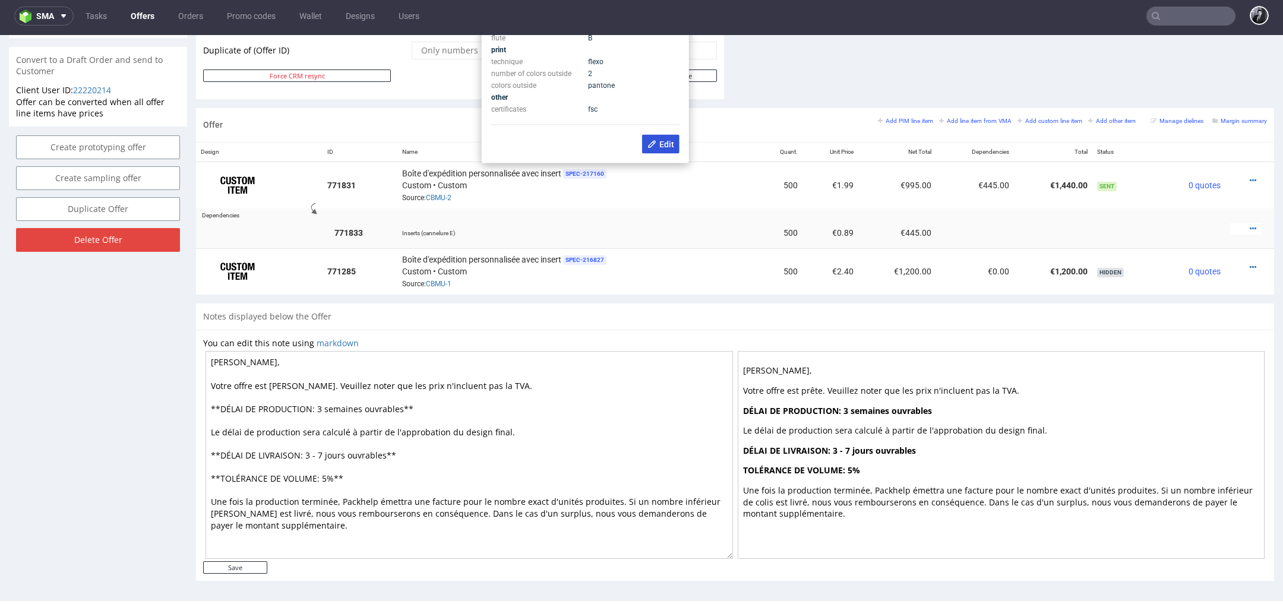
click at [661, 142] on span "Edit" at bounding box center [660, 145] width 27 height 10
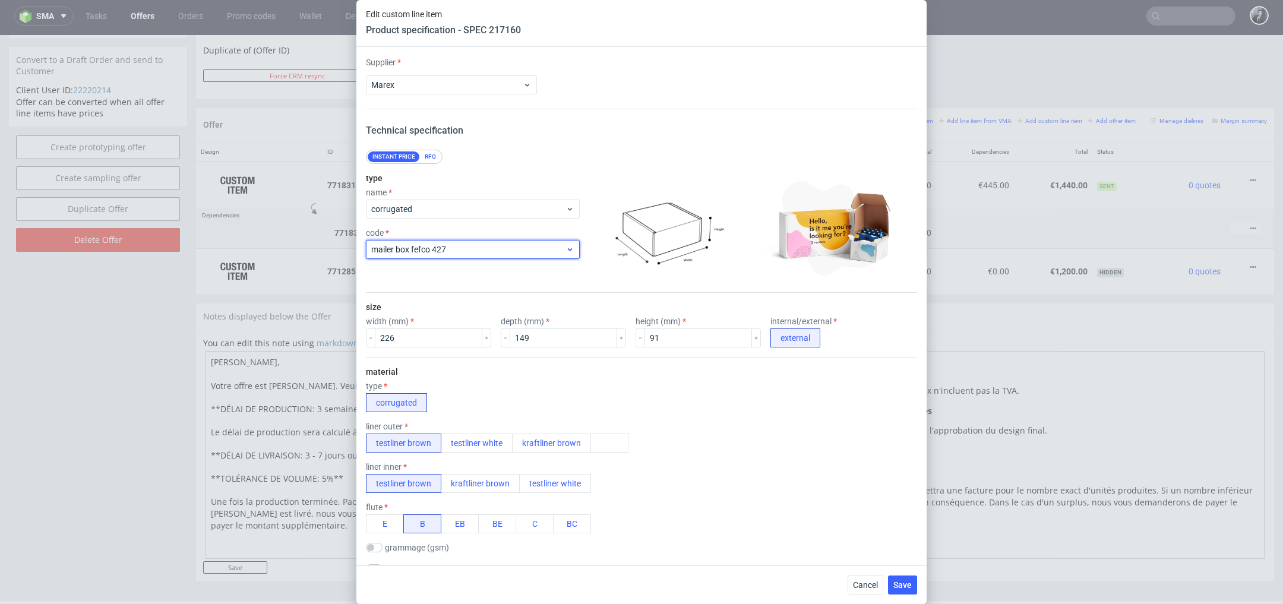
click at [527, 253] on span "mailer box fefco 427" at bounding box center [468, 250] width 194 height 12
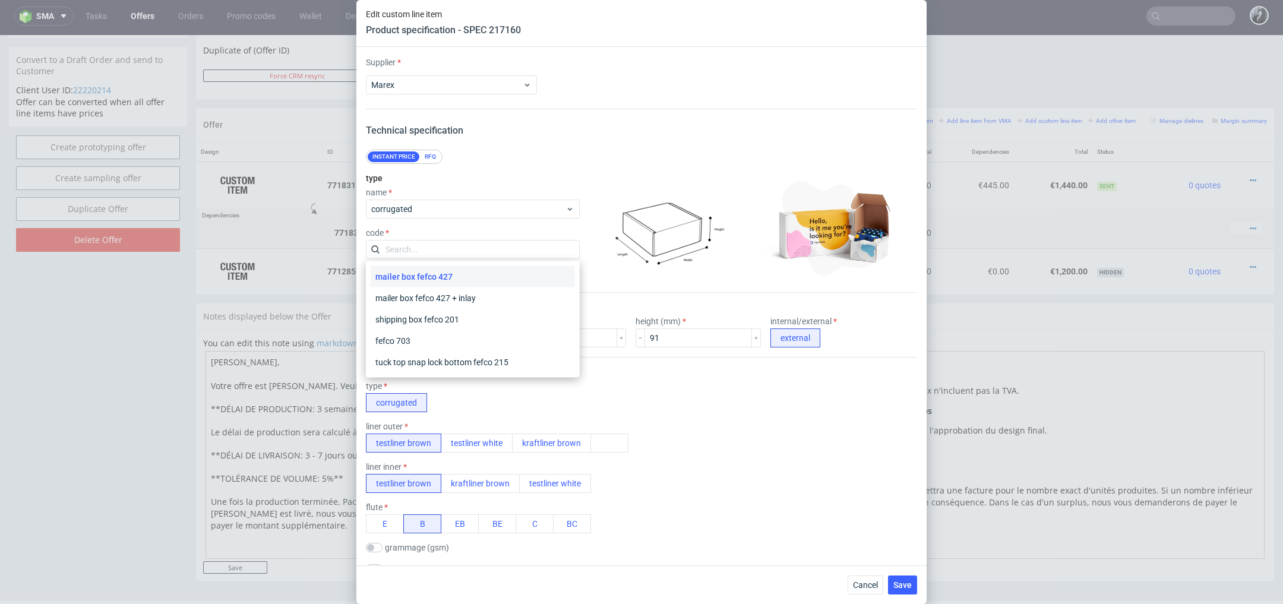
click at [595, 253] on img at bounding box center [667, 228] width 166 height 104
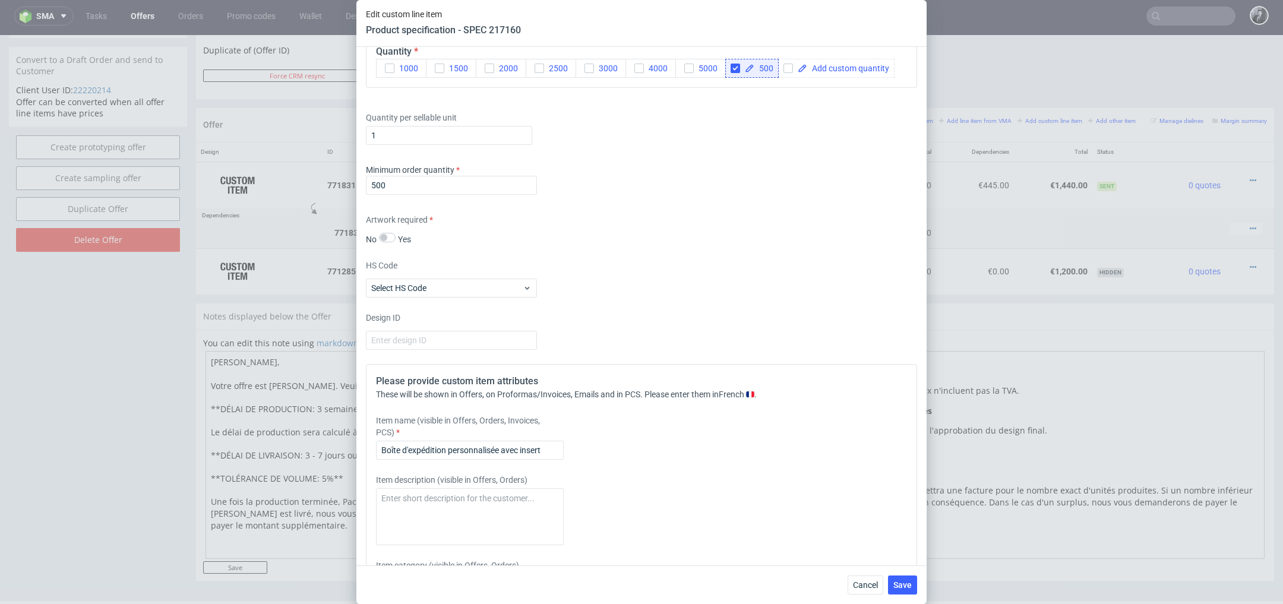
scroll to position [1032, 0]
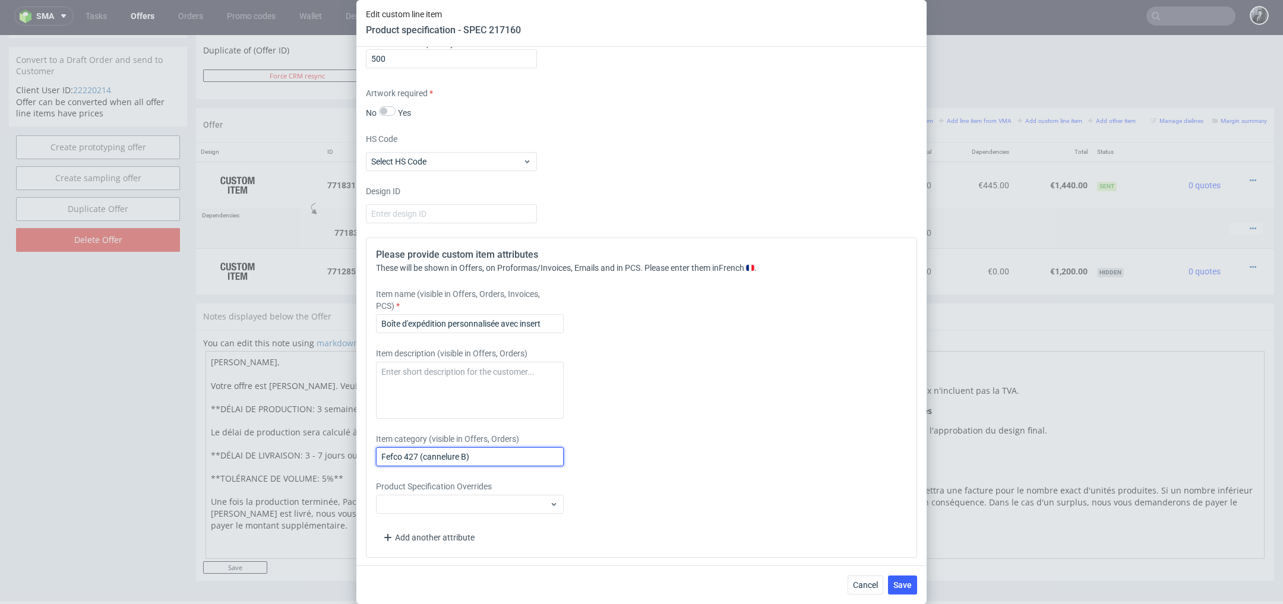
click at [508, 456] on input "Fefco 427 (cannelure B)" at bounding box center [470, 456] width 188 height 19
click at [908, 583] on span "Save" at bounding box center [902, 585] width 18 height 8
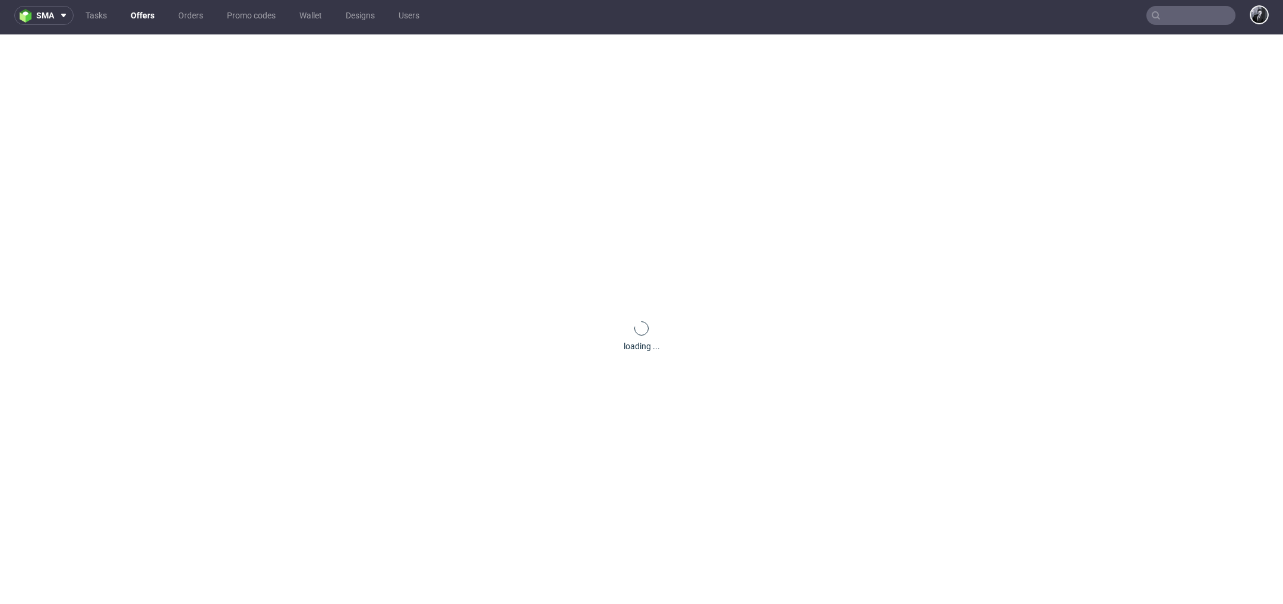
scroll to position [0, 0]
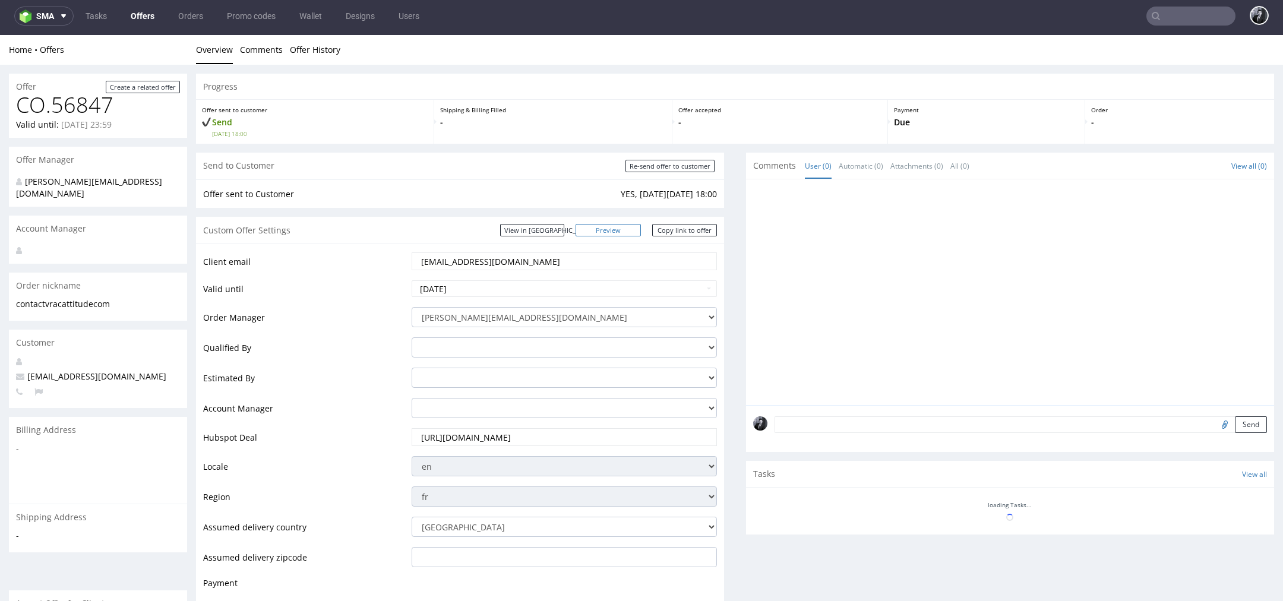
click at [623, 229] on link "Preview" at bounding box center [608, 230] width 65 height 12
click at [681, 232] on link "Copy link to offer" at bounding box center [684, 230] width 65 height 12
click at [691, 232] on link "Copy link to offer" at bounding box center [684, 230] width 65 height 12
click at [660, 168] on input "Re-send offer to customer" at bounding box center [669, 166] width 89 height 12
type input "In progress..."
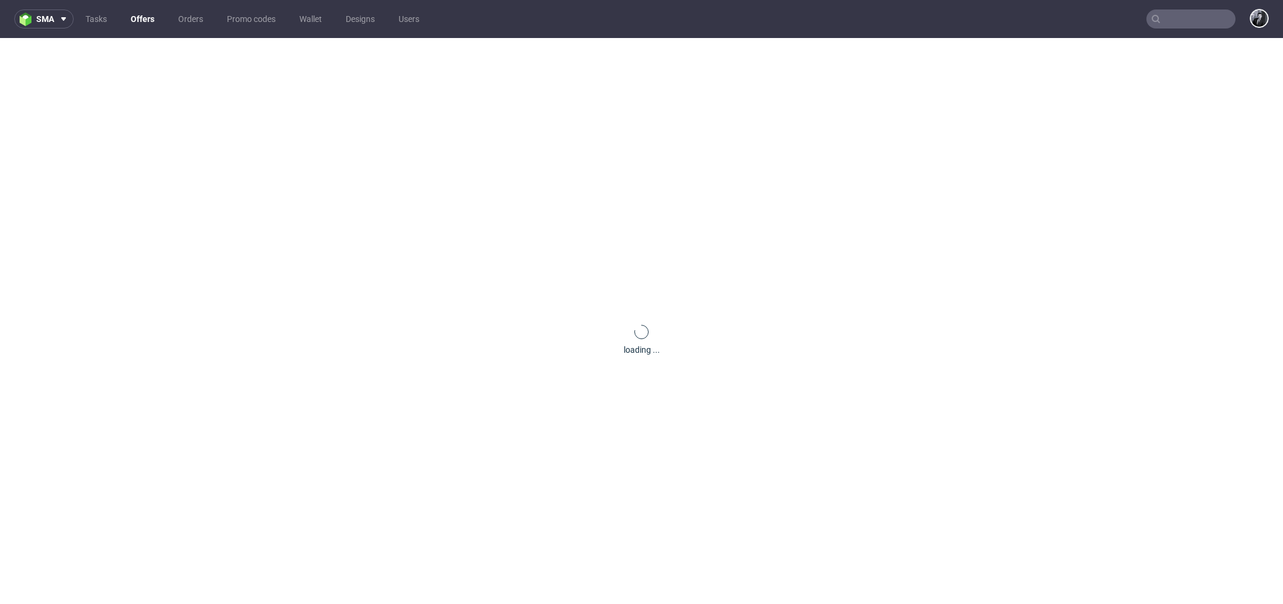
click at [147, 25] on link "Offers" at bounding box center [143, 19] width 38 height 19
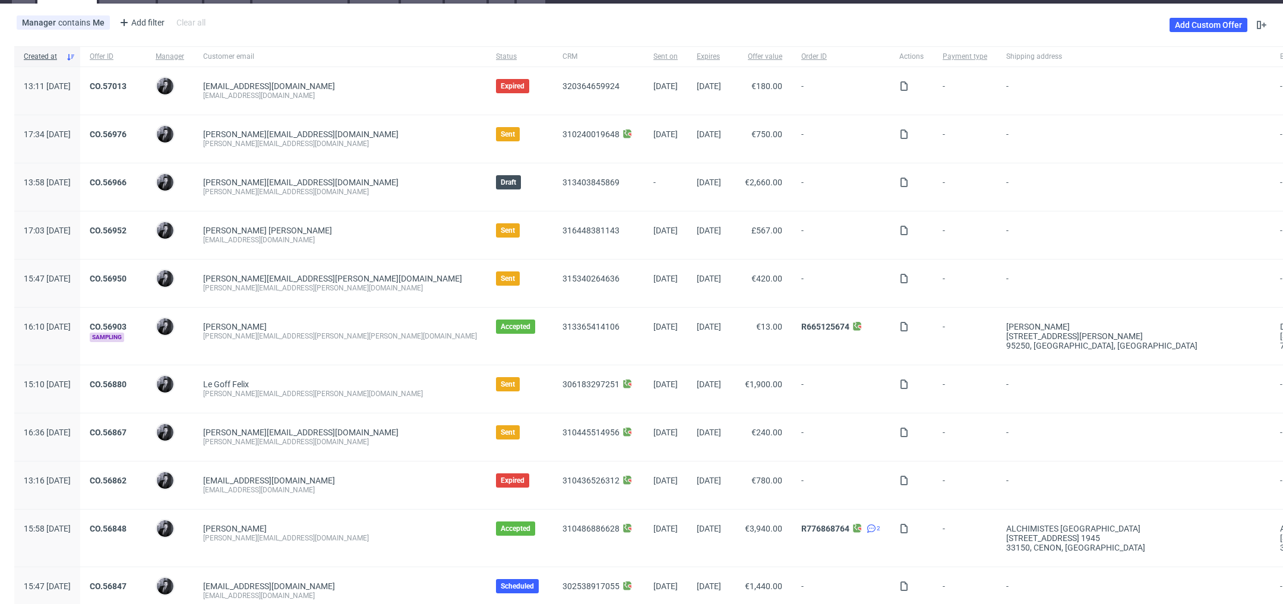
scroll to position [62, 0]
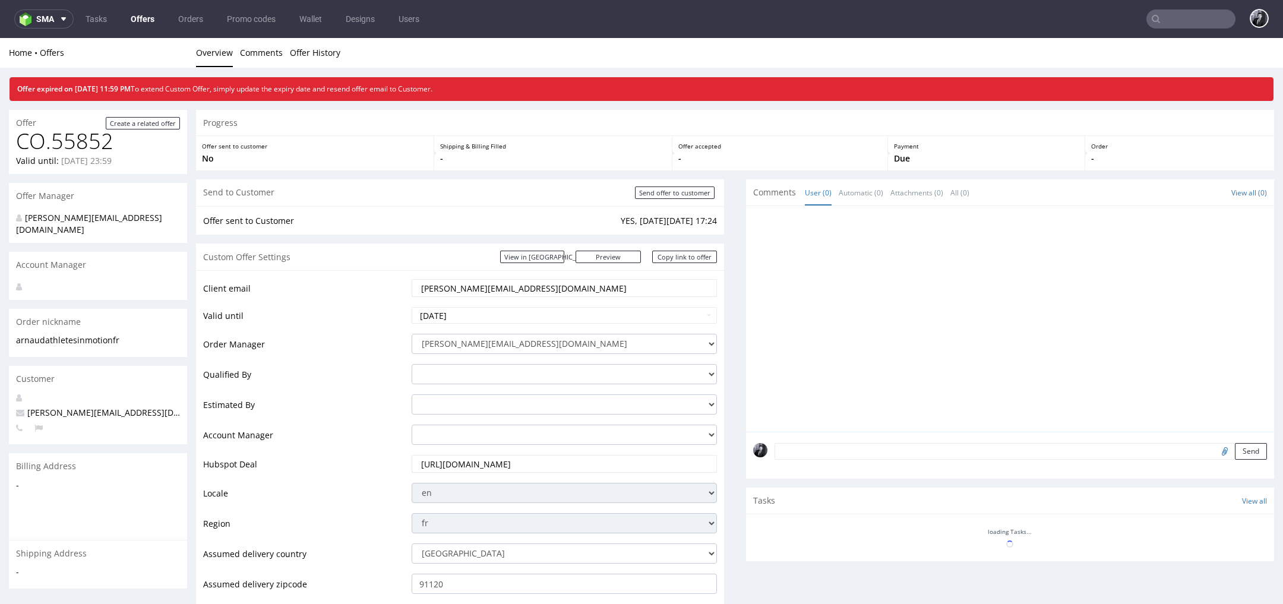
click at [142, 12] on link "Offers" at bounding box center [143, 19] width 38 height 19
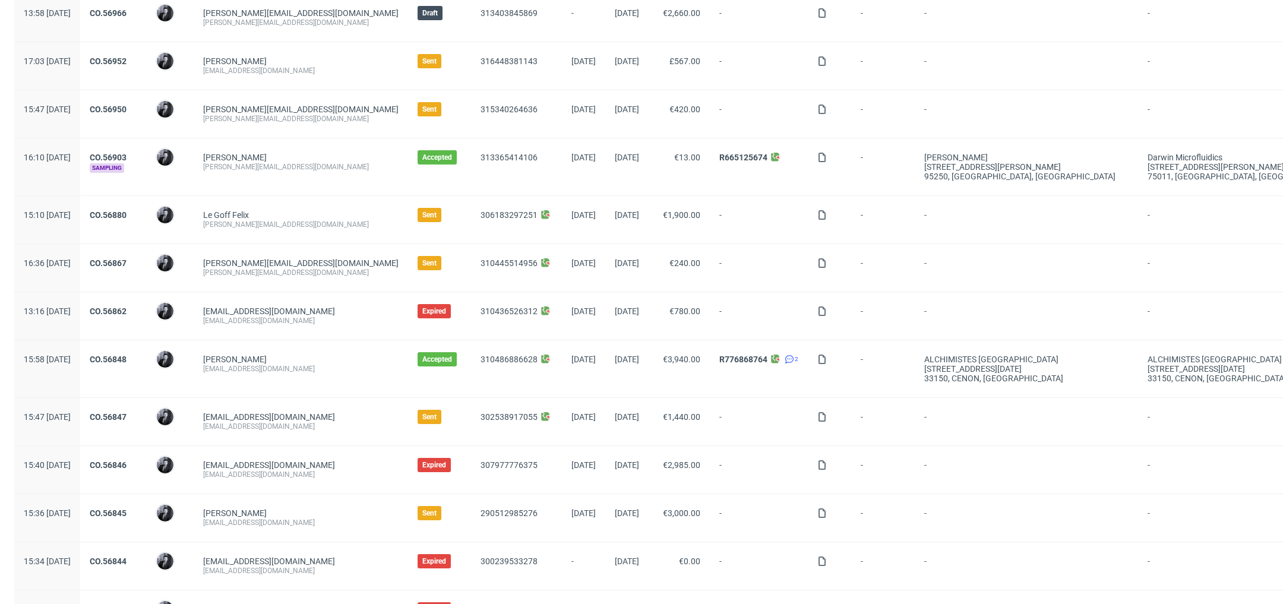
scroll to position [223, 0]
click at [127, 306] on link "CO.56862" at bounding box center [108, 311] width 37 height 10
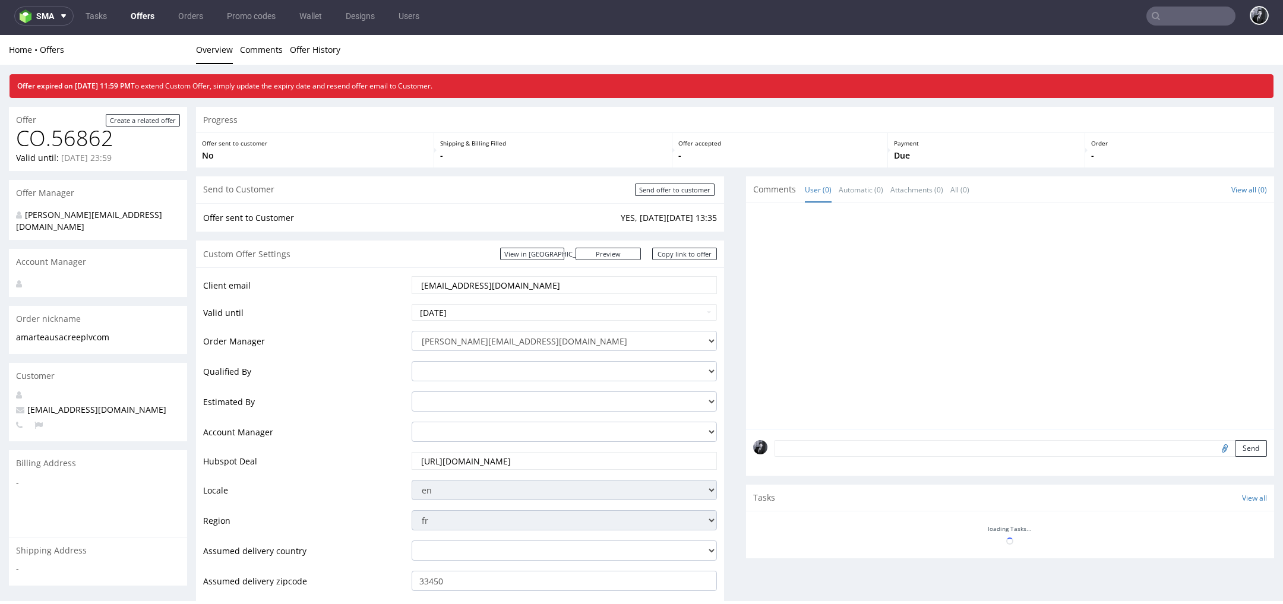
scroll to position [74, 0]
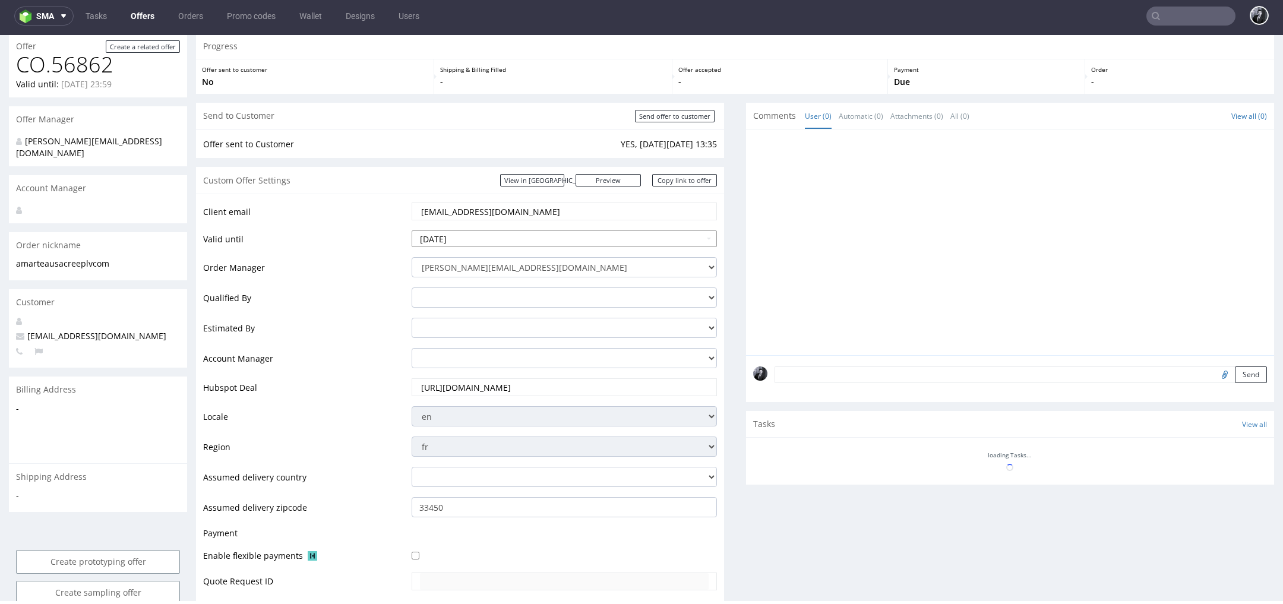
click at [555, 241] on input "2025-09-26" at bounding box center [564, 238] width 305 height 17
click at [359, 263] on td "Order Manager" at bounding box center [306, 271] width 206 height 30
click at [466, 238] on input "[DATE]" at bounding box center [564, 238] width 305 height 17
click at [515, 233] on input "2025-10-26" at bounding box center [564, 238] width 305 height 17
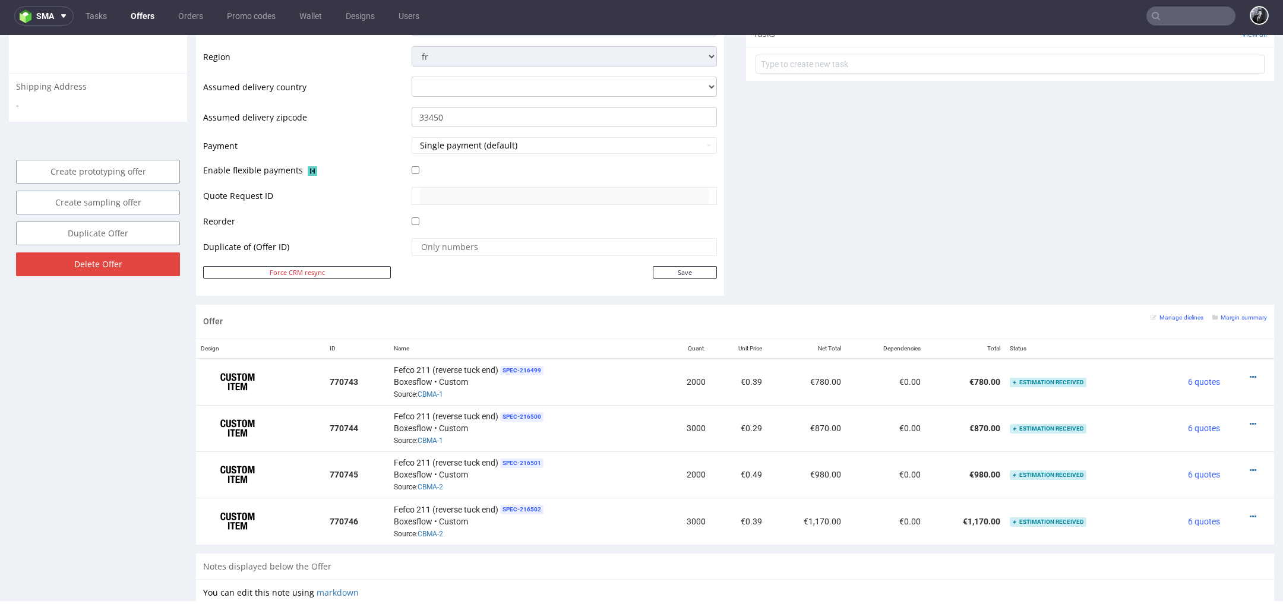
scroll to position [567, 0]
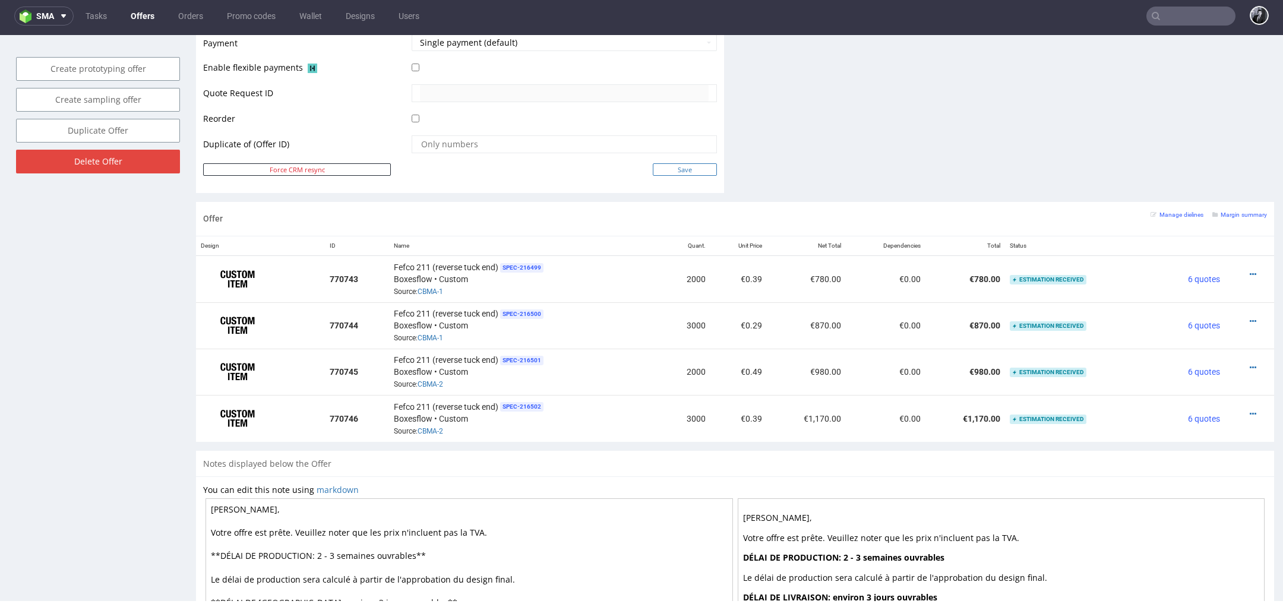
type input "2025-10-10"
click at [694, 166] on input "Save" at bounding box center [685, 169] width 64 height 12
type input "In progress..."
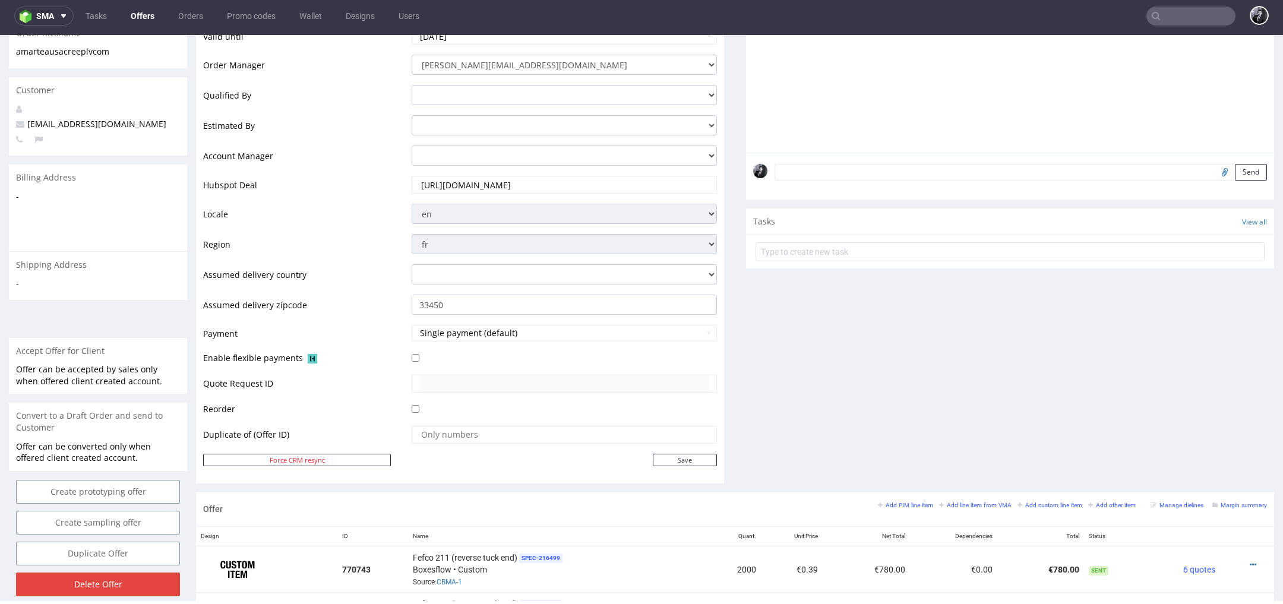
scroll to position [0, 0]
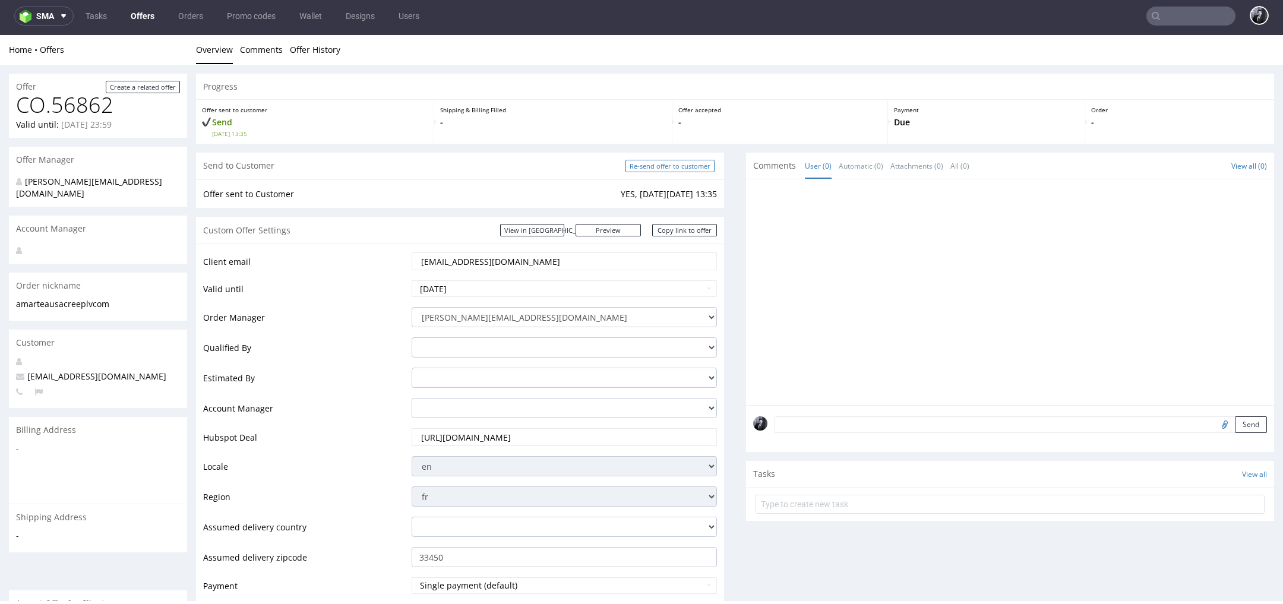
click at [658, 168] on input "Re-send offer to customer" at bounding box center [669, 166] width 89 height 12
type input "In progress..."
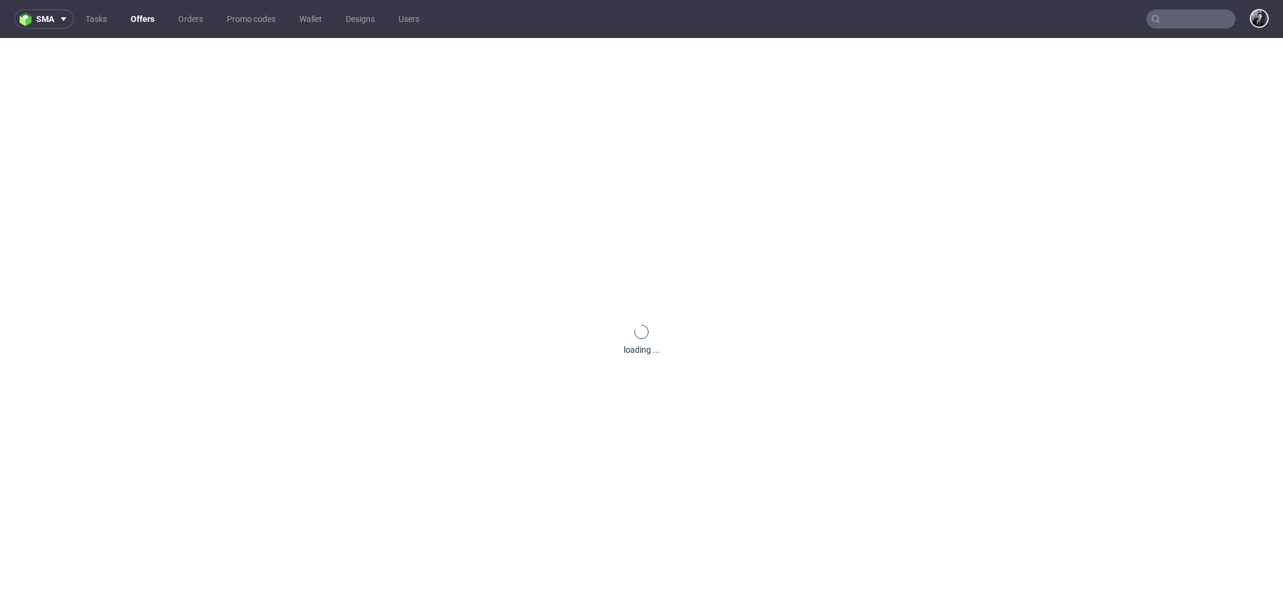
click at [141, 21] on link "Offers" at bounding box center [143, 19] width 38 height 19
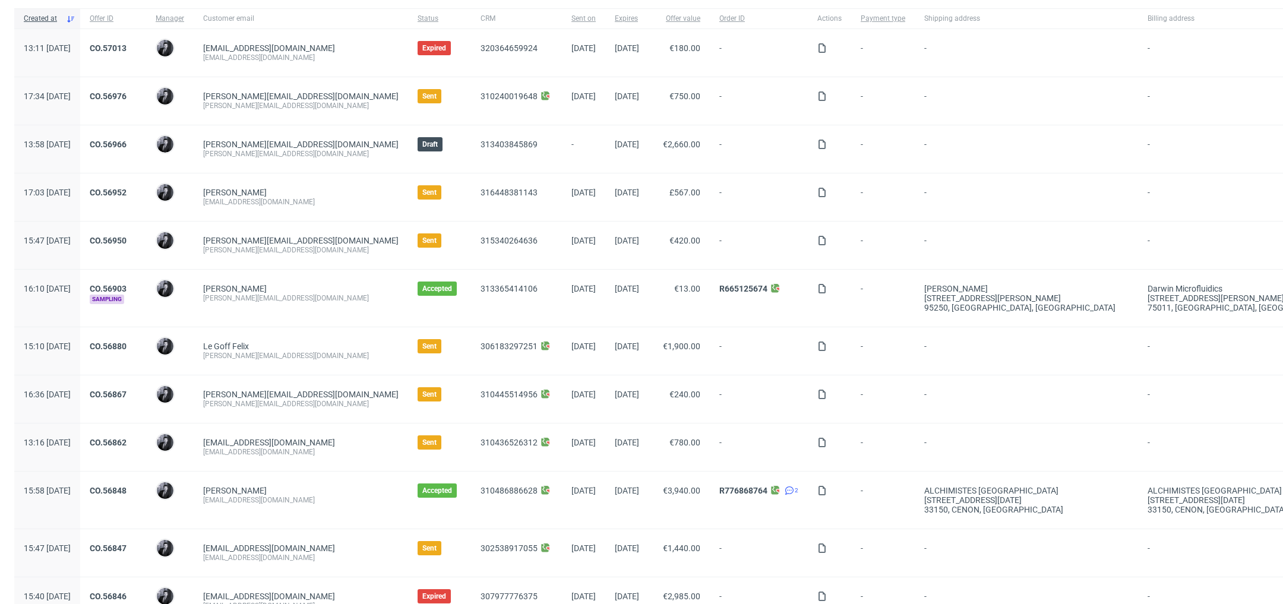
scroll to position [127, 0]
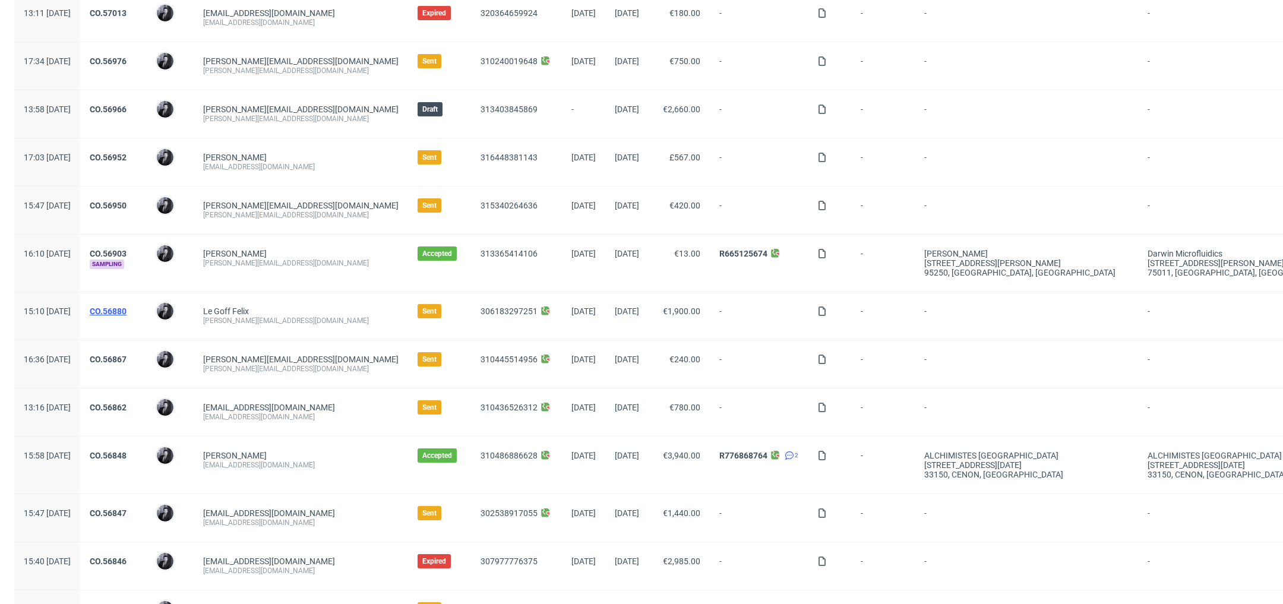
click at [127, 313] on link "CO.56880" at bounding box center [108, 311] width 37 height 10
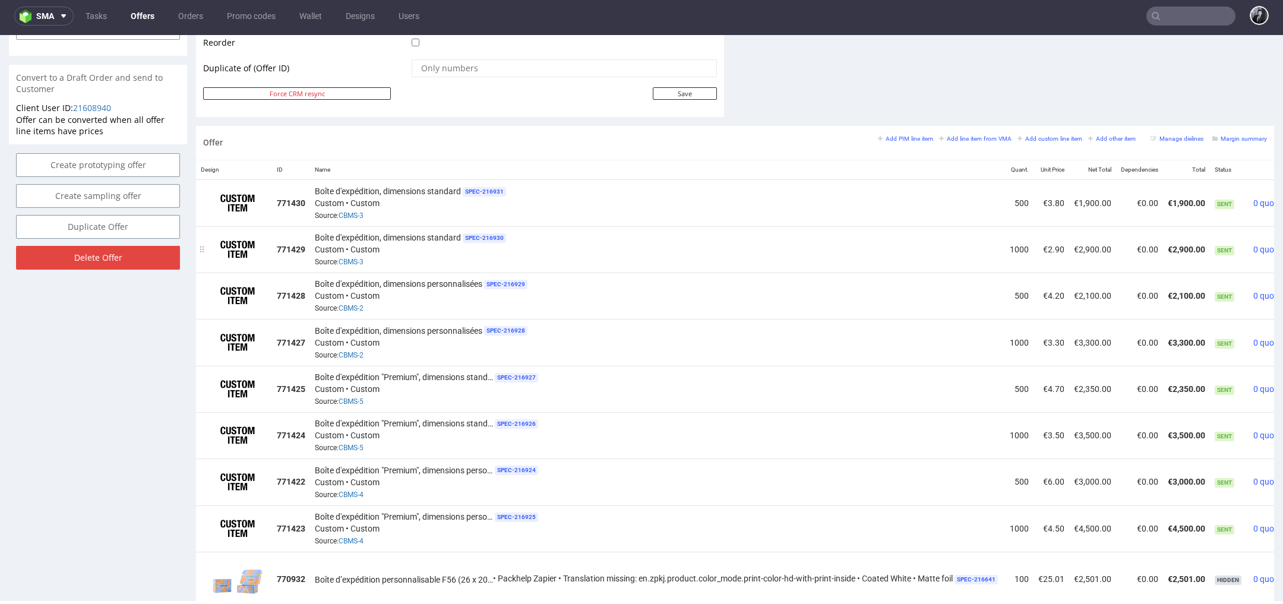
scroll to position [618, 0]
click at [978, 140] on small "Add line item from VMA" at bounding box center [975, 139] width 72 height 7
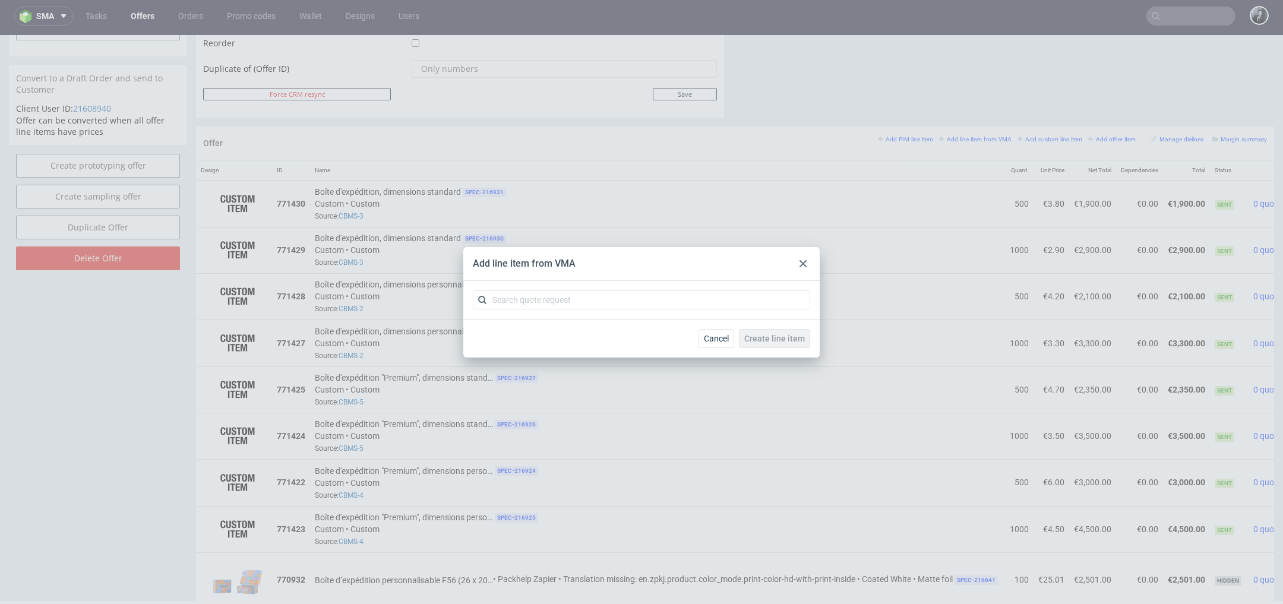
click at [678, 289] on div at bounding box center [641, 300] width 356 height 38
click at [662, 308] on input "text" at bounding box center [641, 299] width 337 height 19
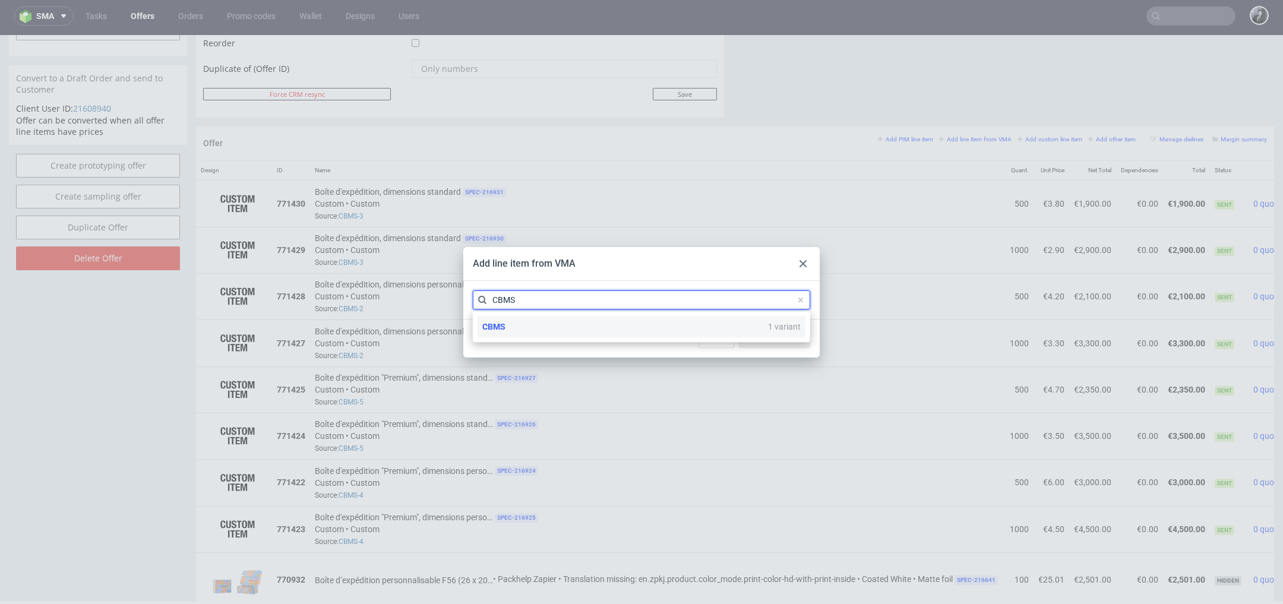
type input "CBMS"
click at [616, 325] on div "CBMS 1 variant" at bounding box center [642, 326] width 328 height 21
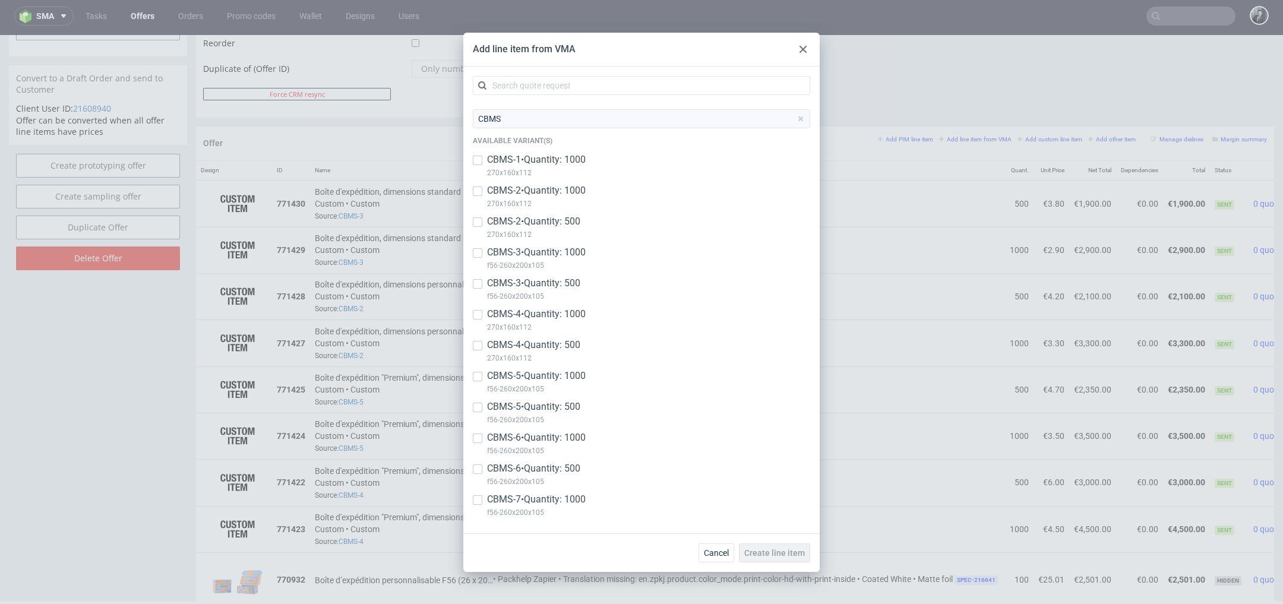
click at [479, 444] on div at bounding box center [478, 438] width 10 height 14
checkbox input "true"
click at [481, 500] on input "checkbox" at bounding box center [478, 500] width 10 height 10
checkbox input "true"
click at [769, 553] on span "Create line item" at bounding box center [774, 553] width 61 height 8
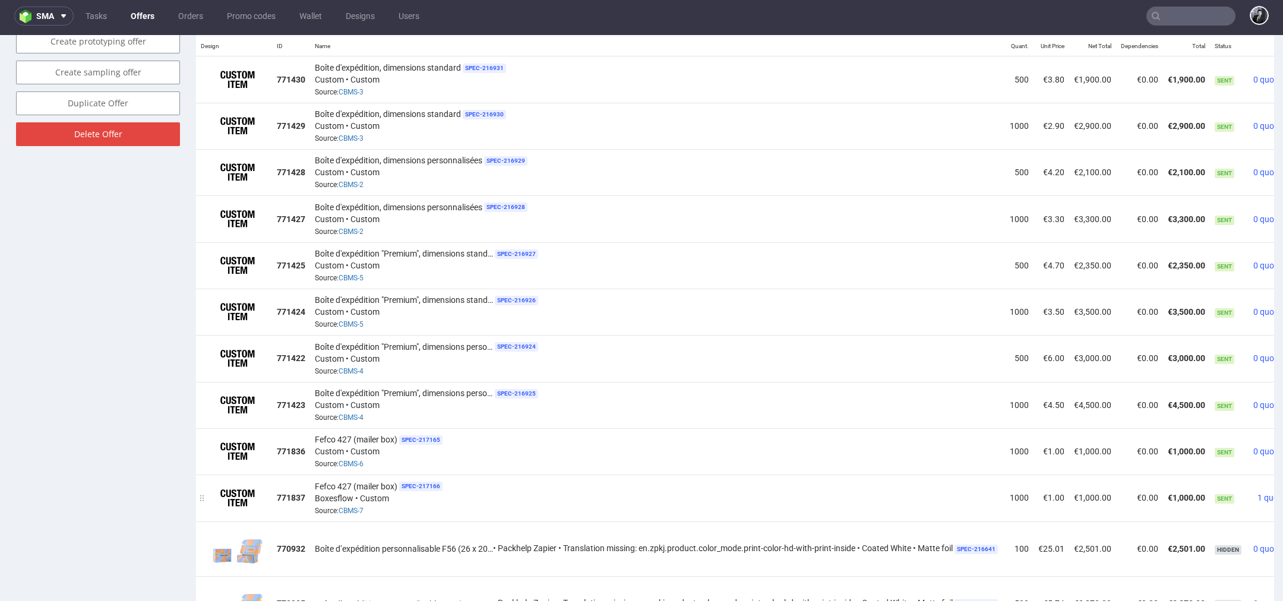
scroll to position [0, 61]
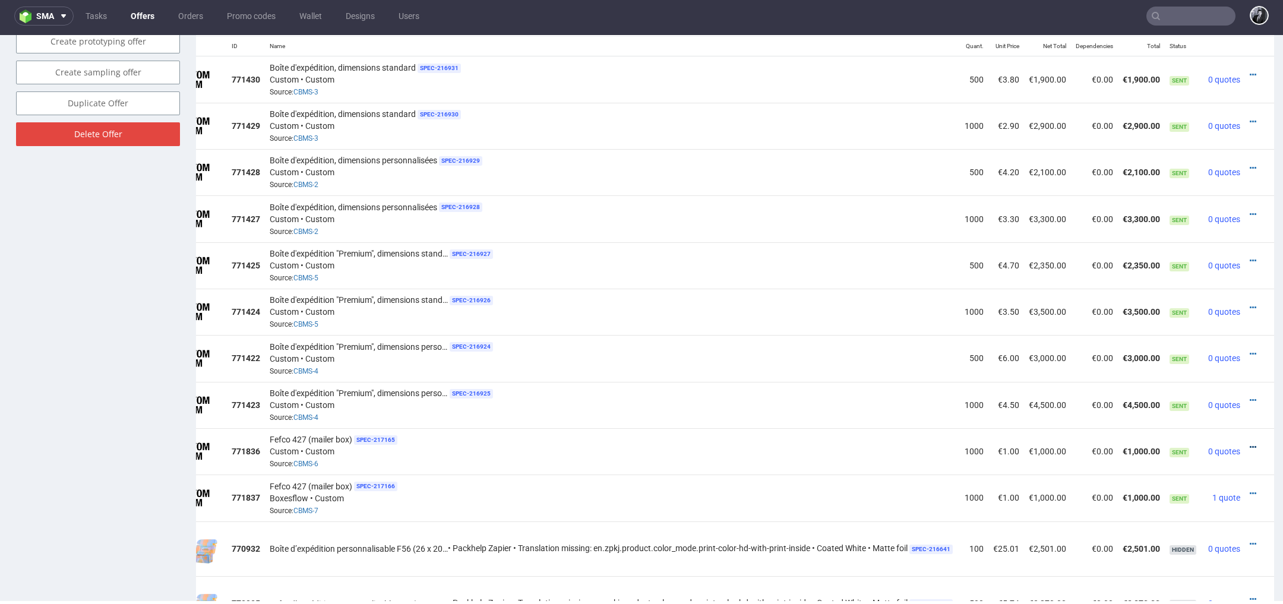
click at [1250, 443] on icon at bounding box center [1253, 447] width 7 height 8
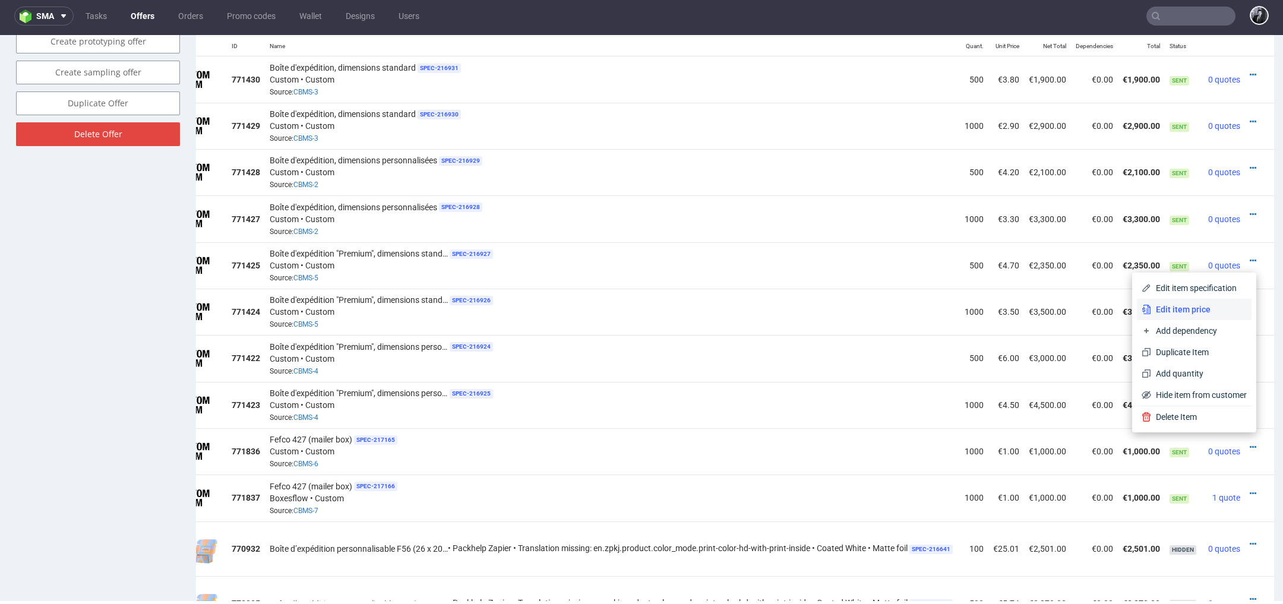
click at [1187, 315] on span "Edit item price" at bounding box center [1199, 310] width 96 height 12
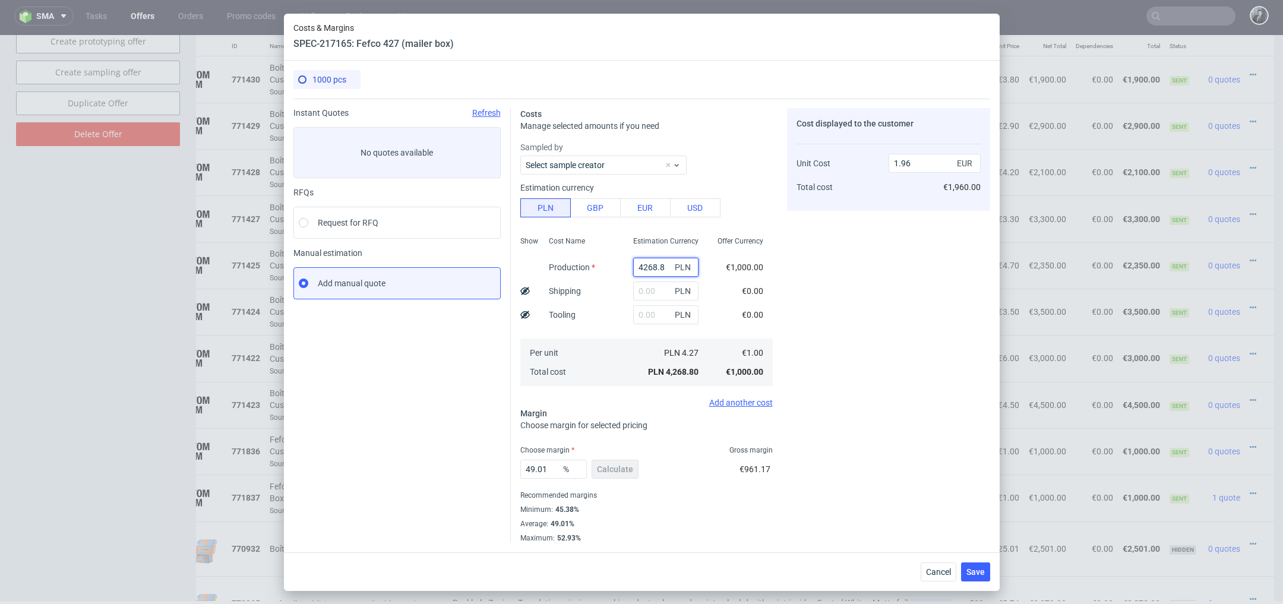
drag, startPoint x: 668, startPoint y: 268, endPoint x: 607, endPoint y: 267, distance: 61.2
click at [607, 267] on div "Show Cost Name Production Shipping Tooling Per unit Total cost Estimation Curre…" at bounding box center [646, 310] width 252 height 157
paste input "3700"
type input "3700"
type input "1.7"
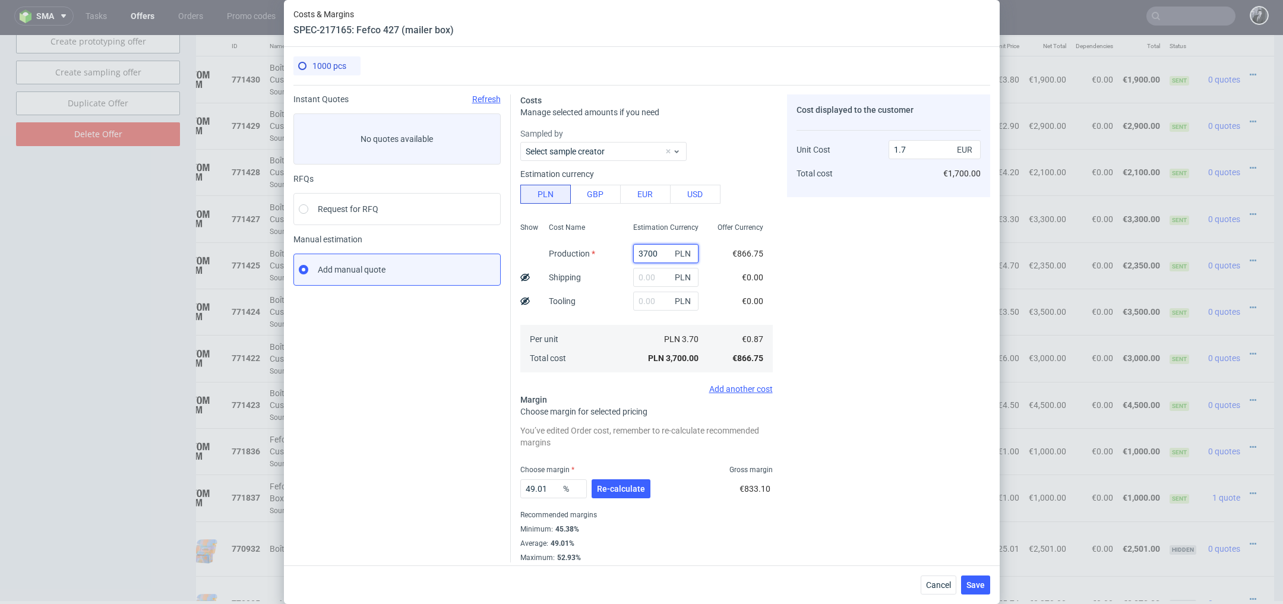
type input "3700"
click at [633, 273] on input "text" at bounding box center [665, 277] width 65 height 19
type input "800"
type input "2.07"
type input "800"
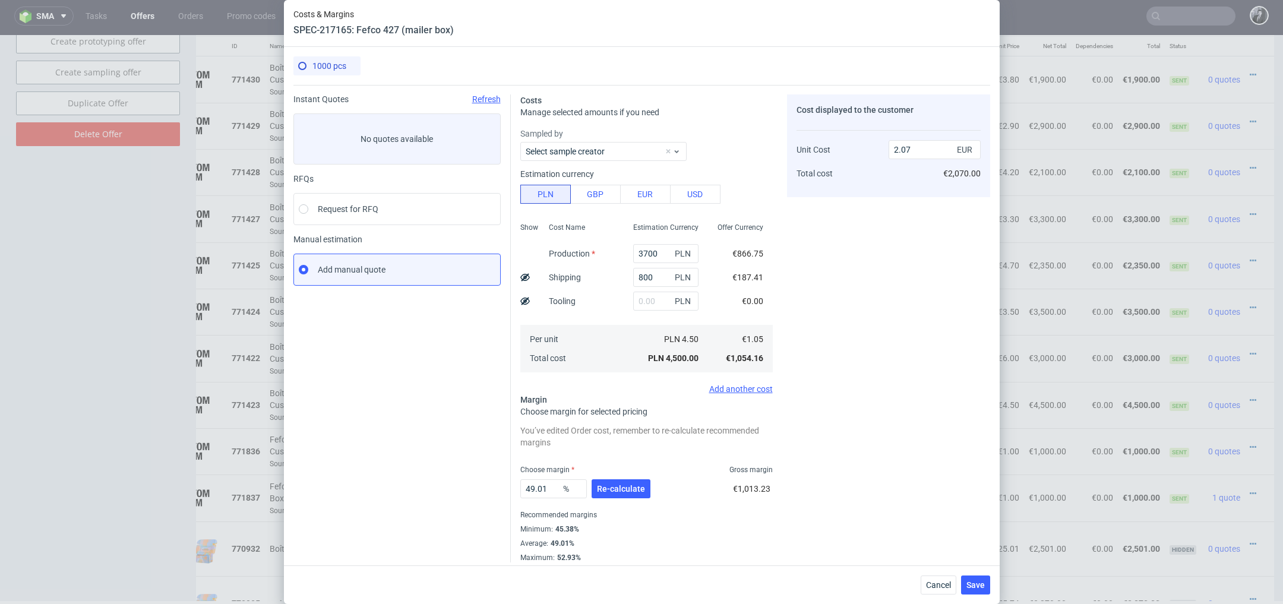
click at [875, 369] on div "Cost displayed to the customer Unit Cost Total cost 2.07 EUR €2,070.00" at bounding box center [888, 328] width 203 height 468
click at [631, 487] on span "Re-calculate" at bounding box center [621, 489] width 48 height 8
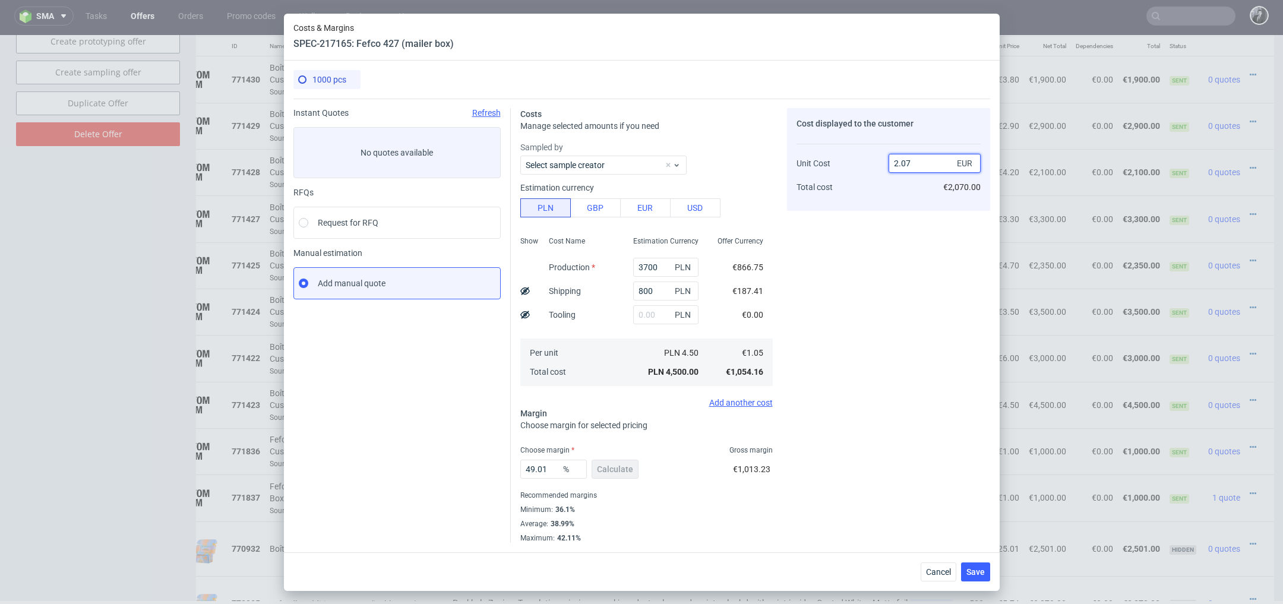
click at [930, 165] on input "2.07" at bounding box center [935, 163] width 92 height 19
type input "2"
type input "1."
type input "-5"
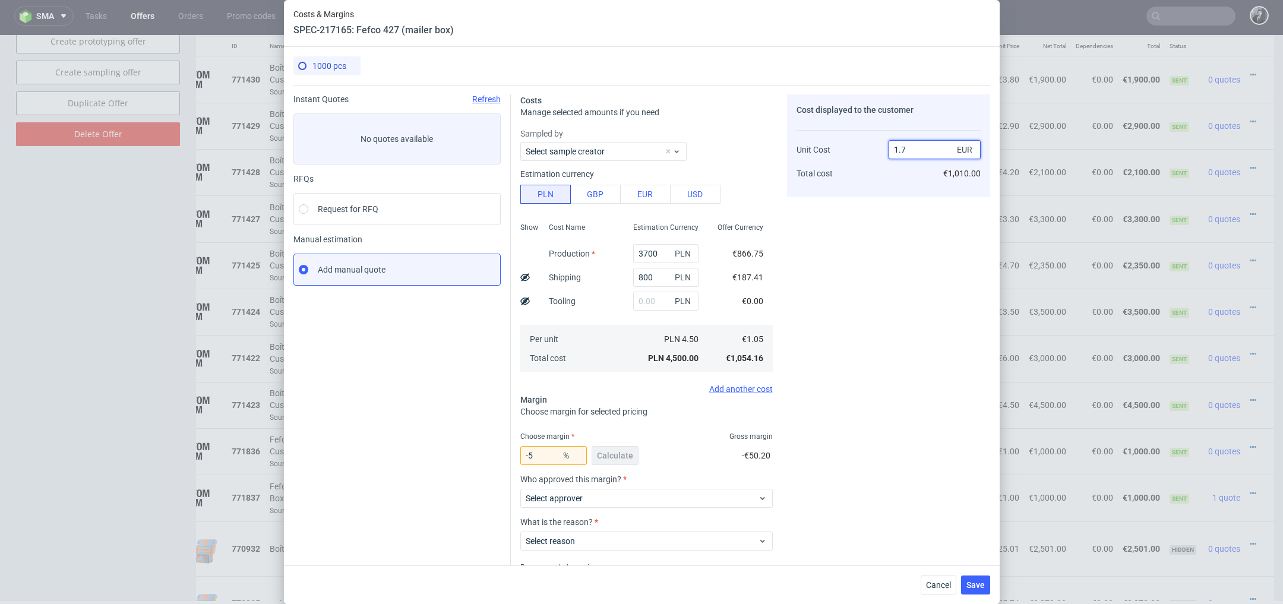
type input "1.75"
type input "40"
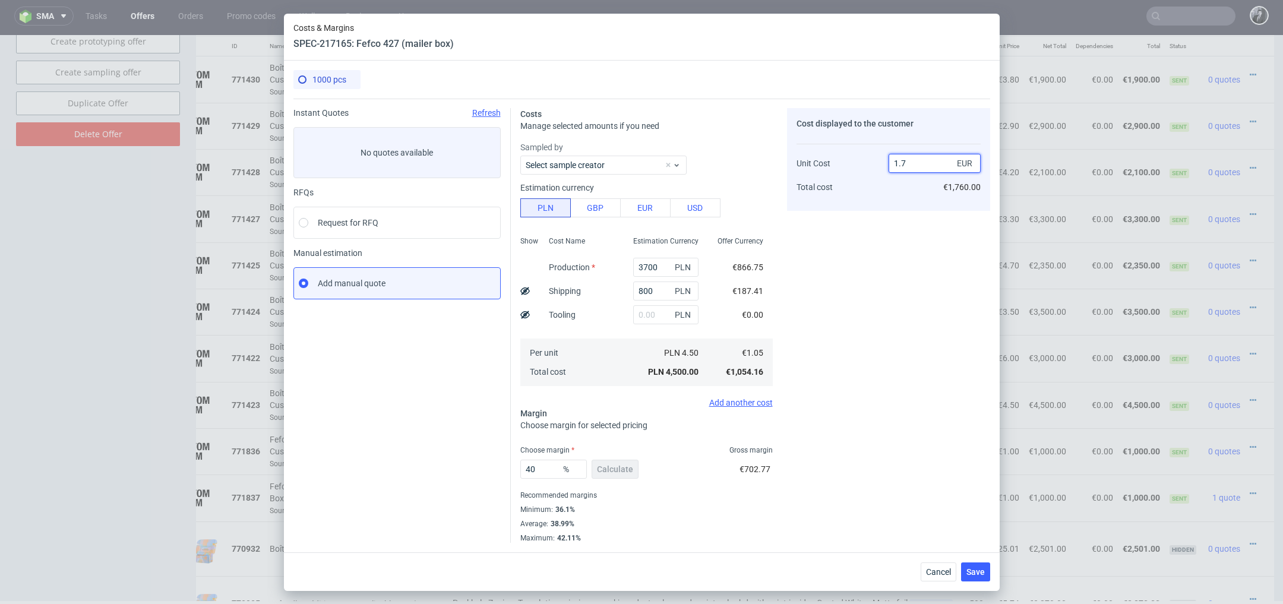
type input "1.74"
type input "39.6551724137931"
type input "1.75"
click at [884, 407] on div "Cost displayed to the customer Unit Cost Total cost 1.75 EUR €1,750.00" at bounding box center [888, 325] width 203 height 435
click at [981, 570] on span "Save" at bounding box center [975, 572] width 18 height 8
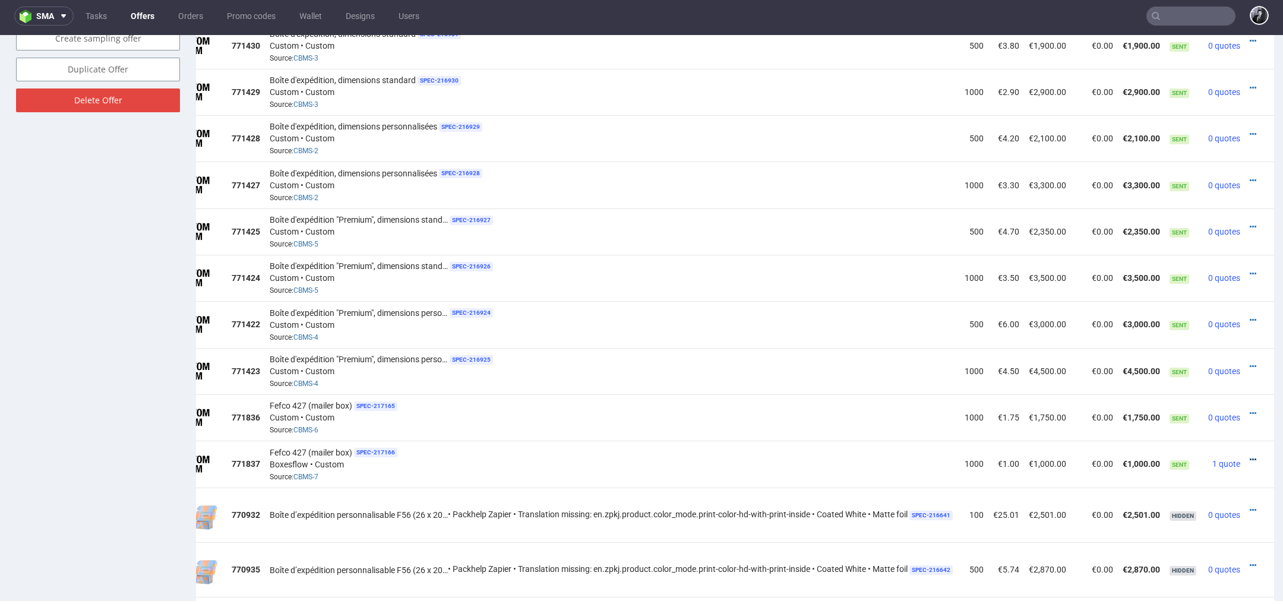
click at [1250, 456] on icon at bounding box center [1253, 460] width 7 height 8
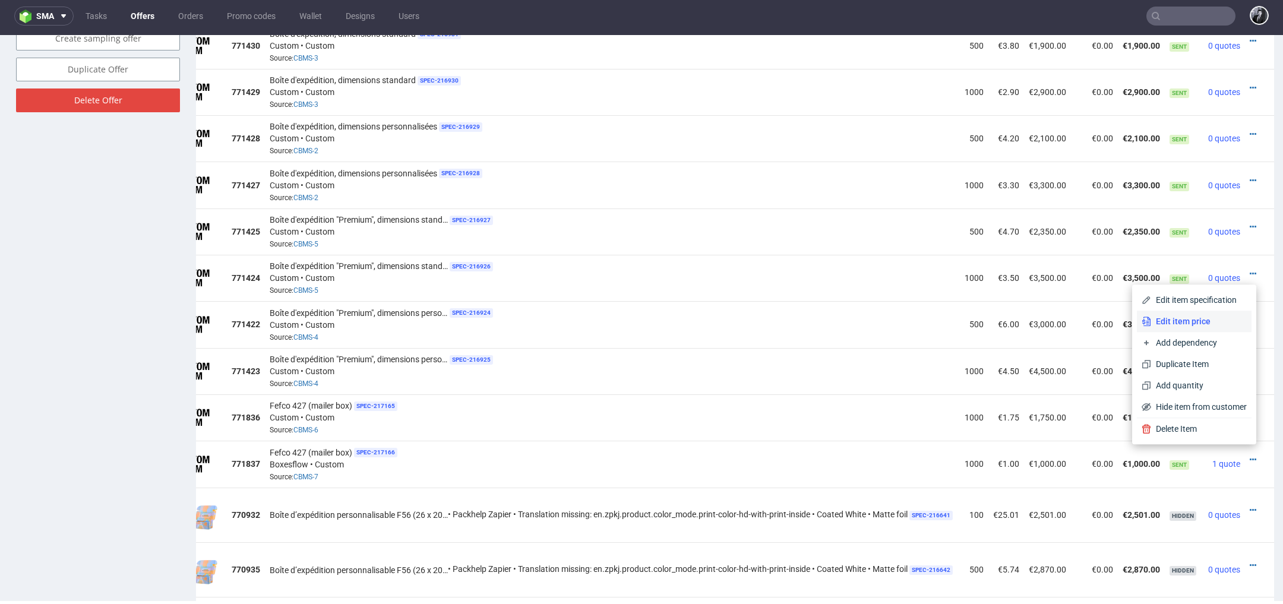
click at [1195, 326] on span "Edit item price" at bounding box center [1199, 321] width 96 height 12
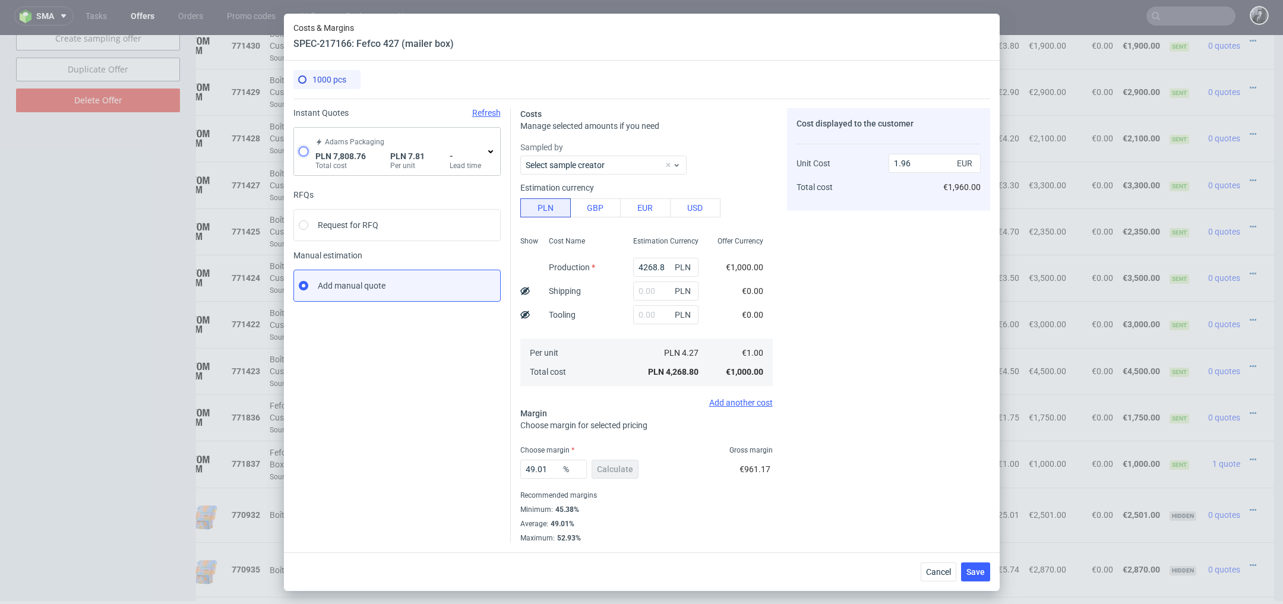
click at [305, 150] on input "radio" at bounding box center [304, 152] width 10 height 10
radio input "true"
radio input "false"
type input "5663.200000000001"
type input "937.63"
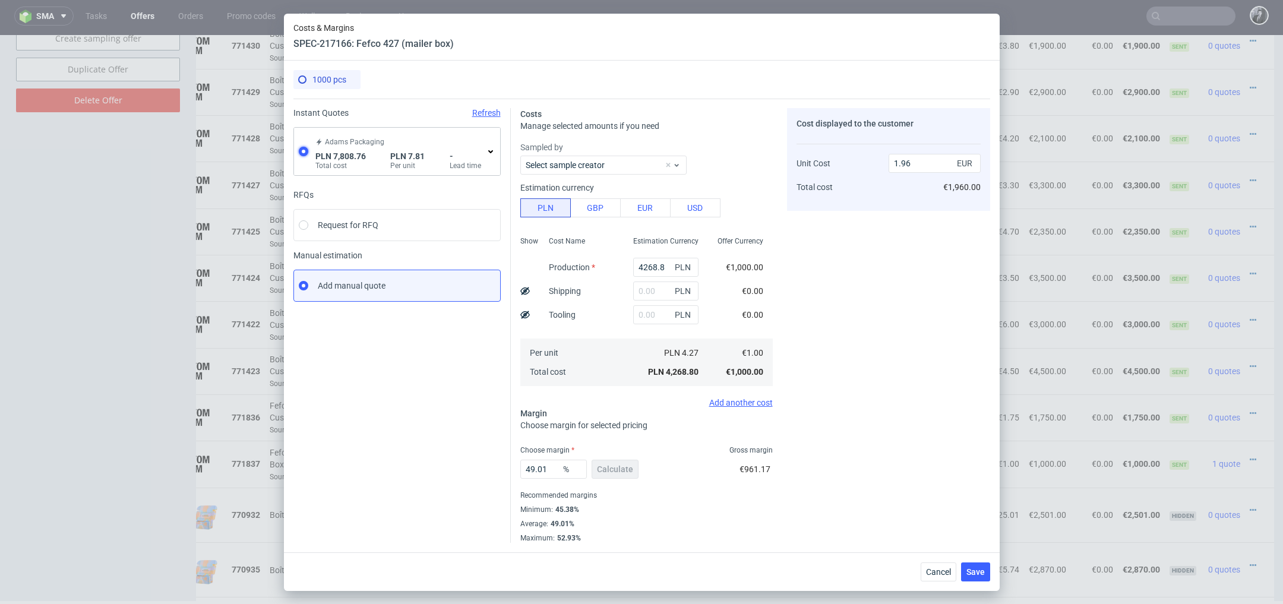
type input "1207.93"
type input "1.83"
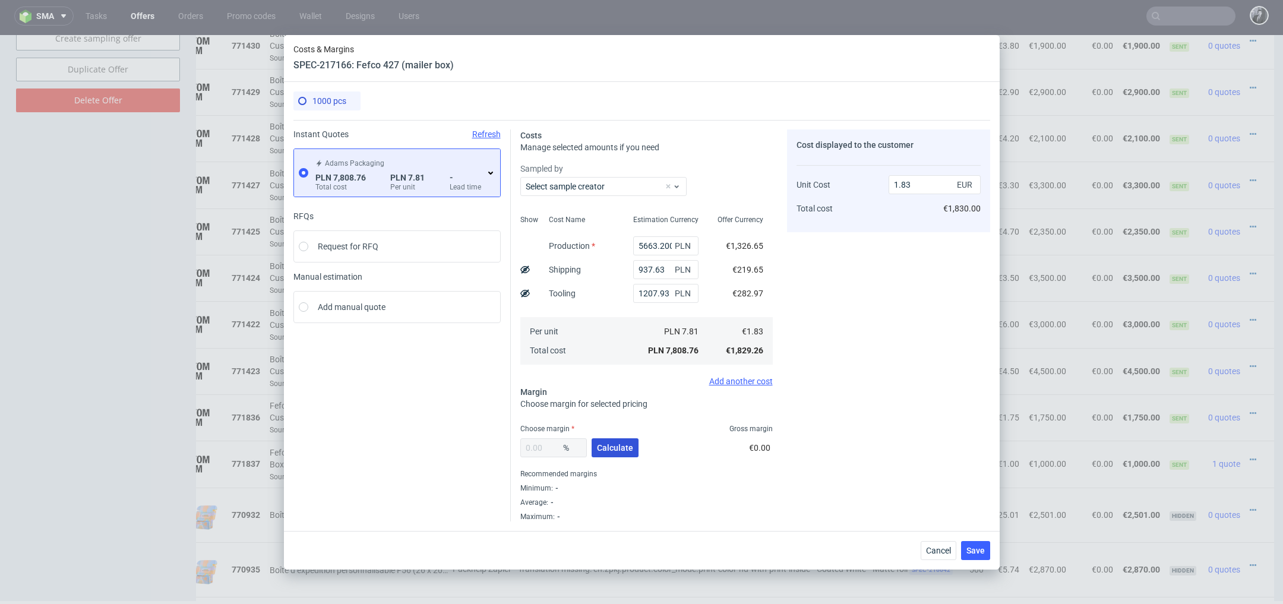
click at [614, 451] on span "Calculate" at bounding box center [615, 448] width 36 height 8
type input "35.32"
type input "2.83"
click at [941, 557] on button "Cancel" at bounding box center [939, 550] width 36 height 19
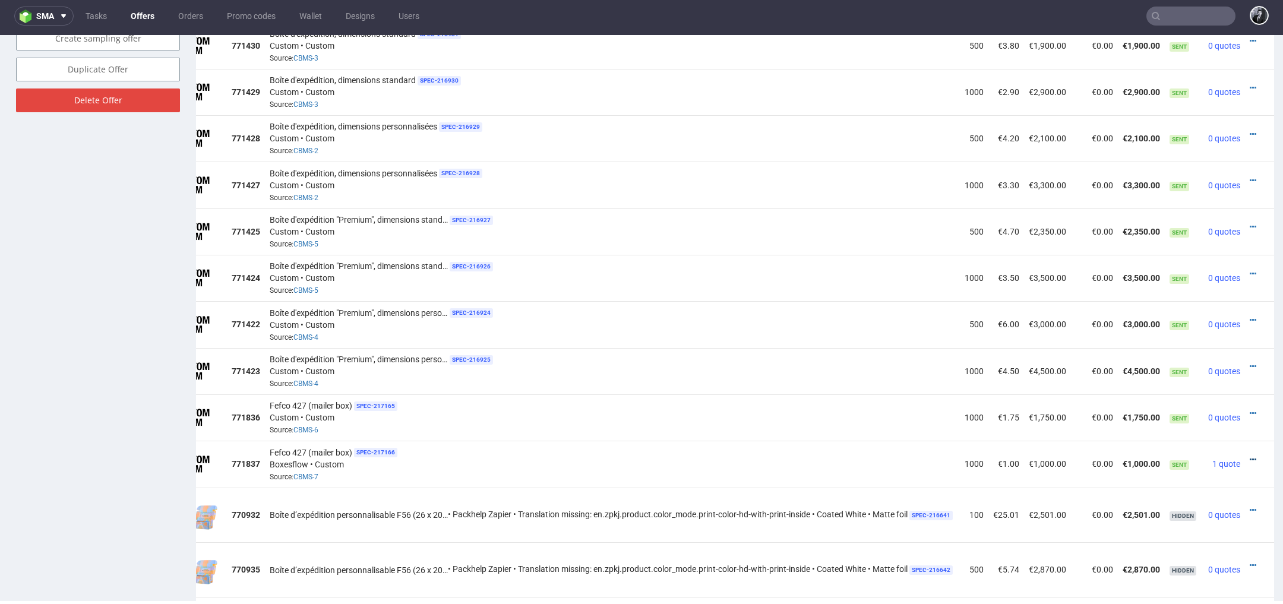
click at [1250, 456] on icon at bounding box center [1253, 460] width 7 height 8
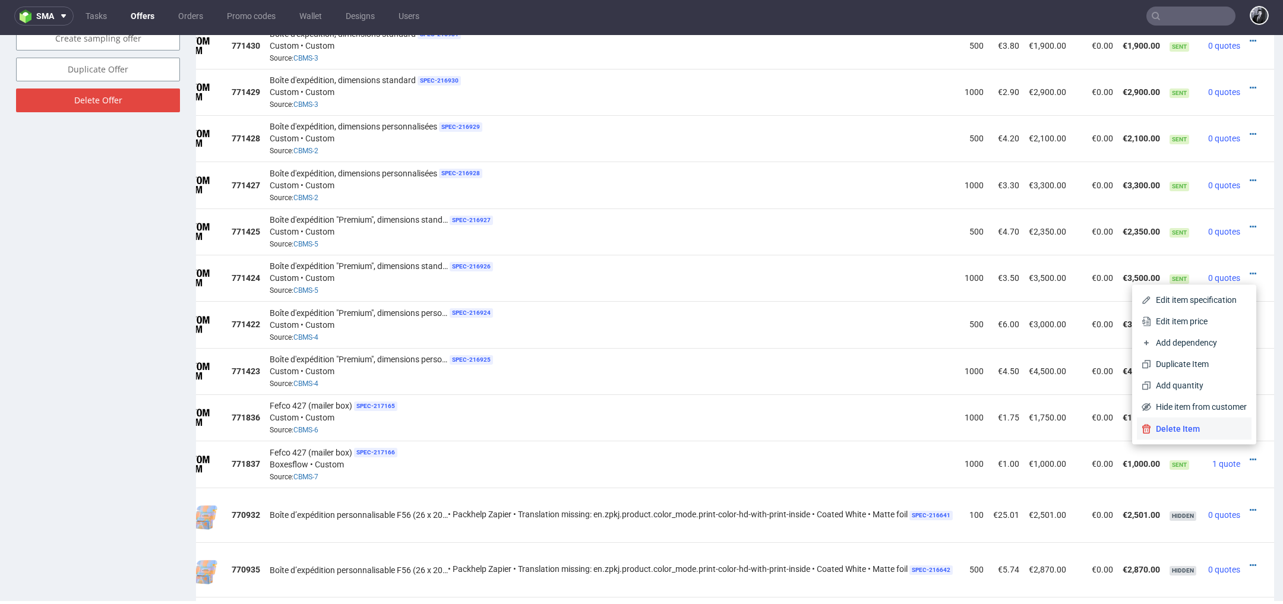
click at [1197, 428] on span "Delete Item" at bounding box center [1199, 429] width 96 height 12
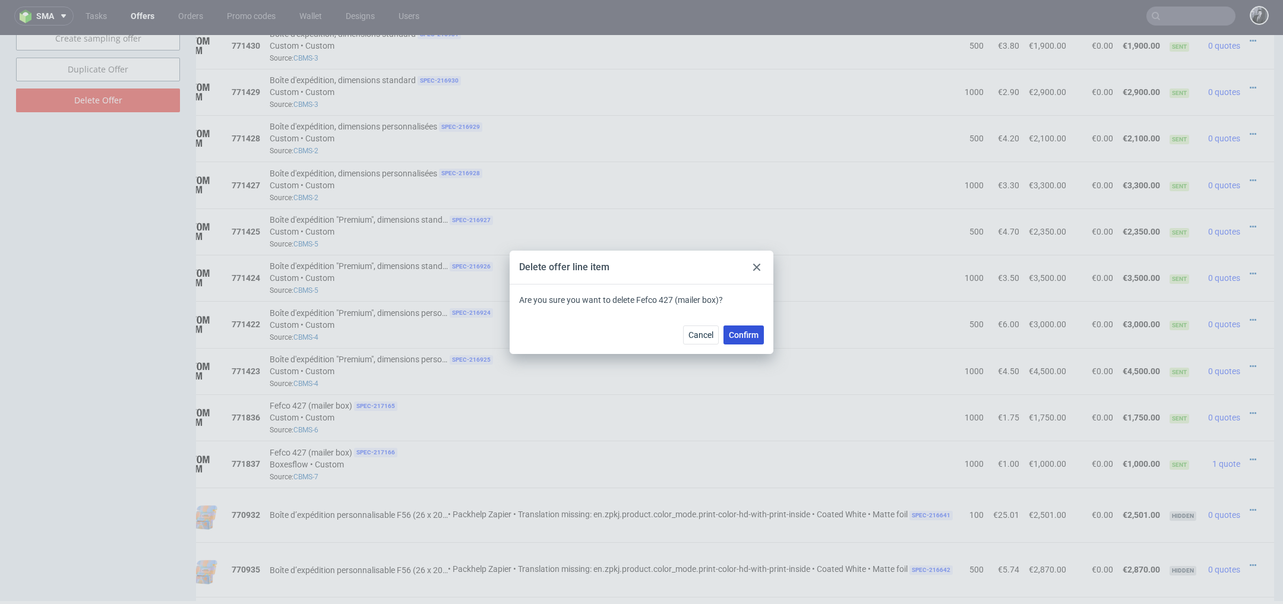
click at [740, 328] on button "Confirm" at bounding box center [743, 335] width 40 height 19
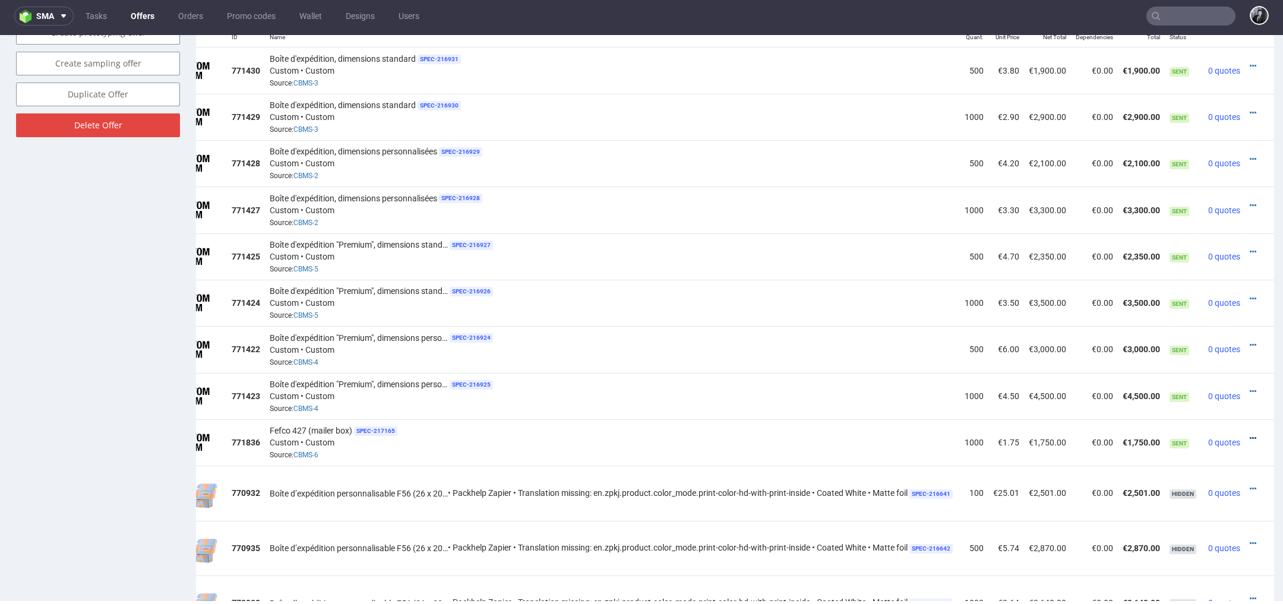
click at [1250, 434] on icon at bounding box center [1253, 438] width 7 height 8
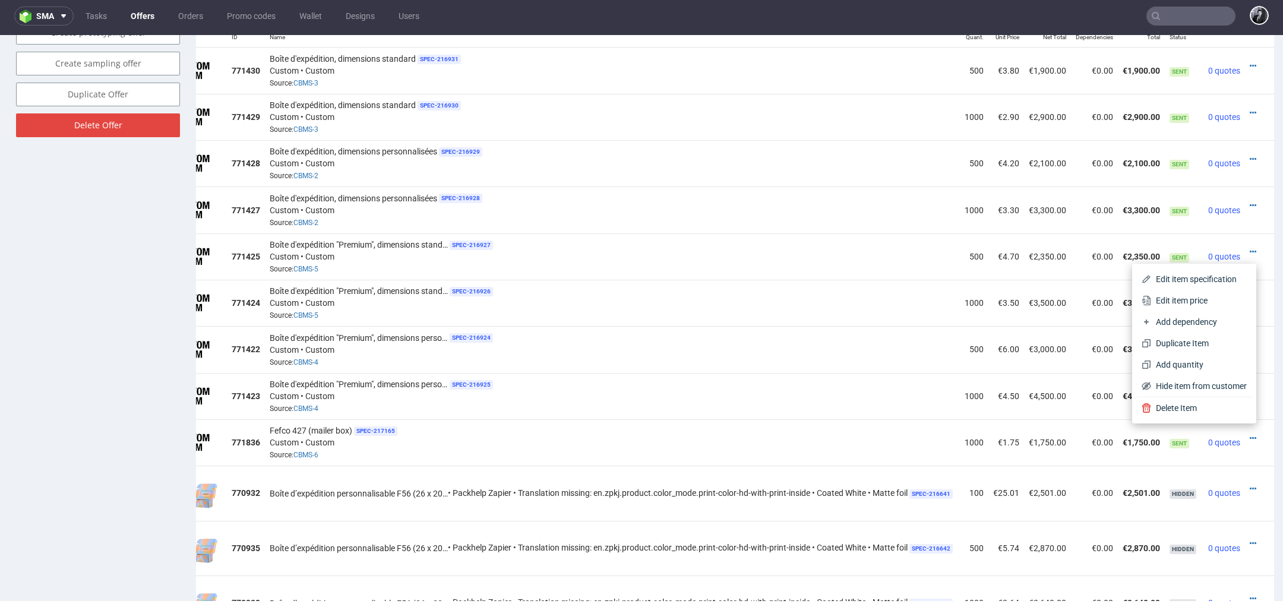
click at [748, 424] on div "Fefco 427 (mailer box) SPEC- 217165 Custom • Custom Source: CBMS-6" at bounding box center [612, 442] width 685 height 37
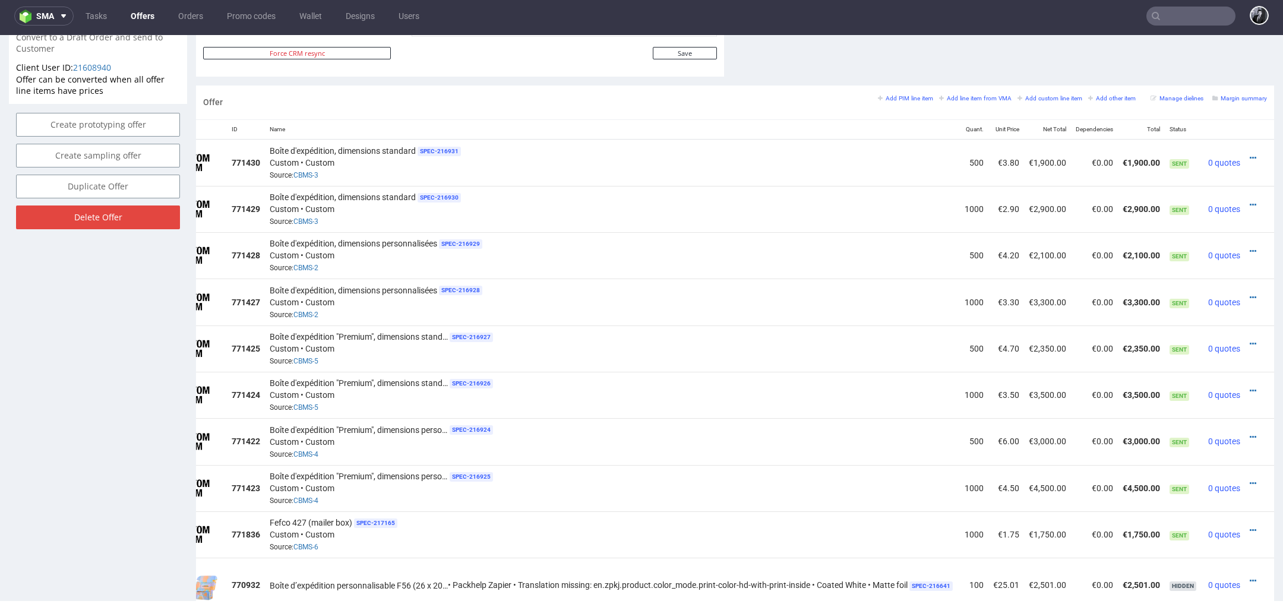
scroll to position [664, 0]
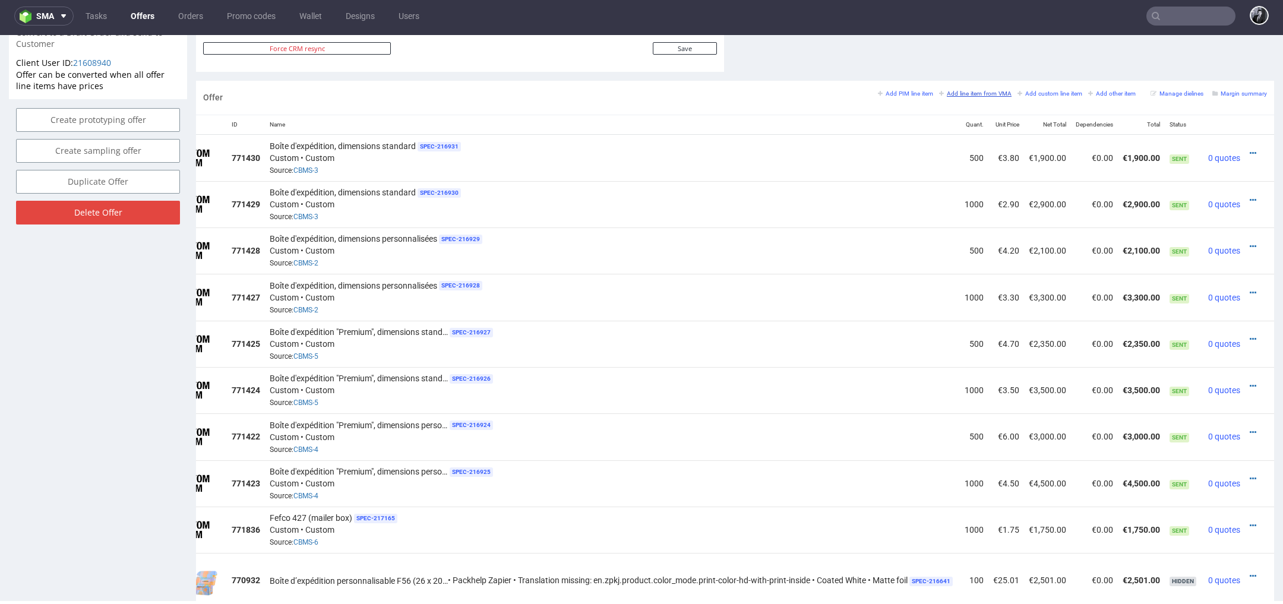
click at [962, 90] on small "Add line item from VMA" at bounding box center [975, 93] width 72 height 7
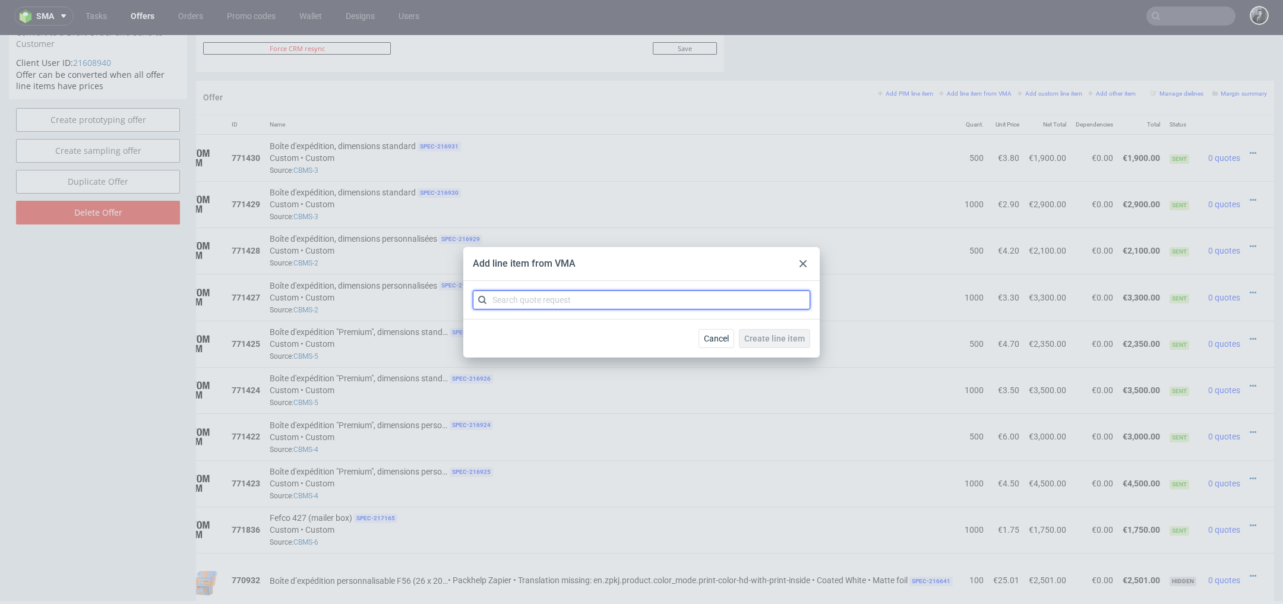
click at [677, 291] on input "text" at bounding box center [641, 299] width 337 height 19
type input "CBMS"
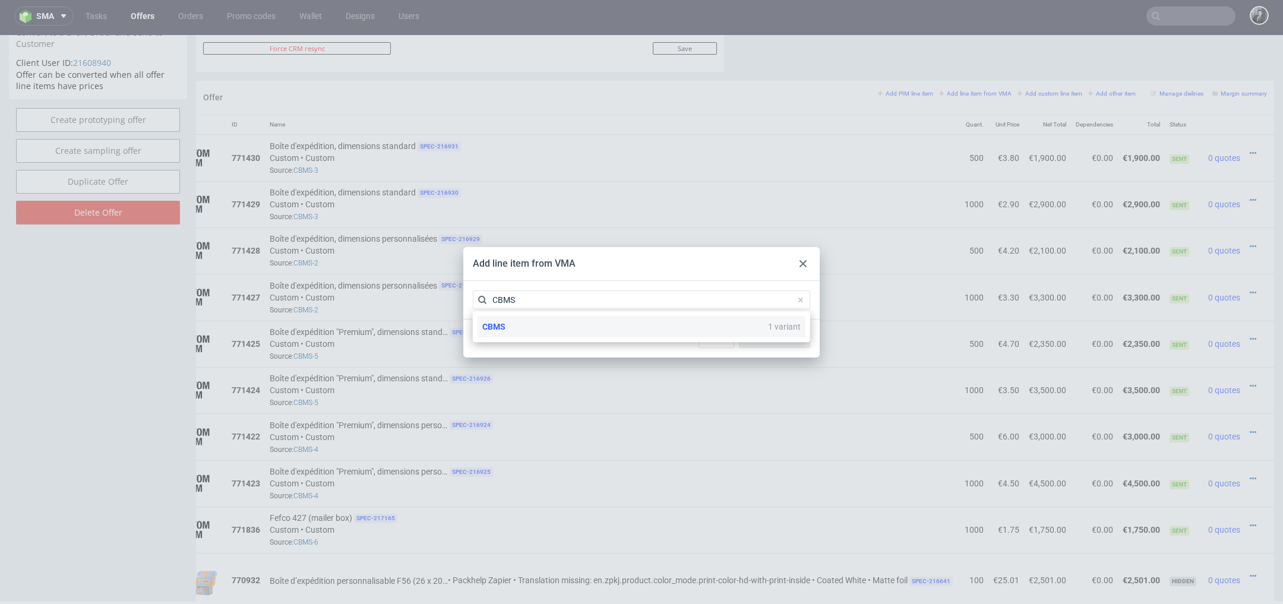
click at [574, 331] on div "CBMS 1 variant" at bounding box center [642, 326] width 328 height 21
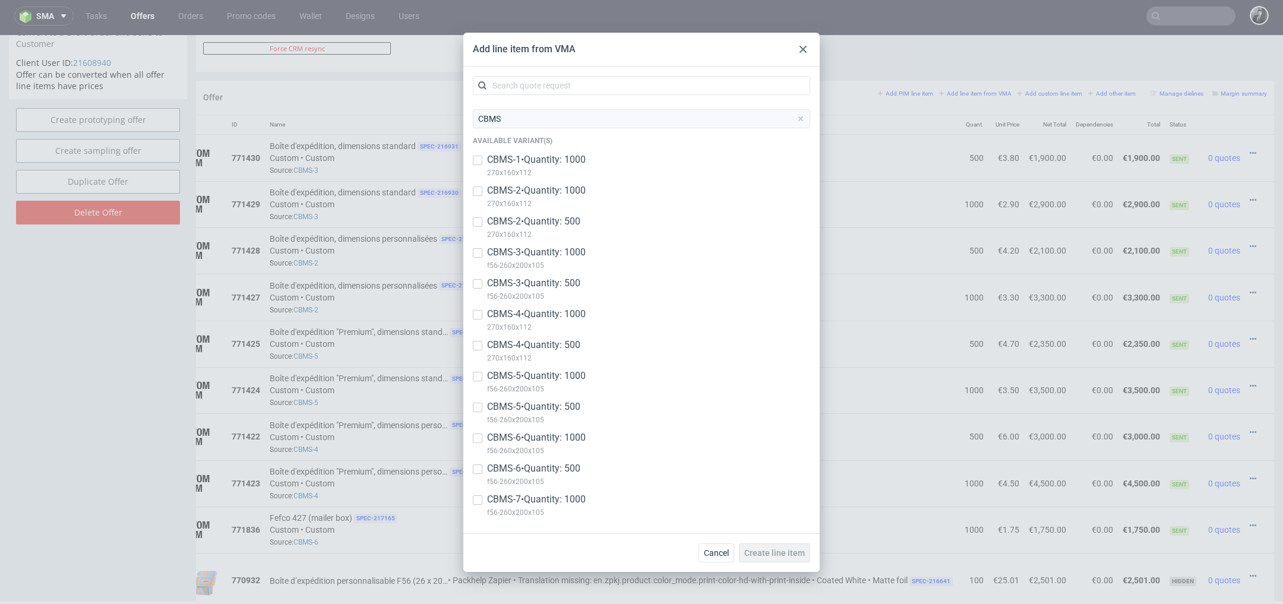
click at [487, 470] on p "CBMS-6 • Quantity: 500" at bounding box center [533, 468] width 93 height 13
checkbox input "true"
click at [756, 549] on span "Create line item" at bounding box center [774, 553] width 61 height 8
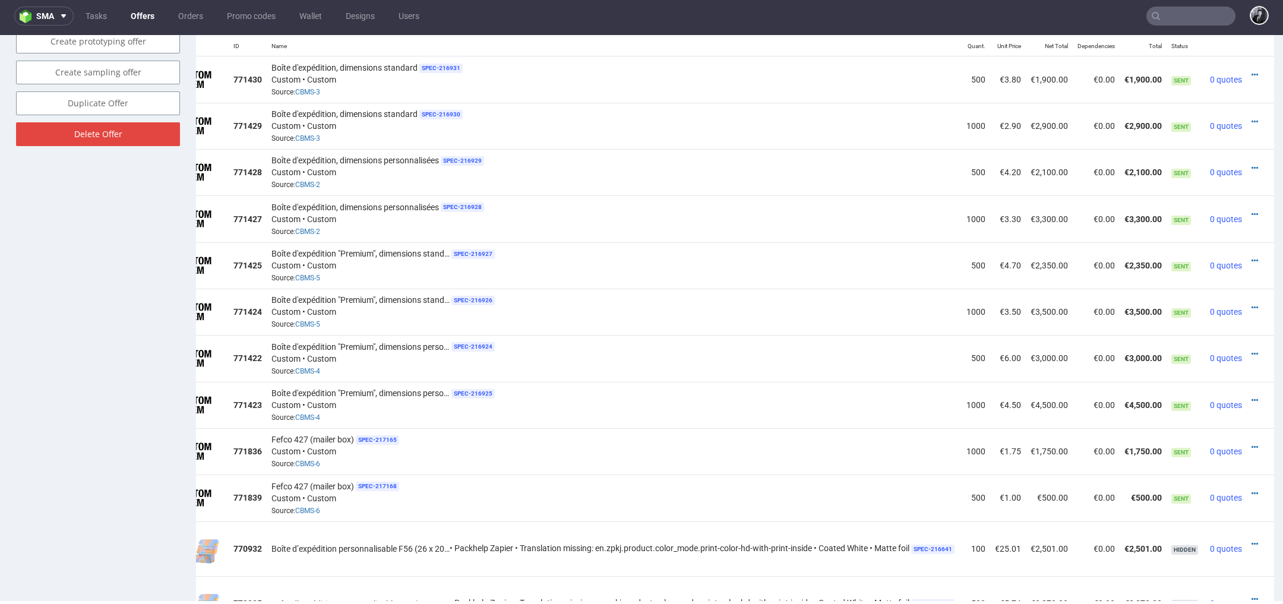
scroll to position [0, 61]
click at [1250, 489] on icon at bounding box center [1253, 493] width 7 height 8
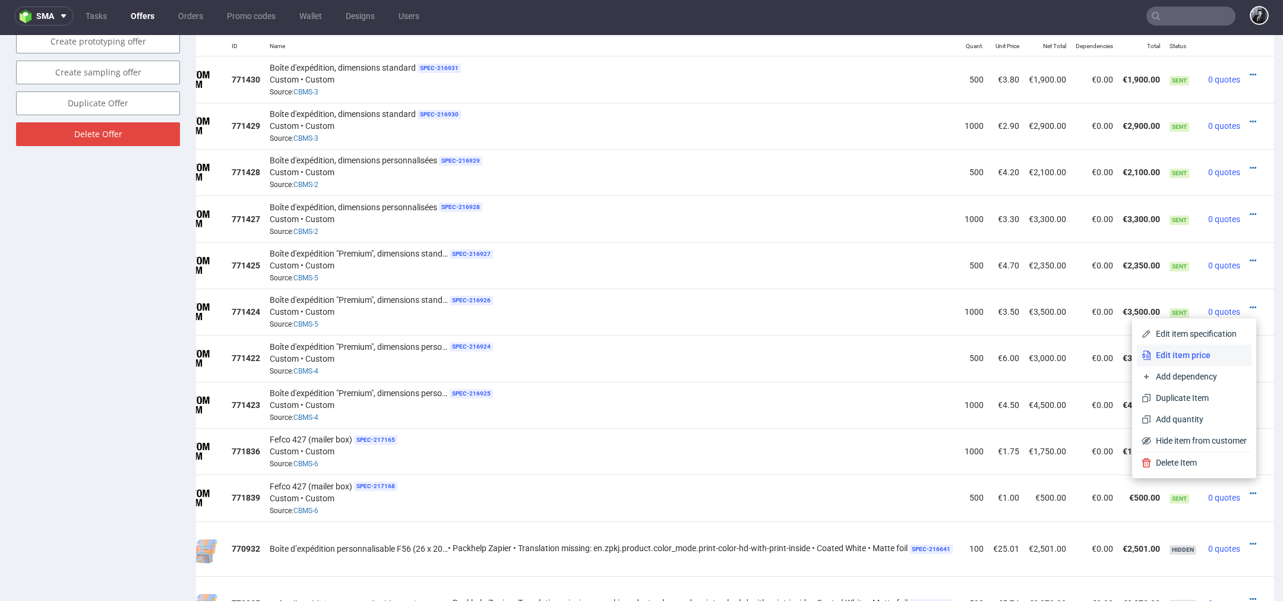
click at [1200, 357] on span "Edit item price" at bounding box center [1199, 355] width 96 height 12
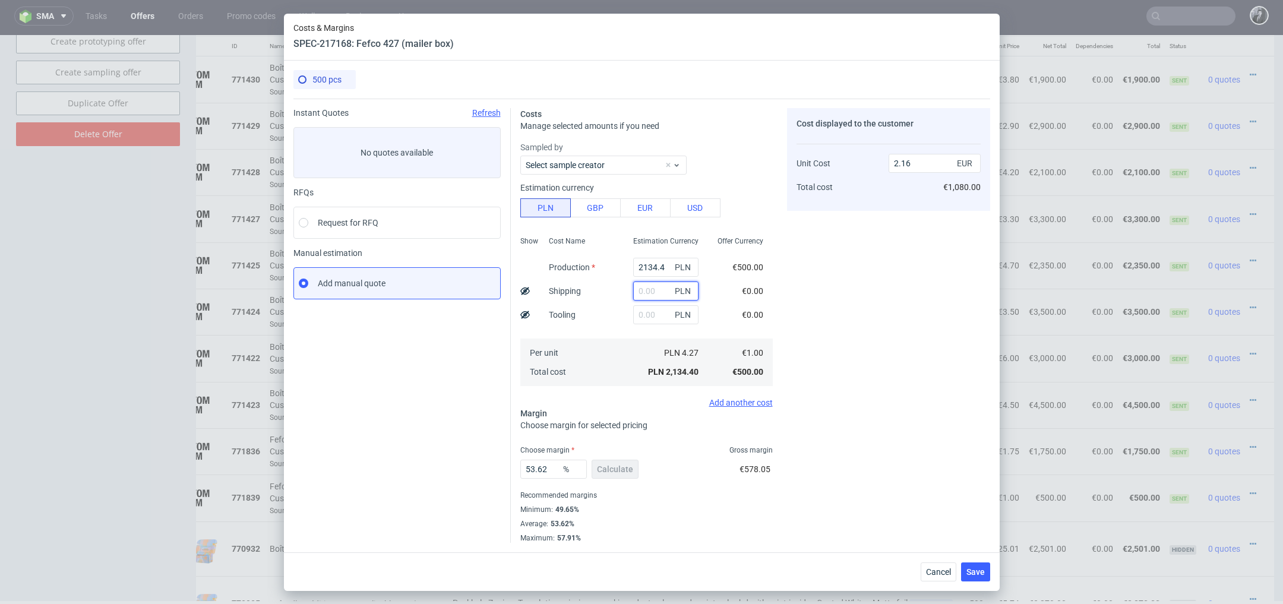
click at [643, 293] on input "text" at bounding box center [665, 291] width 65 height 19
type input "800"
type input "2.96"
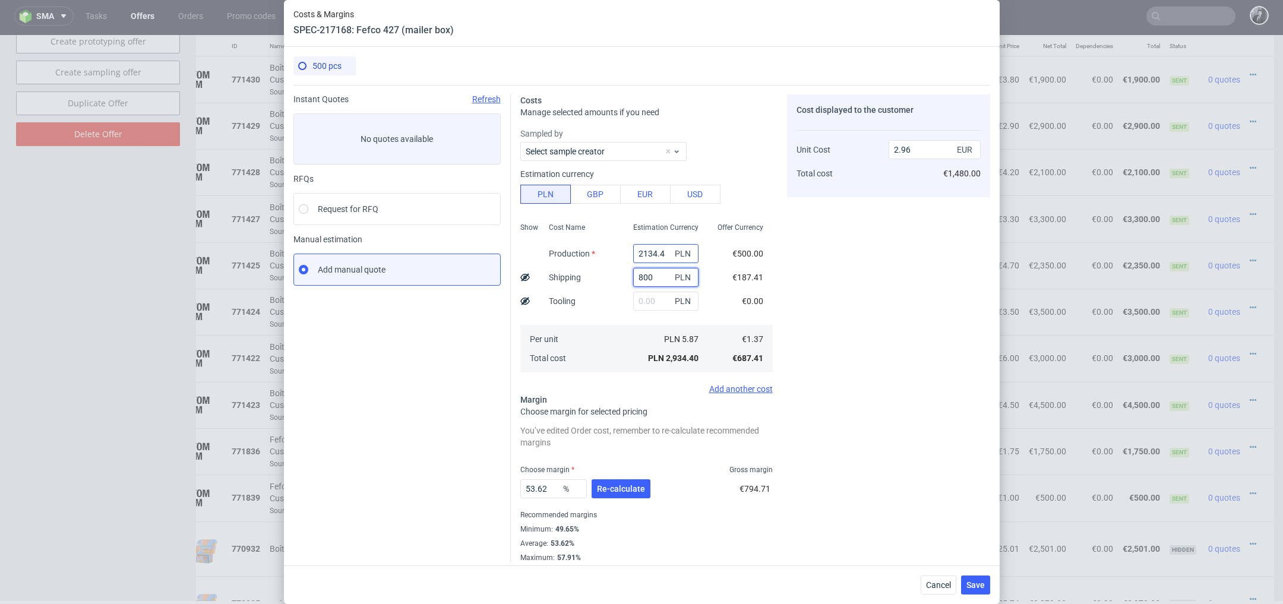
type input "800"
drag, startPoint x: 667, startPoint y: 256, endPoint x: 622, endPoint y: 256, distance: 45.1
click at [622, 256] on div "Show Cost Name Production Shipping Tooling Per unit Total cost Estimation Curre…" at bounding box center [646, 296] width 252 height 157
type input "0.8"
paste input "1925"
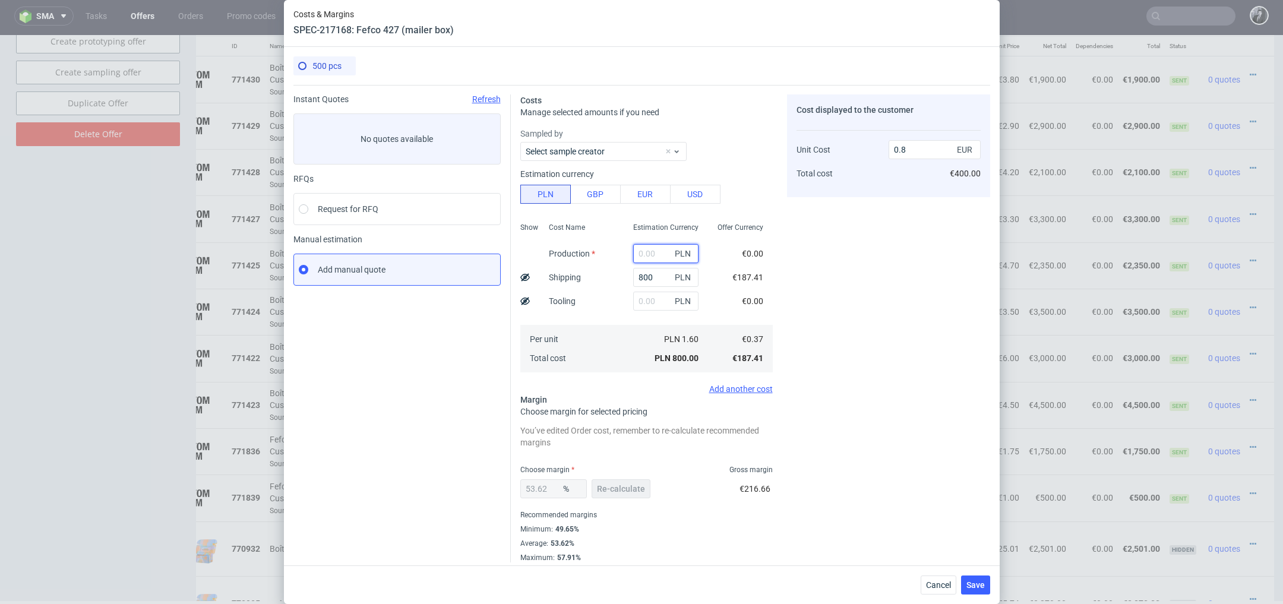
type input "1925"
type input "2.75"
type input "1925"
click at [618, 494] on button "Re-calculate" at bounding box center [621, 488] width 59 height 19
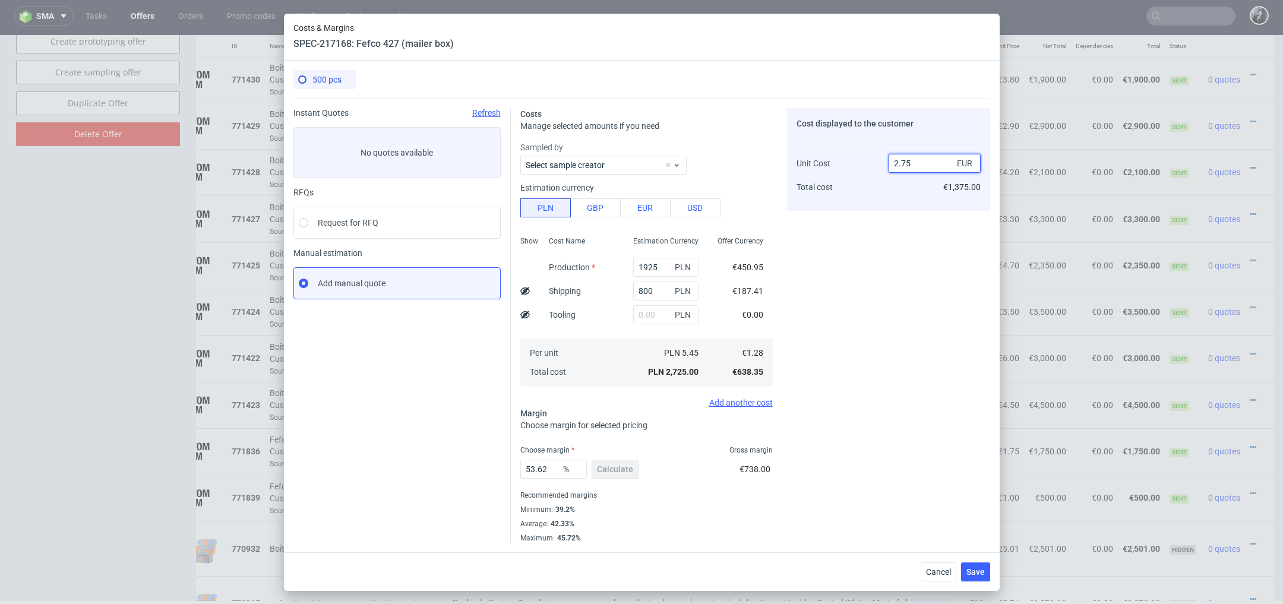
click at [931, 159] on input "2.75" at bounding box center [935, 163] width 92 height 19
type input "2"
type input "36"
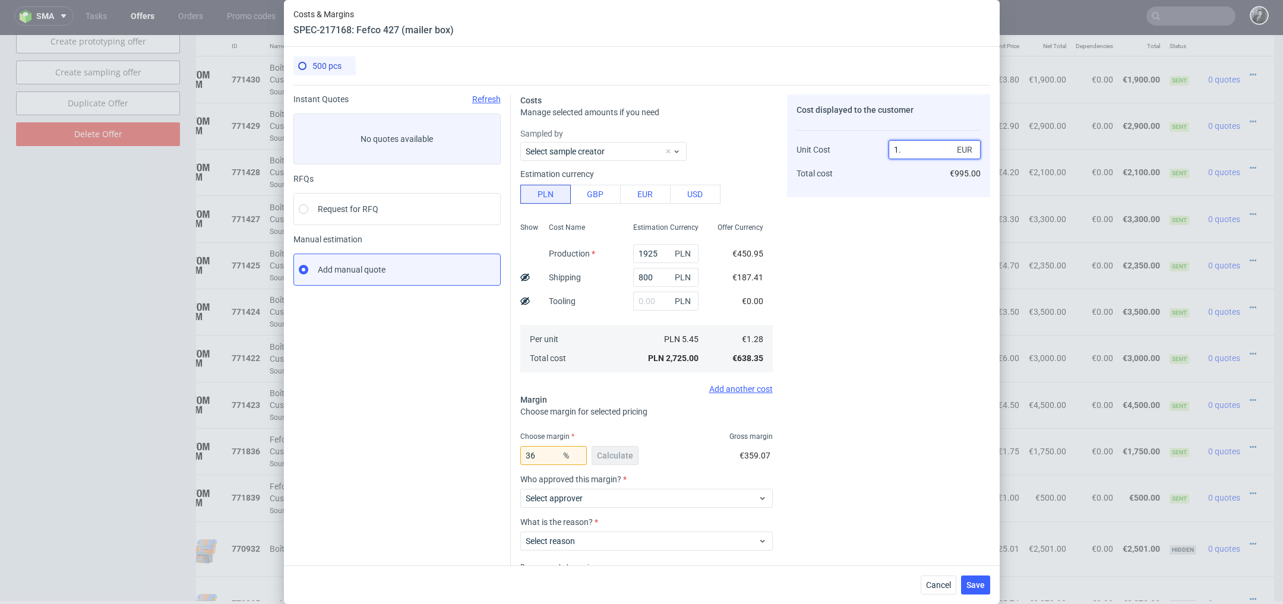
type input "1"
type input "2.10"
type input "39.04761904761905"
type input "2."
type input "36"
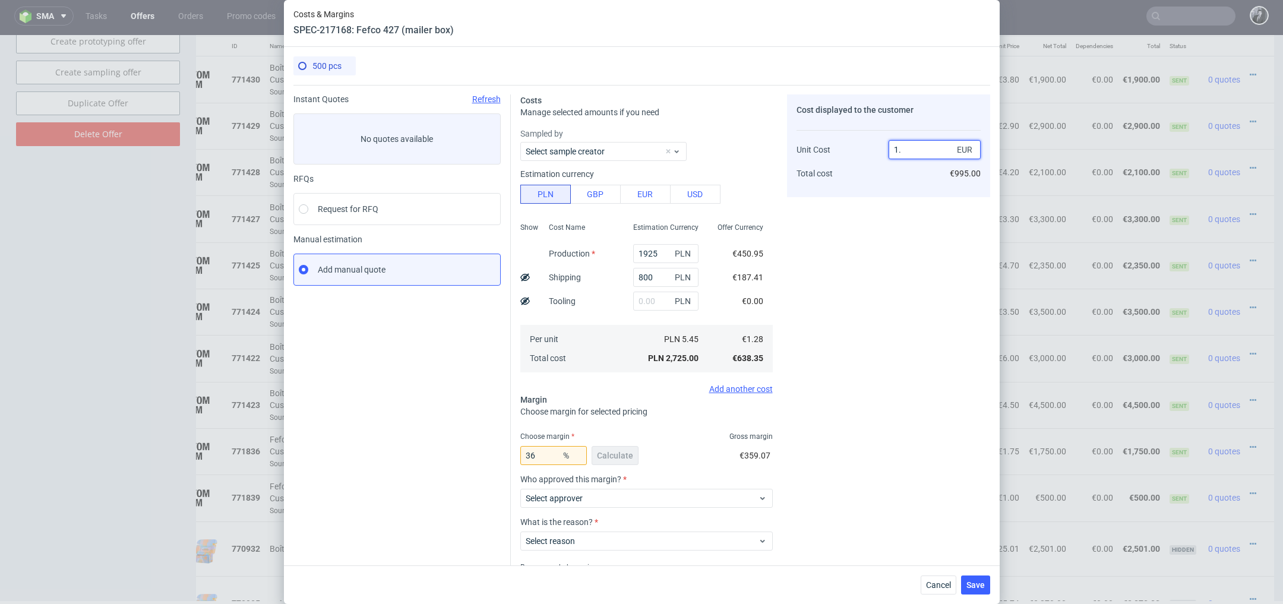
type input "1"
type input "2.11"
type input "39.33649289099526"
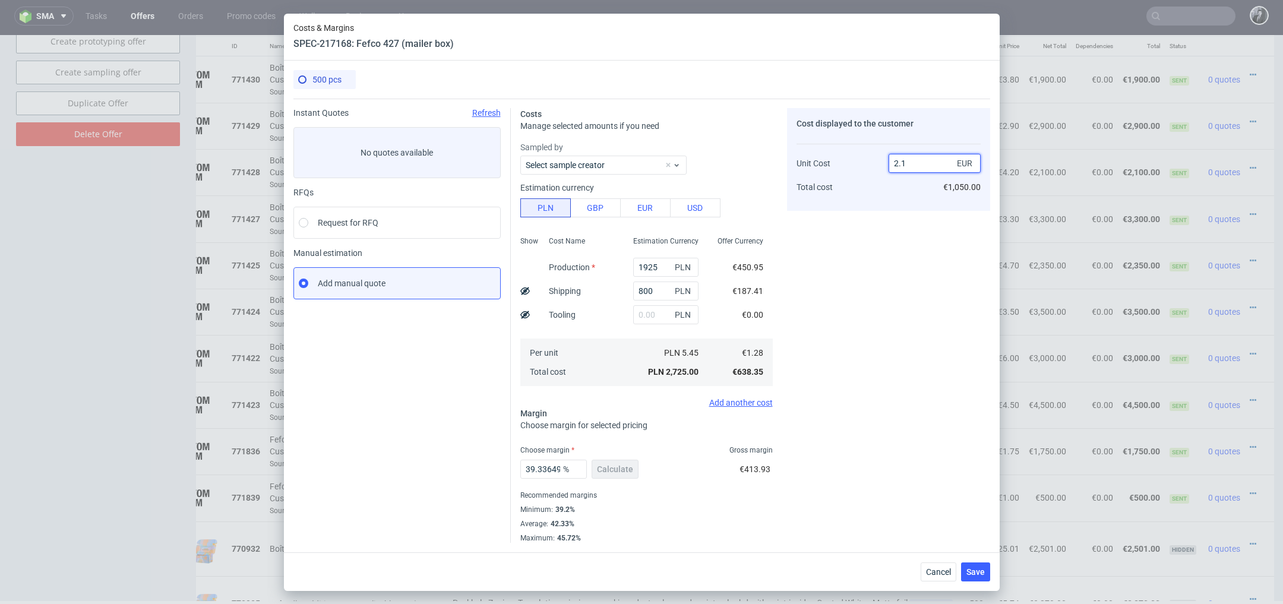
type input "2.1"
click at [685, 476] on div "39.33649289099526 % Calculate €413.93" at bounding box center [646, 471] width 252 height 33
click at [986, 570] on button "Save" at bounding box center [975, 572] width 29 height 19
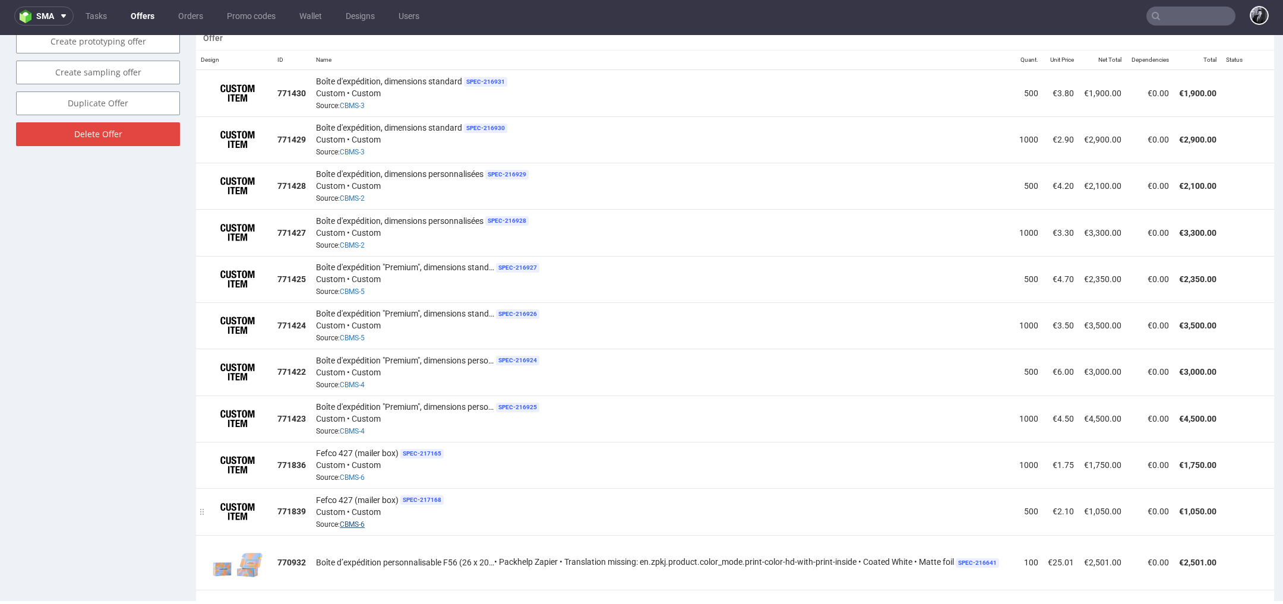
scroll to position [742, 0]
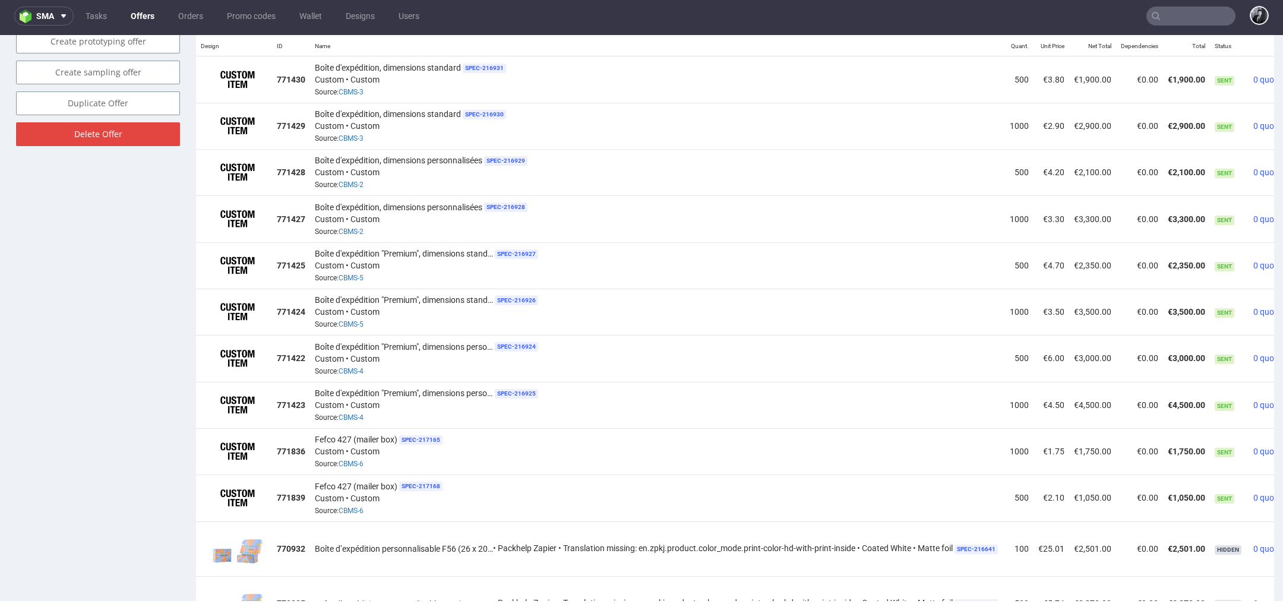
click at [151, 11] on link "Offers" at bounding box center [143, 16] width 38 height 19
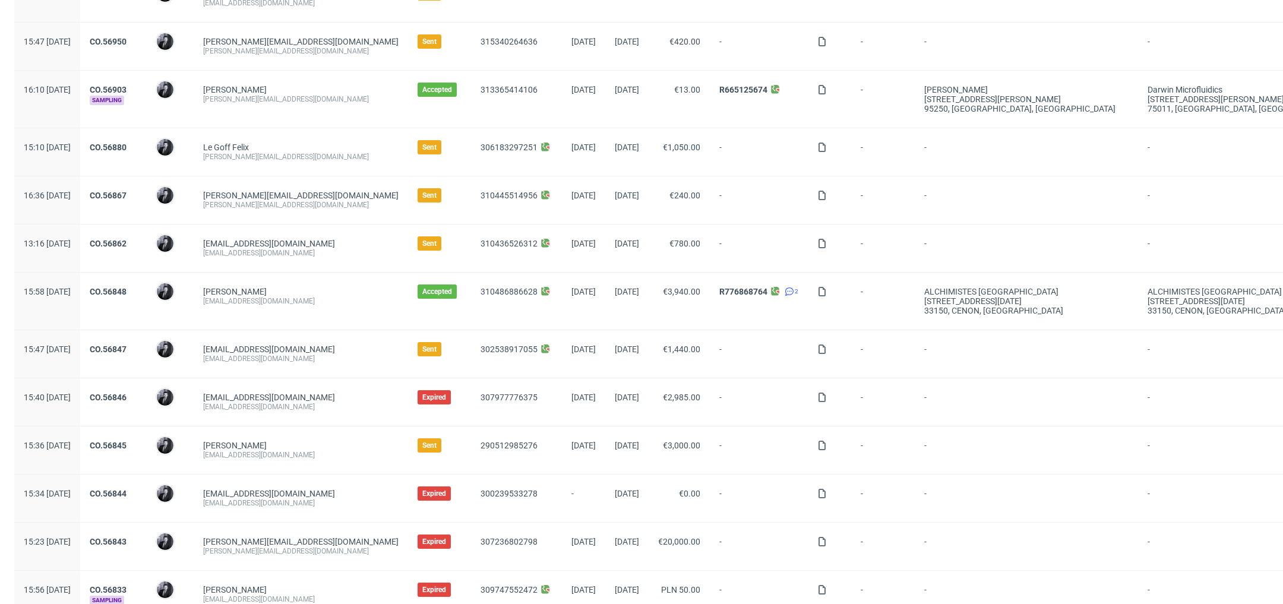
scroll to position [362, 0]
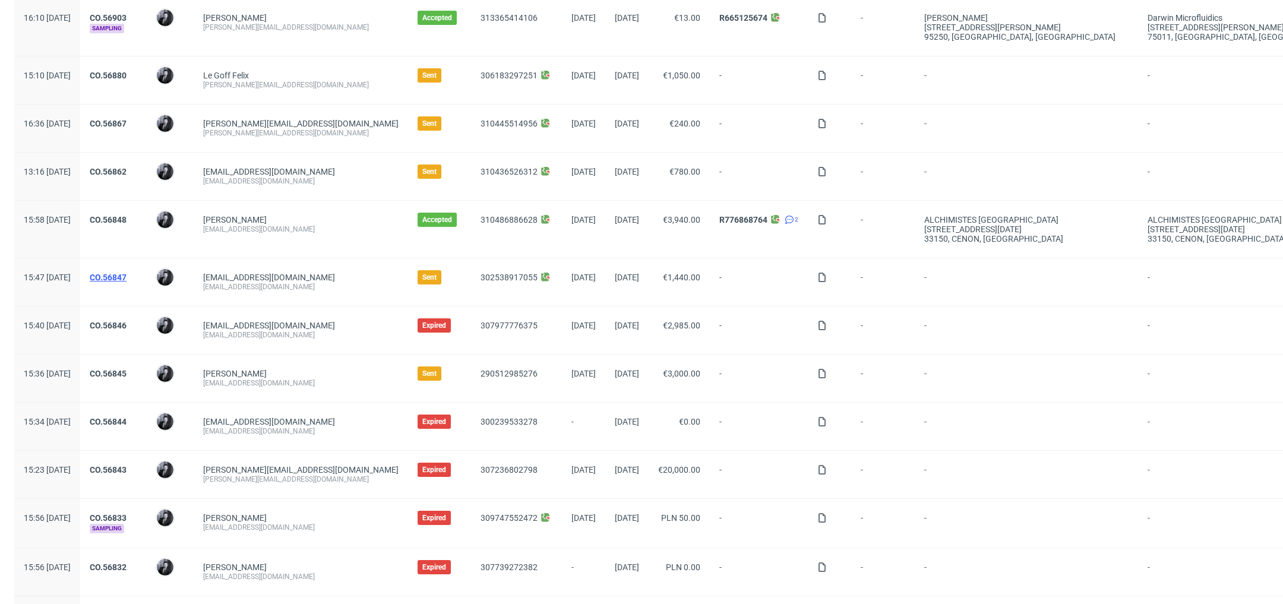
click at [127, 276] on link "CO.56847" at bounding box center [108, 278] width 37 height 10
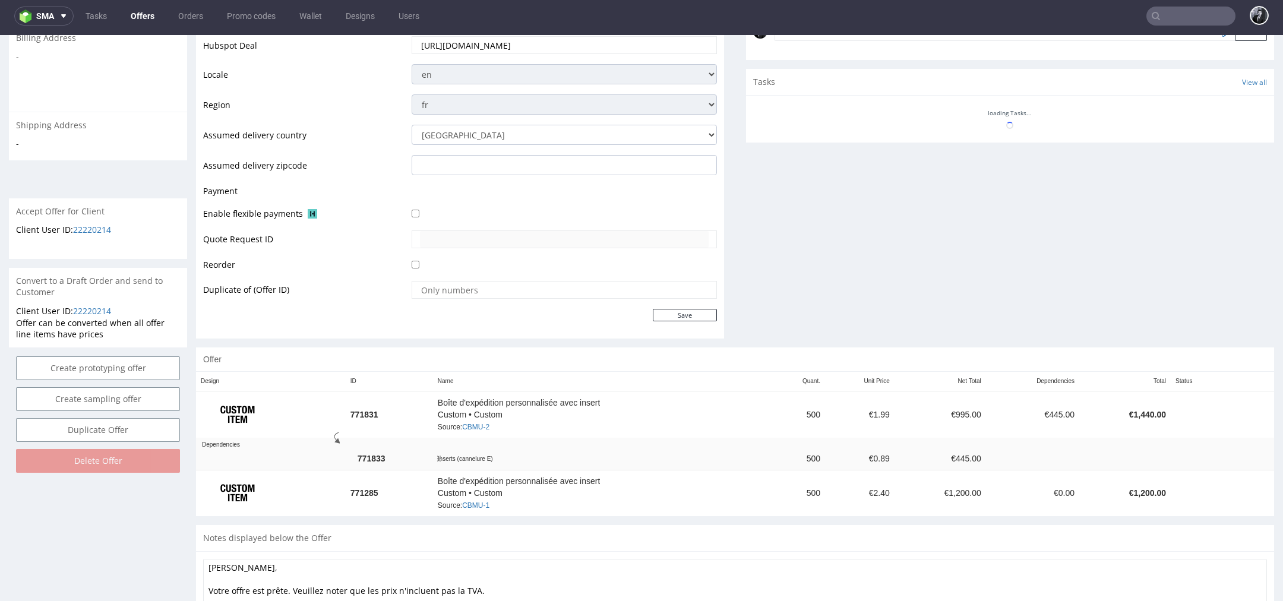
scroll to position [444, 0]
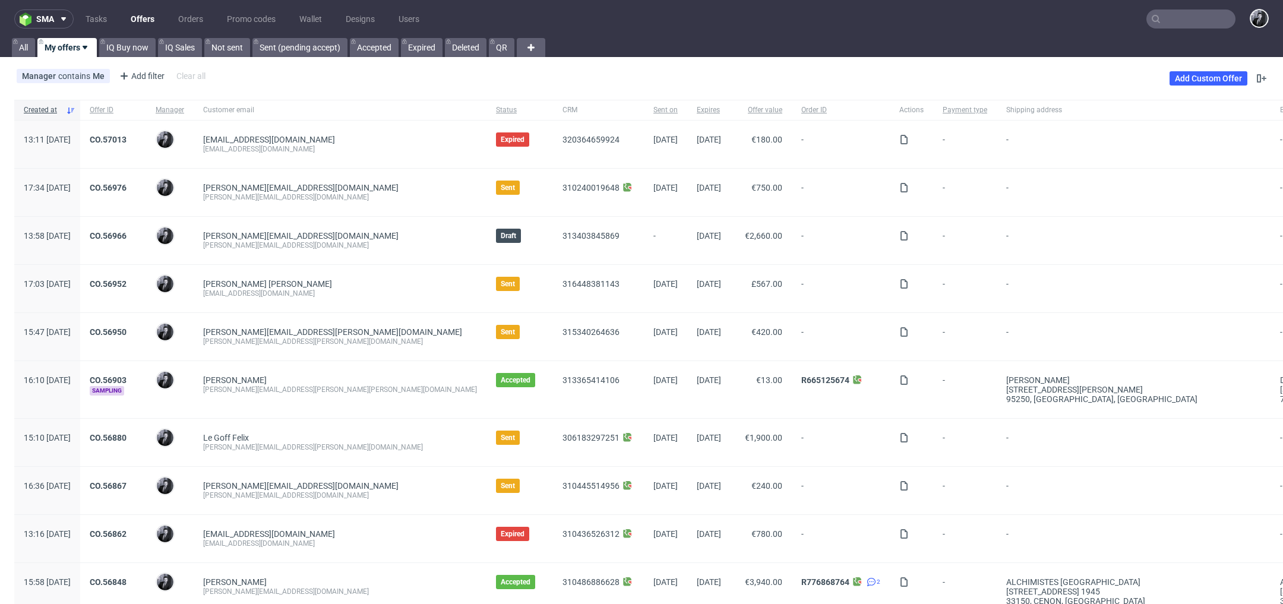
scroll to position [62, 0]
